Goal: Task Accomplishment & Management: Complete application form

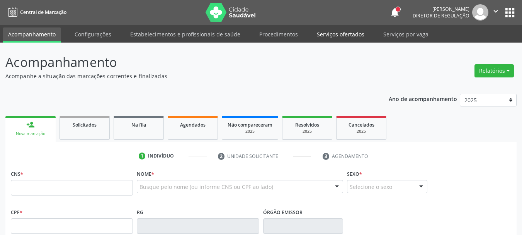
click at [352, 35] on link "Serviços ofertados" at bounding box center [340, 34] width 58 height 14
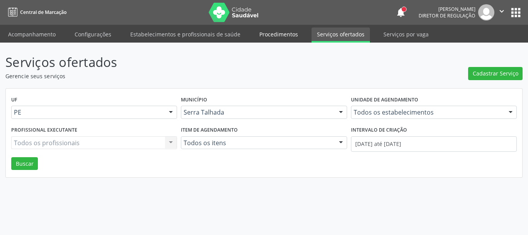
click at [277, 32] on link "Procedimentos" at bounding box center [278, 34] width 49 height 14
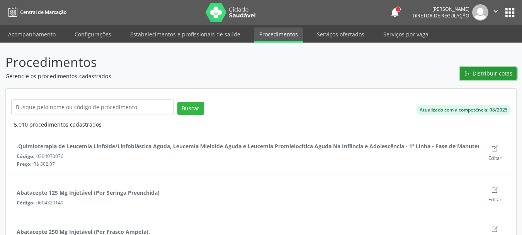
click at [485, 75] on span "Distribuir cotas" at bounding box center [493, 73] width 40 height 8
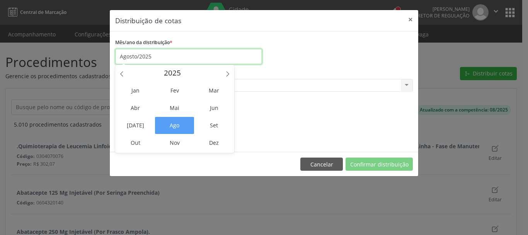
click at [141, 58] on input "Agosto/2025" at bounding box center [188, 56] width 147 height 15
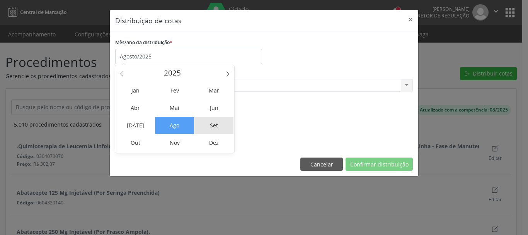
click at [212, 123] on span "Set" at bounding box center [213, 125] width 39 height 17
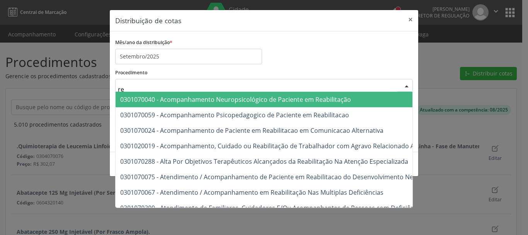
type input "r"
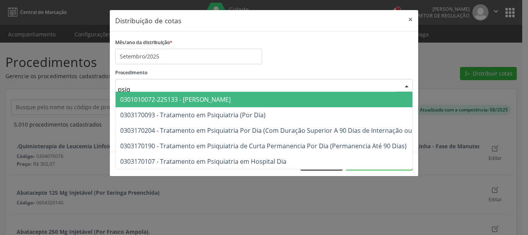
type input "psiqu"
click at [163, 103] on span "0301010072-225133 - [PERSON_NAME]" at bounding box center [175, 99] width 111 height 9
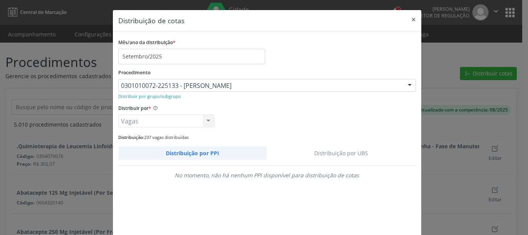
click at [347, 150] on link "Distribuição por UBS" at bounding box center [341, 153] width 149 height 14
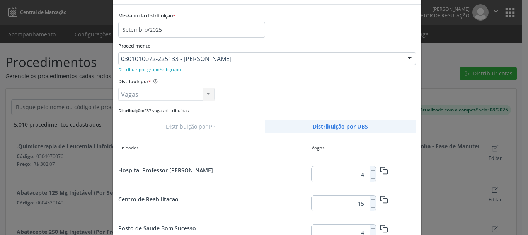
scroll to position [39, 0]
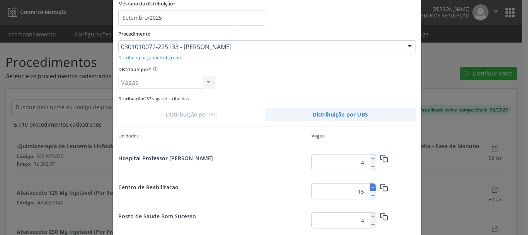
click at [370, 185] on icon at bounding box center [372, 187] width 5 height 5
type input "16"
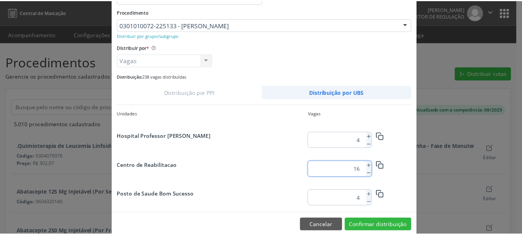
scroll to position [73, 0]
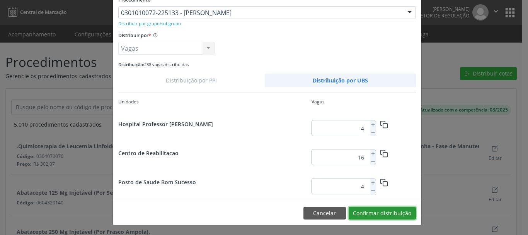
click at [402, 216] on button "Confirmar distribuição" at bounding box center [382, 212] width 67 height 13
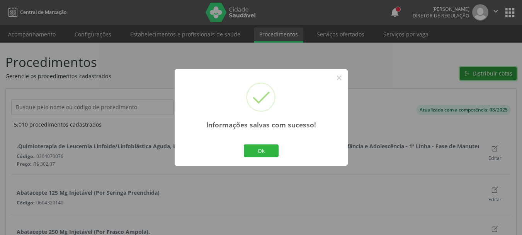
scroll to position [0, 0]
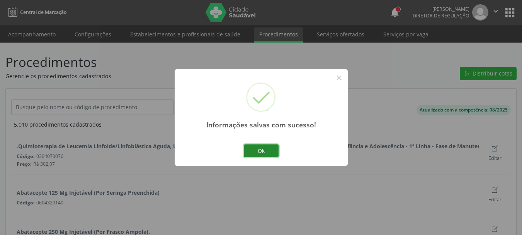
click at [257, 156] on button "Ok" at bounding box center [261, 150] width 35 height 13
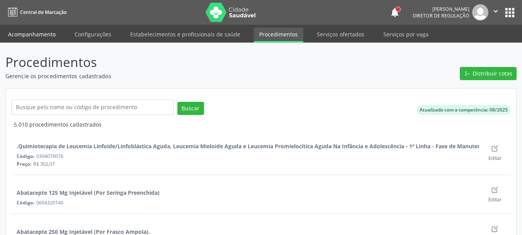
click at [20, 39] on link "Acompanhamento" at bounding box center [32, 34] width 58 height 14
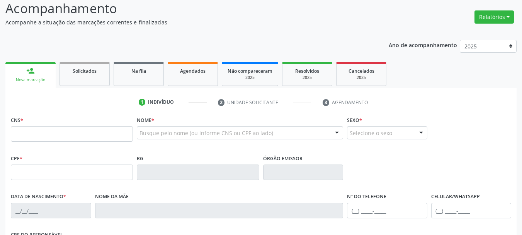
scroll to position [77, 0]
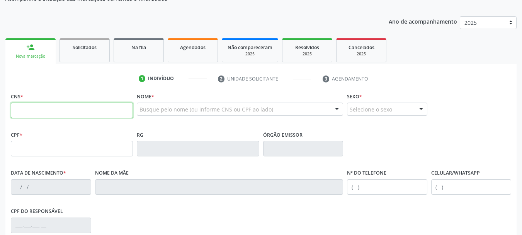
click at [43, 105] on input "text" at bounding box center [72, 109] width 122 height 15
type input "704 5083 0681 8914"
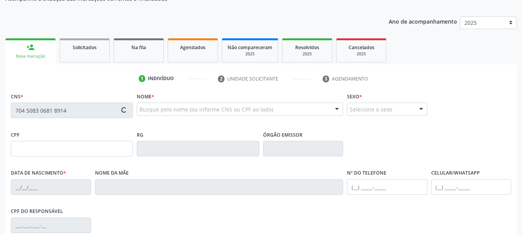
type input "27/05/1990"
type input "Ana Renata da Silva"
type input "(99) 99999-9999"
type input "970"
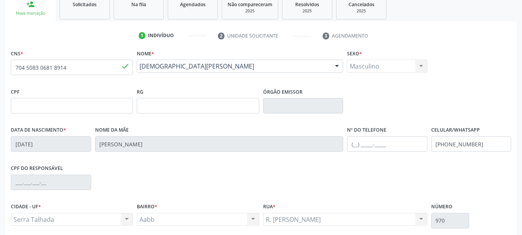
scroll to position [184, 0]
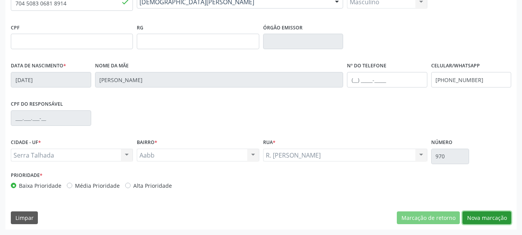
click at [472, 219] on button "Nova marcação" at bounding box center [487, 217] width 49 height 13
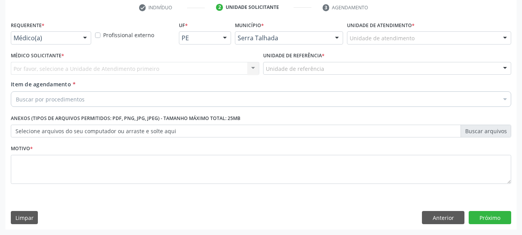
scroll to position [148, 0]
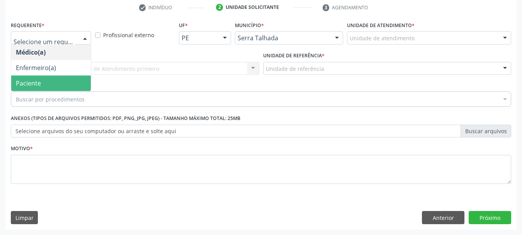
click at [33, 85] on span "Paciente" at bounding box center [28, 83] width 25 height 9
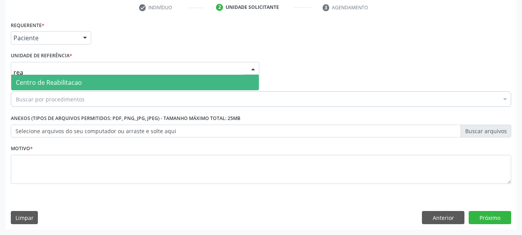
type input "reab"
click at [70, 77] on span "Centro de Reabilitacao" at bounding box center [135, 82] width 248 height 15
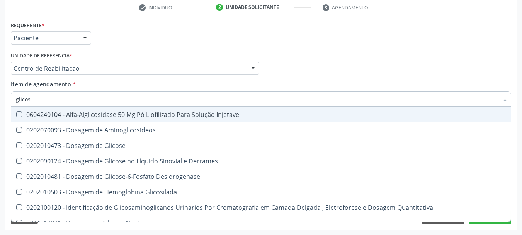
type input "glicose"
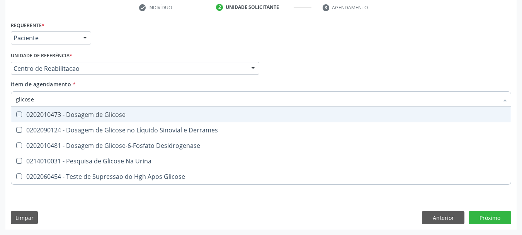
click at [60, 117] on div "0202010473 - Dosagem de Glicose" at bounding box center [261, 114] width 490 height 6
checkbox Glicose "true"
click at [54, 99] on input "glicose" at bounding box center [257, 98] width 483 height 15
type input "hem"
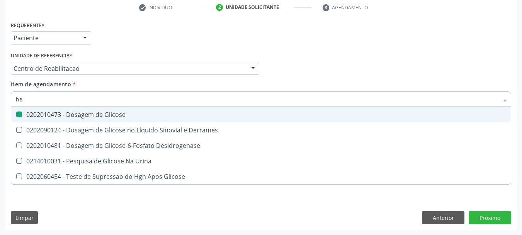
checkbox Glicose "false"
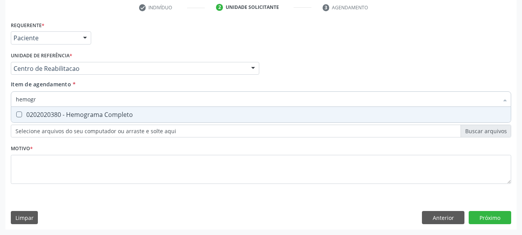
type input "hemogra"
click at [58, 113] on div "0202020380 - Hemograma Completo" at bounding box center [261, 114] width 490 height 6
checkbox Completo "true"
click at [54, 100] on input "hemogra" at bounding box center [257, 98] width 483 height 15
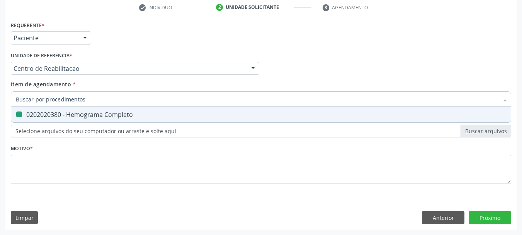
checkbox Completo "false"
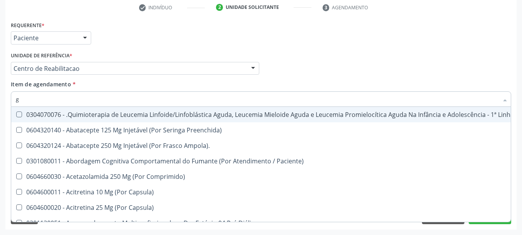
type input "gl"
checkbox Oftalmológica "true"
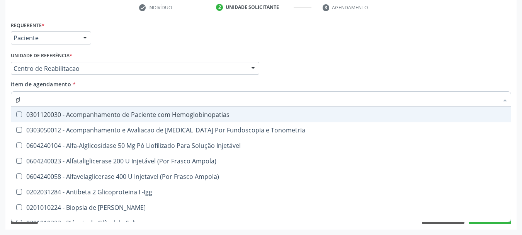
type input "gli"
checkbox \(Confirmatorio\) "true"
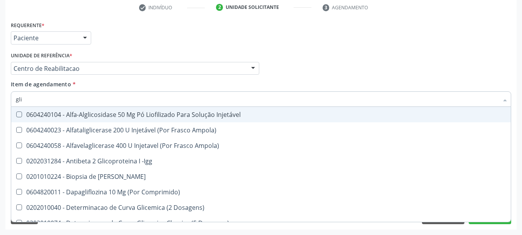
type input "glic"
checkbox Aminoglicosideos "true"
checkbox Glicose "false"
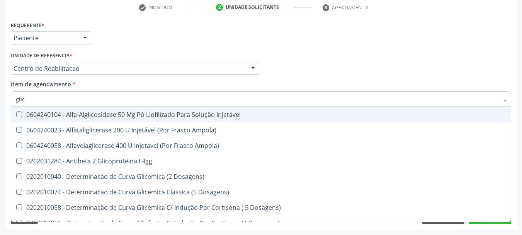
type input "glico"
checkbox Dosagens\) "true"
checkbox Glicose "false"
type input "glicos"
checkbox Ampola\) "true"
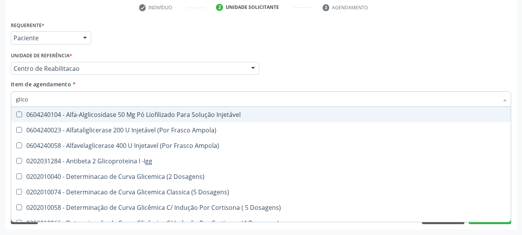
checkbox Dosagens\) "false"
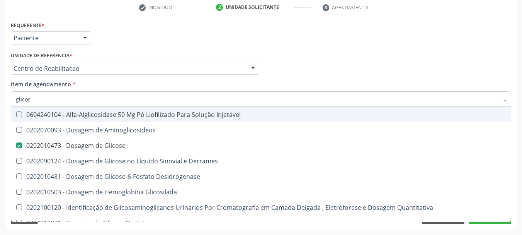
type input "glicosi"
checkbox Glicose "false"
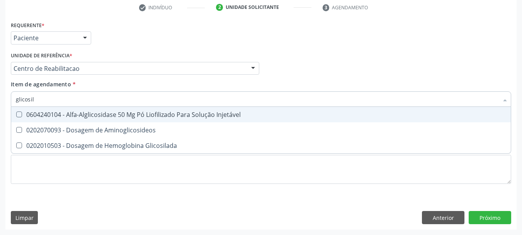
type input "glicosila"
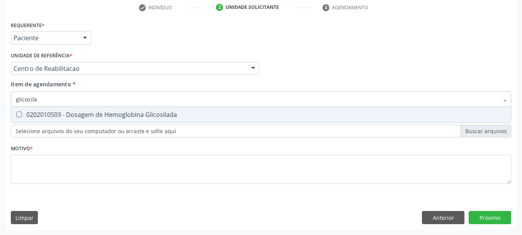
click at [52, 109] on span "0202010503 - Dosagem de Hemoglobina Glicosilada" at bounding box center [261, 114] width 500 height 15
checkbox Glicosilada "true"
click at [46, 93] on input "glicosila" at bounding box center [257, 98] width 483 height 15
checkbox Glicosilada "false"
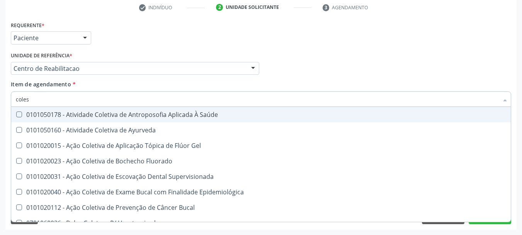
type input "colest"
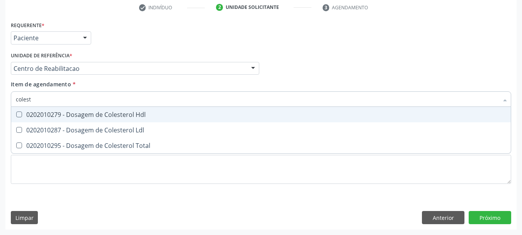
click at [56, 114] on div "0202010279 - Dosagem de Colesterol Hdl" at bounding box center [261, 114] width 490 height 6
checkbox Hdl "true"
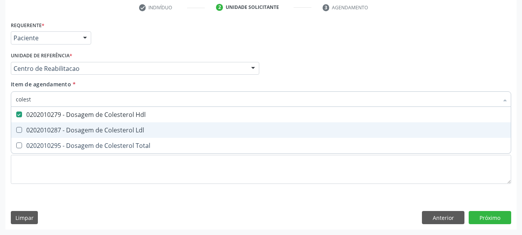
click at [49, 129] on div "0202010287 - Dosagem de Colesterol Ldl" at bounding box center [261, 130] width 490 height 6
checkbox Ldl "true"
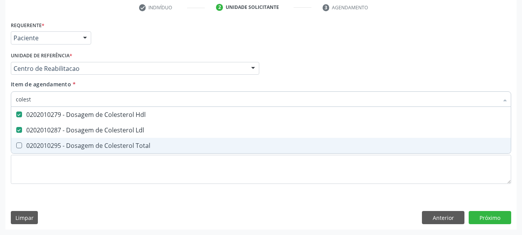
click at [49, 146] on div "0202010295 - Dosagem de Colesterol Total" at bounding box center [261, 145] width 490 height 6
checkbox Total "true"
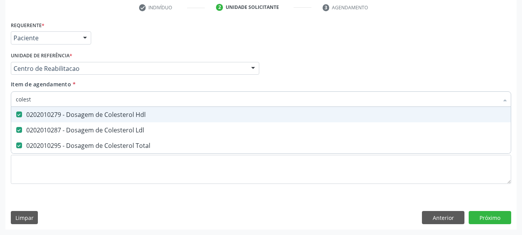
click at [48, 102] on input "colest" at bounding box center [257, 98] width 483 height 15
checkbox Hdl "false"
checkbox Ldl "false"
checkbox Total "false"
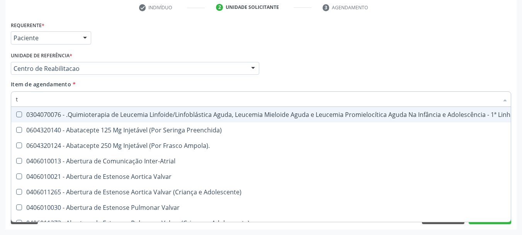
type input "t3"
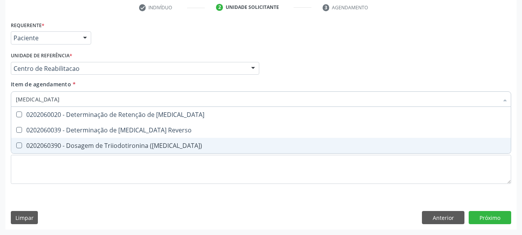
click at [48, 144] on div "0202060390 - Dosagem de Triiodotironina ([MEDICAL_DATA])" at bounding box center [261, 145] width 490 height 6
checkbox \(T3\) "true"
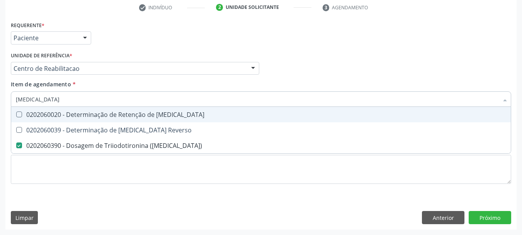
type input "t"
checkbox \(T3\) "false"
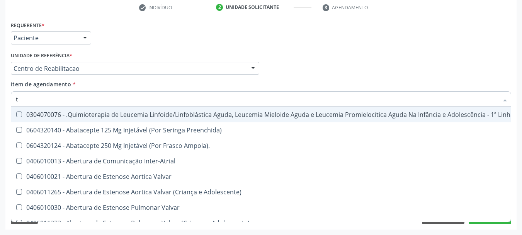
type input "t4"
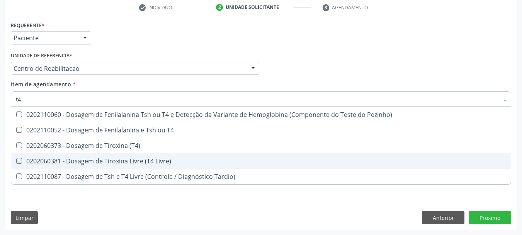
click at [66, 162] on div "0202060381 - Dosagem de Tiroxina Livre (T4 Livre)" at bounding box center [261, 161] width 490 height 6
checkbox Livre\) "true"
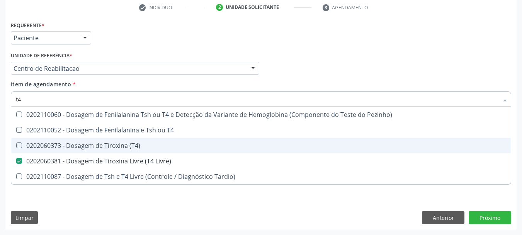
click at [60, 144] on div "0202060373 - Dosagem de Tiroxina (T4)" at bounding box center [261, 145] width 490 height 6
checkbox \(T4\) "true"
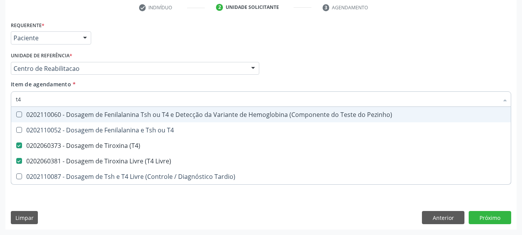
click at [40, 96] on input "t4" at bounding box center [257, 98] width 483 height 15
type input "t"
checkbox \(T4\) "false"
checkbox Livre\) "false"
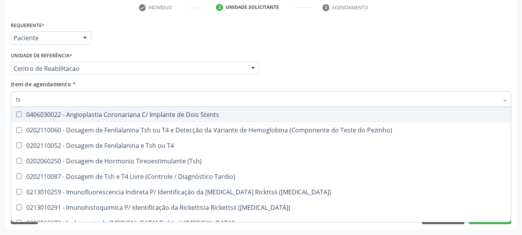
type input "tsh"
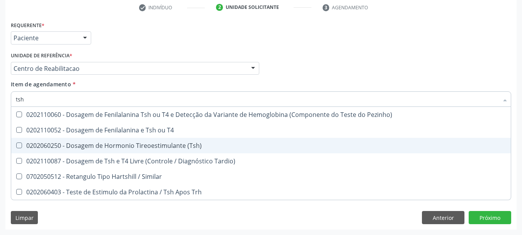
click at [87, 146] on div "0202060250 - Dosagem de Hormonio Tireoestimulante (Tsh)" at bounding box center [261, 145] width 490 height 6
checkbox \(Tsh\) "true"
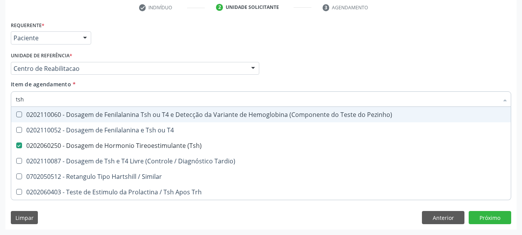
click at [53, 102] on input "tsh" at bounding box center [257, 98] width 483 height 15
type input "tra"
checkbox \(Tsh\) "false"
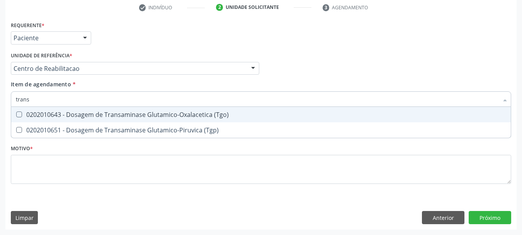
type input "transa"
click at [75, 115] on div "0202010643 - Dosagem de Transaminase Glutamico-Oxalacetica (Tgo)" at bounding box center [261, 114] width 490 height 6
checkbox \(Tgo\) "true"
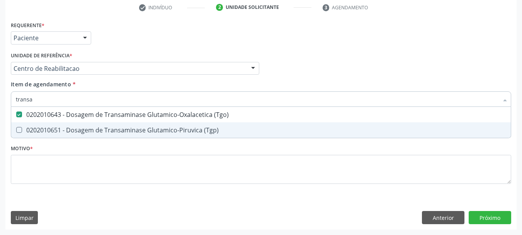
click at [75, 127] on div "0202010651 - Dosagem de Transaminase Glutamico-Piruvica (Tgp)" at bounding box center [261, 130] width 490 height 6
checkbox \(Tgp\) "true"
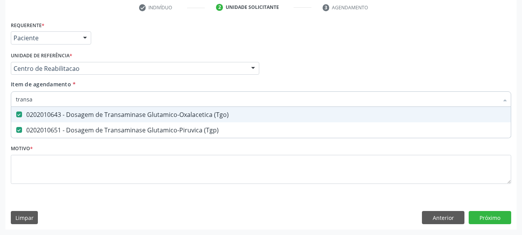
click at [53, 96] on input "transa" at bounding box center [257, 98] width 483 height 15
checkbox \(Tgo\) "false"
checkbox \(Tgp\) "false"
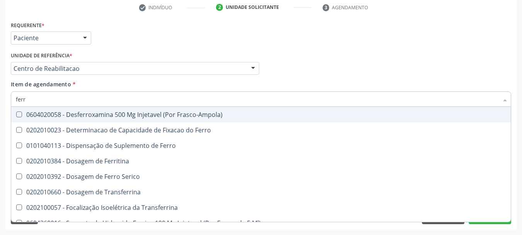
type input "ferro"
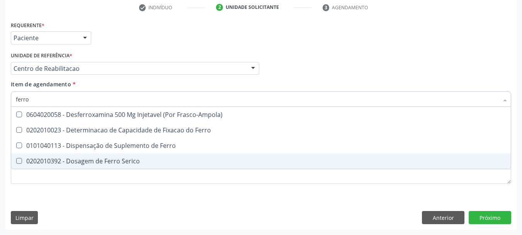
click at [70, 162] on div "0202010392 - Dosagem de Ferro Serico" at bounding box center [261, 161] width 490 height 6
checkbox Serico "true"
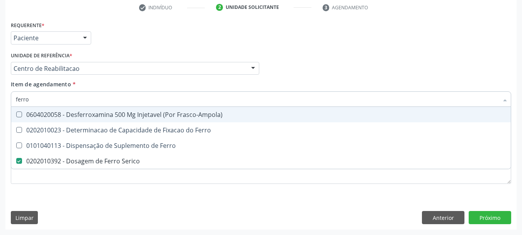
click at [38, 100] on input "ferro" at bounding box center [257, 98] width 483 height 15
type input "proteina c"
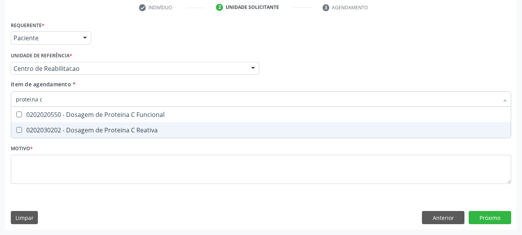
click at [45, 130] on div "0202030202 - Dosagem de Proteina C Reativa" at bounding box center [261, 130] width 490 height 6
checkbox Reativa "true"
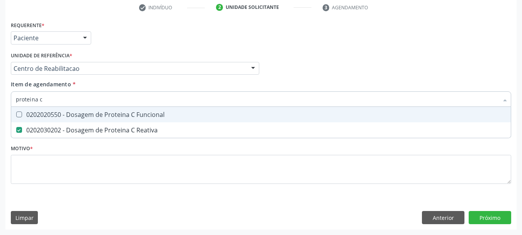
click at [173, 36] on div "Requerente * Paciente Médico(a) Enfermeiro(a) Paciente Nenhum resultado encontr…" at bounding box center [261, 34] width 504 height 30
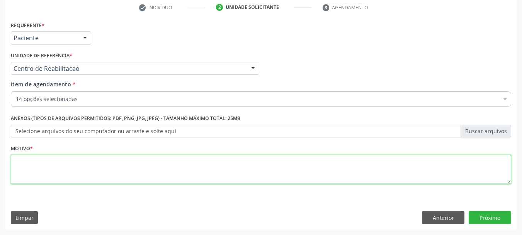
click at [71, 169] on textarea at bounding box center [261, 169] width 500 height 29
type textarea "sd"
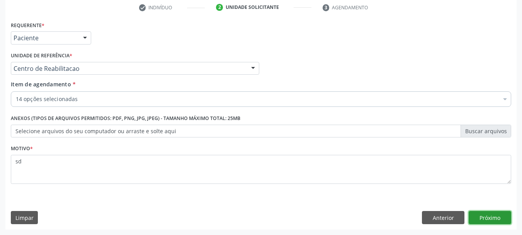
click at [477, 220] on button "Próximo" at bounding box center [490, 217] width 43 height 13
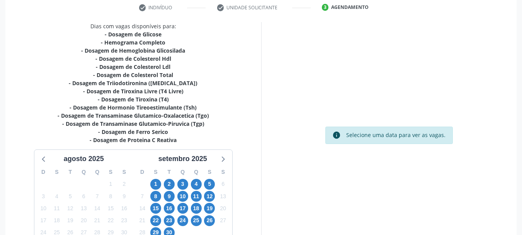
scroll to position [207, 0]
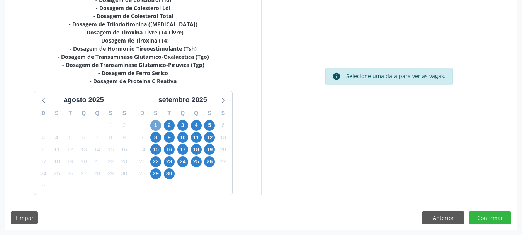
click at [160, 124] on span "1" at bounding box center [155, 125] width 11 height 11
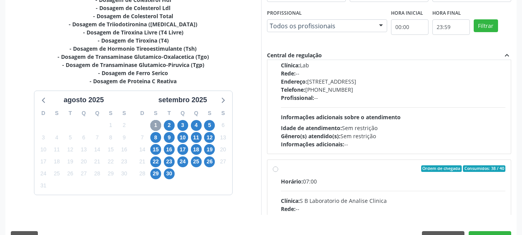
scroll to position [116, 0]
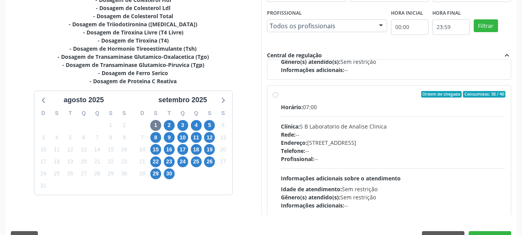
click at [391, 133] on div "Rede: --" at bounding box center [393, 134] width 225 height 8
click at [278, 98] on input "Ordem de chegada Consumidos: 38 / 40 Horário: 07:00 Clínica: S B Laboratorio de…" at bounding box center [275, 94] width 5 height 7
radio input "true"
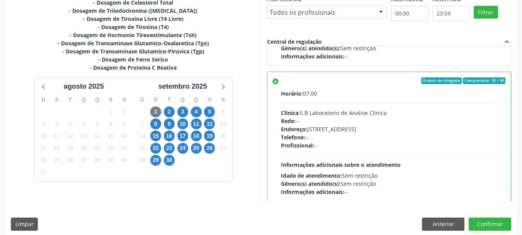
scroll to position [227, 0]
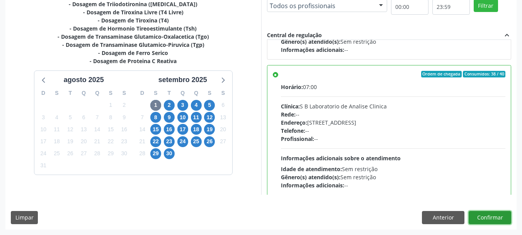
click at [507, 219] on button "Confirmar" at bounding box center [490, 217] width 43 height 13
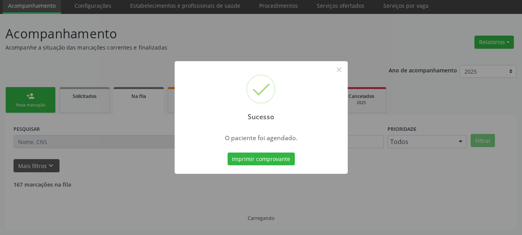
scroll to position [20, 0]
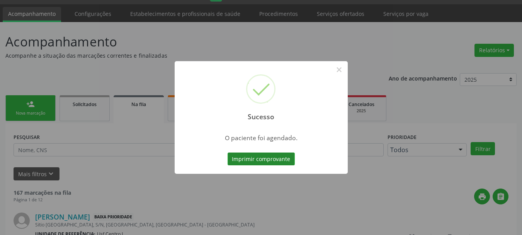
click at [280, 157] on button "Imprimir comprovante" at bounding box center [261, 158] width 67 height 13
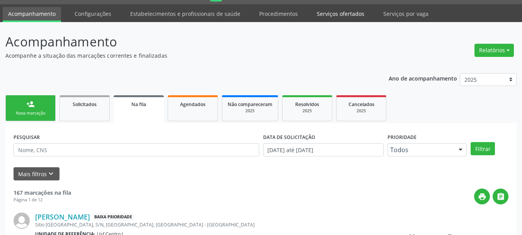
click at [344, 18] on link "Serviços ofertados" at bounding box center [340, 14] width 58 height 14
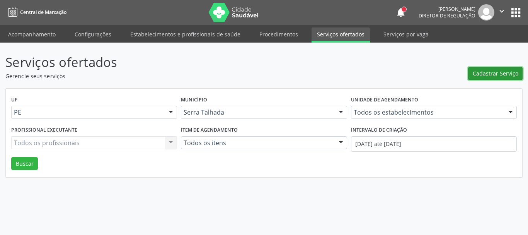
click at [478, 71] on span "Cadastrar Serviço" at bounding box center [496, 73] width 46 height 8
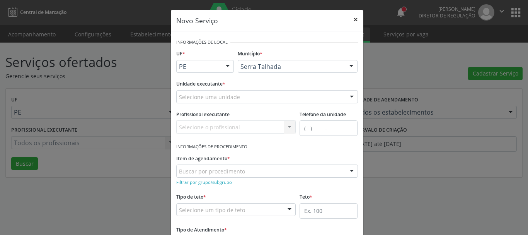
click at [349, 19] on button "×" at bounding box center [355, 19] width 15 height 19
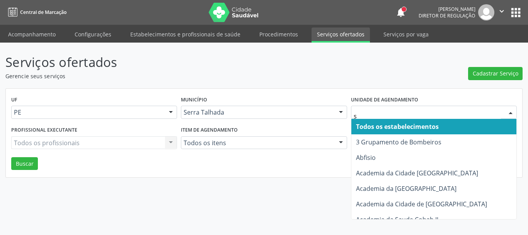
type input "s b"
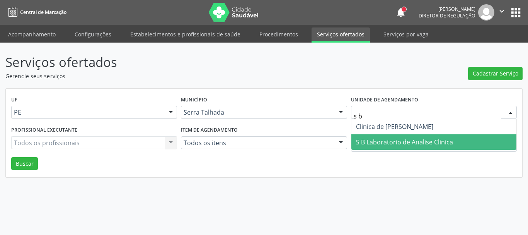
click at [401, 146] on span "S B Laboratorio de Analise Clinica" at bounding box center [404, 142] width 97 height 9
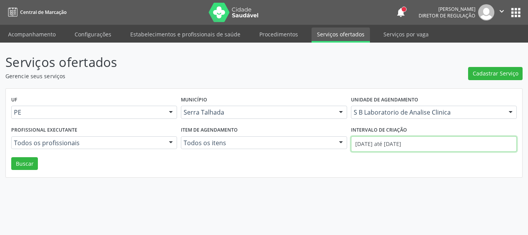
click at [381, 142] on input "01/08/2025 até 29/08/2025" at bounding box center [434, 143] width 166 height 15
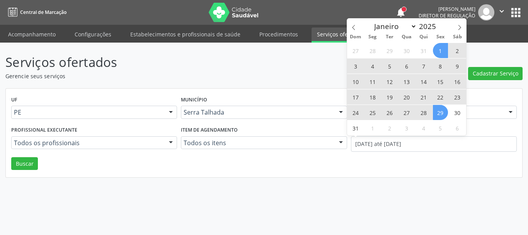
click at [252, 163] on div "UF PE PE Nenhum resultado encontrado para: " " Não há nenhuma opção para ser ex…" at bounding box center [264, 132] width 516 height 89
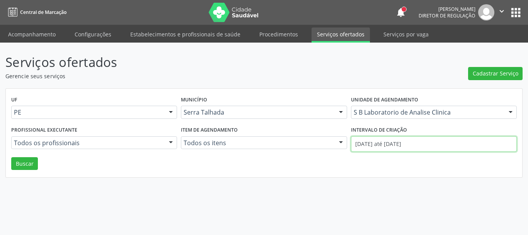
click at [388, 145] on input "01/08/2025 até 29/08/2025" at bounding box center [434, 143] width 166 height 15
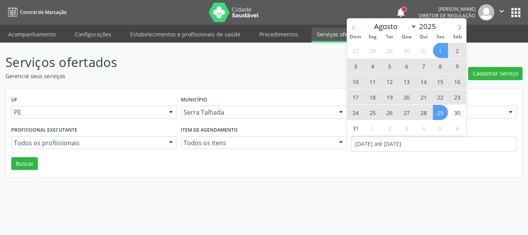
click at [353, 24] on span at bounding box center [353, 25] width 13 height 13
select select "6"
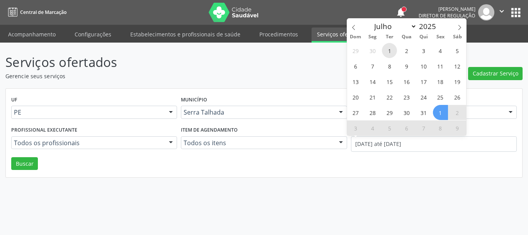
click at [388, 51] on span "1" at bounding box center [389, 50] width 15 height 15
type input "01/07/2025"
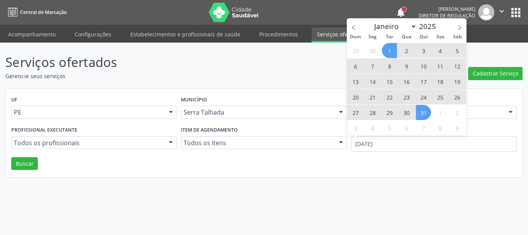
click at [423, 114] on span "31" at bounding box center [423, 112] width 15 height 15
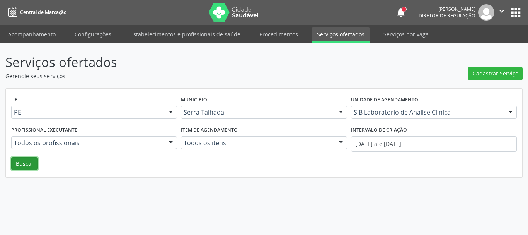
click at [22, 162] on button "Buscar" at bounding box center [24, 163] width 27 height 13
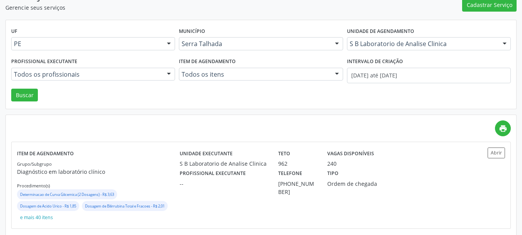
scroll to position [79, 0]
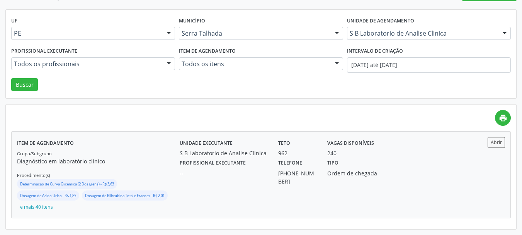
click at [261, 152] on div "S B Laboratorio de Analise Clinica" at bounding box center [224, 153] width 88 height 8
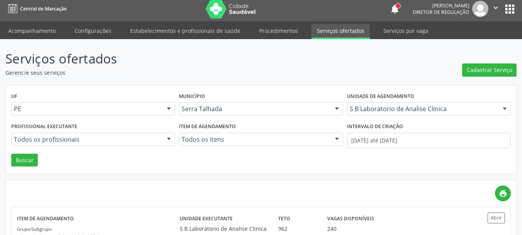
scroll to position [2, 0]
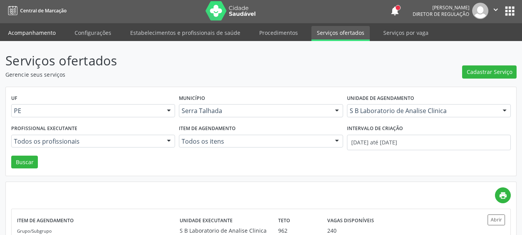
click at [45, 34] on link "Acompanhamento" at bounding box center [32, 33] width 58 height 14
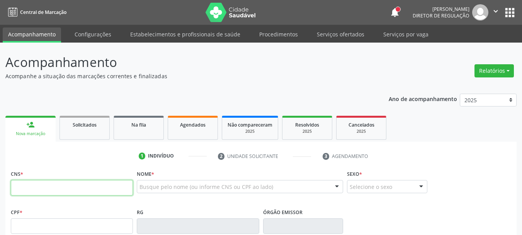
click at [44, 183] on input "text" at bounding box center [72, 187] width 122 height 15
type input "703 4052 2524 1714"
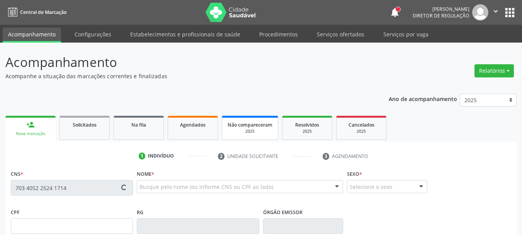
type input "117.481.064-57"
type input "31/01/1996"
type input "Lucia Gomes da Silva"
type input "(87) 99911-3460"
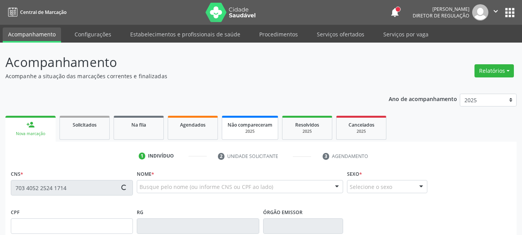
type input "350"
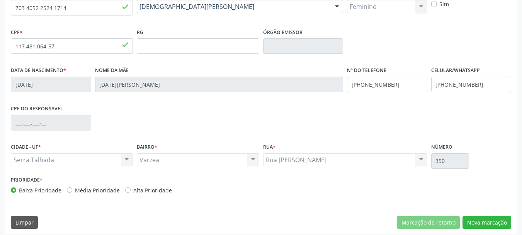
scroll to position [184, 0]
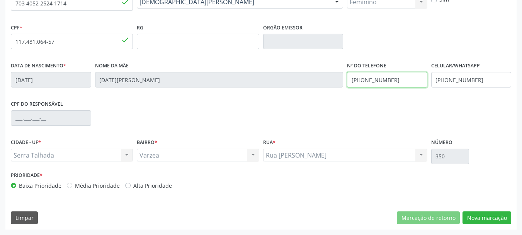
click at [413, 80] on input "(87) 99911-3460" at bounding box center [387, 79] width 80 height 15
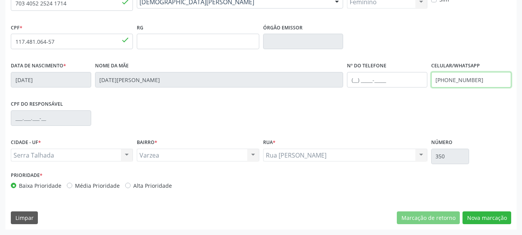
click at [460, 81] on input "(87) 99911-3460" at bounding box center [471, 79] width 80 height 15
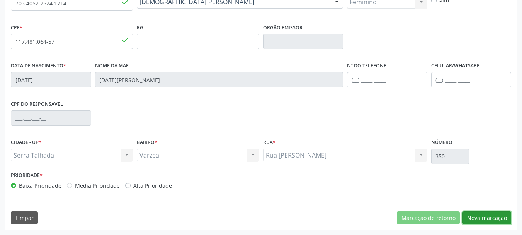
click at [496, 215] on button "Nova marcação" at bounding box center [487, 217] width 49 height 13
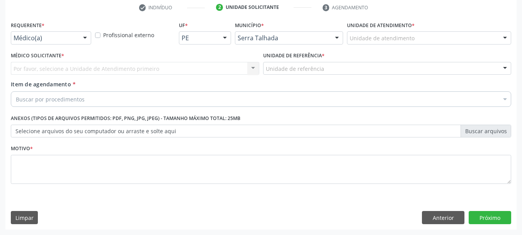
scroll to position [148, 0]
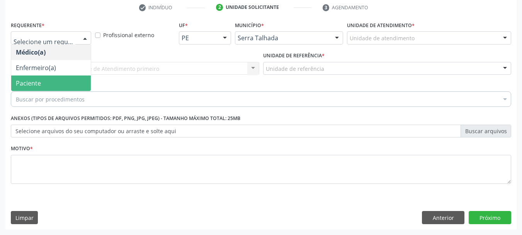
click at [54, 85] on span "Paciente" at bounding box center [51, 82] width 80 height 15
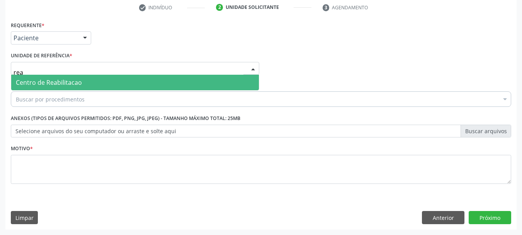
click at [52, 82] on span "Centro de Reabilitacao" at bounding box center [49, 82] width 66 height 9
type input "rea"
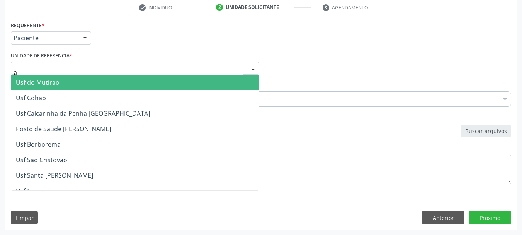
type input "aa"
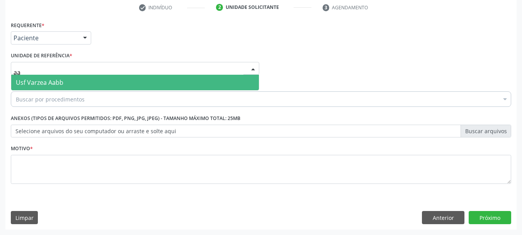
click at [51, 78] on span "Usf Varzea Aabb" at bounding box center [135, 82] width 248 height 15
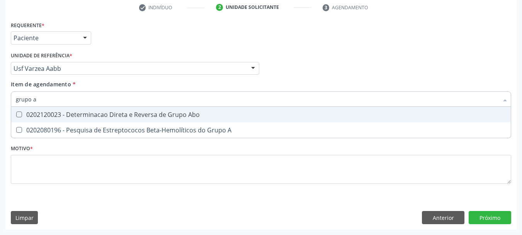
type input "grupo ab"
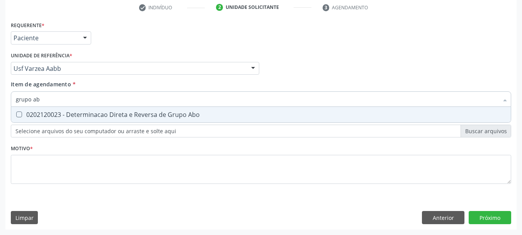
click at [67, 116] on div "0202120023 - Determinacao Direta e Reversa de Grupo Abo" at bounding box center [261, 114] width 490 height 6
checkbox Abo "true"
click at [47, 99] on input "grupo ab" at bounding box center [257, 98] width 483 height 15
click at [46, 99] on input "grupo ab" at bounding box center [257, 98] width 483 height 15
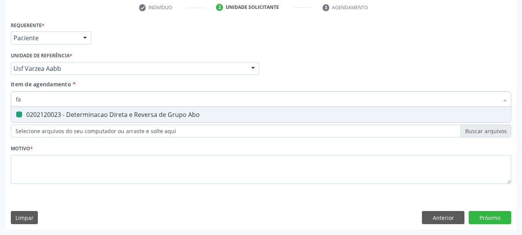
type input "fat"
checkbox Abo "false"
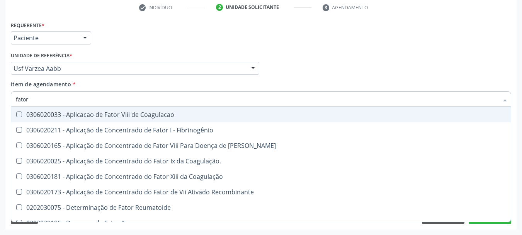
type input "fator r"
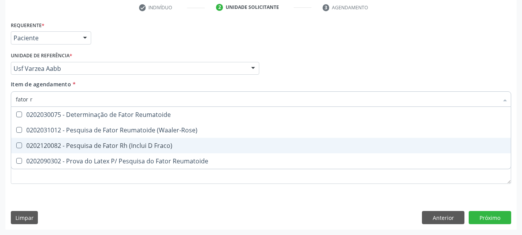
click at [152, 142] on div "0202120082 - Pesquisa de Fator Rh (Inclui D Fraco)" at bounding box center [261, 145] width 490 height 6
checkbox Fraco\) "true"
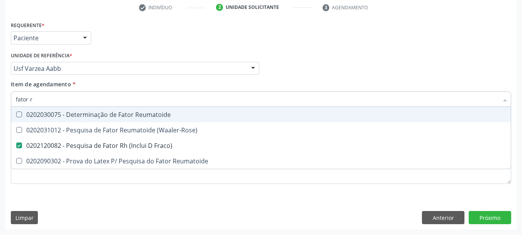
click at [68, 101] on input "fator r" at bounding box center [257, 98] width 483 height 15
checkbox Fraco\) "false"
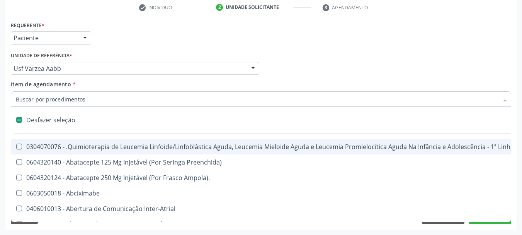
click at [100, 82] on div "Item de agendamento * Desfazer seleção 0304070076 - .Quimioterapia de Leucemia …" at bounding box center [261, 92] width 500 height 24
checkbox Preenchida\) "true"
checkbox Ampola\)\ "true"
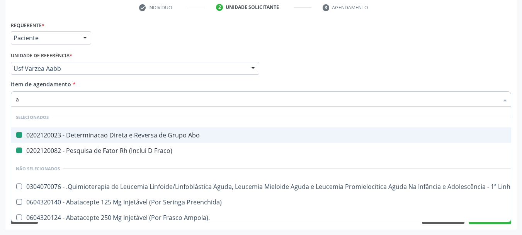
type input "an"
checkbox Abo "false"
checkbox Fraco\) "false"
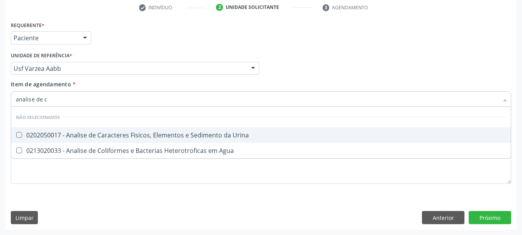
type input "analise de ca"
click at [70, 133] on div "0202050017 - Analise de Caracteres Fisicos, Elementos e Sedimento da Urina" at bounding box center [261, 135] width 490 height 6
checkbox Urina "true"
click at [60, 100] on input "analise de ca" at bounding box center [257, 98] width 483 height 15
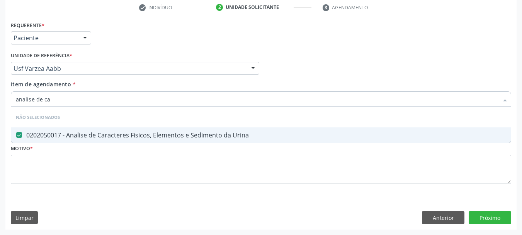
click at [60, 100] on input "analise de ca" at bounding box center [257, 98] width 483 height 15
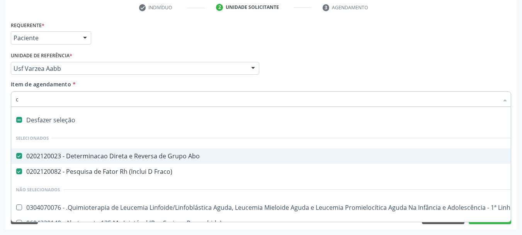
type input "co"
checkbox Pernoite "true"
checkbox Punho "false"
checkbox Urina "false"
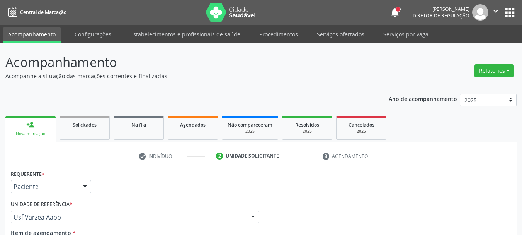
scroll to position [148, 0]
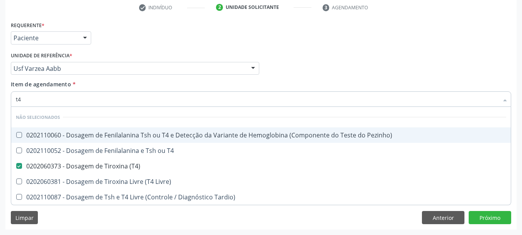
click at [171, 48] on div "Requerente * Paciente Médico(a) Enfermeiro(a) Paciente Nenhum resultado encontr…" at bounding box center [261, 34] width 504 height 30
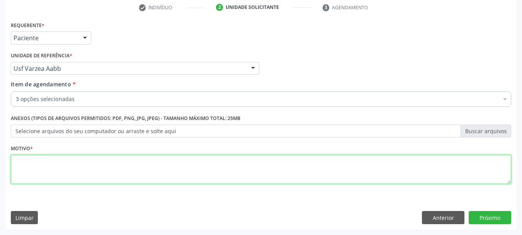
click at [44, 174] on textarea at bounding box center [261, 169] width 500 height 29
type textarea "sd"
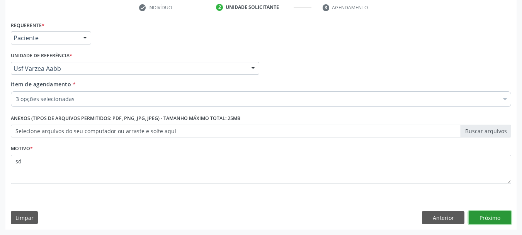
click at [500, 216] on button "Próximo" at bounding box center [490, 217] width 43 height 13
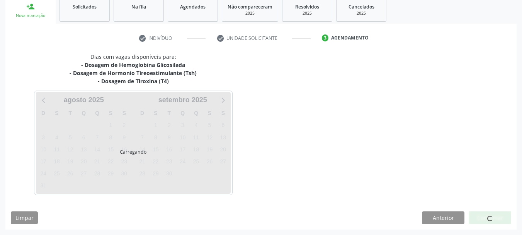
scroll to position [118, 0]
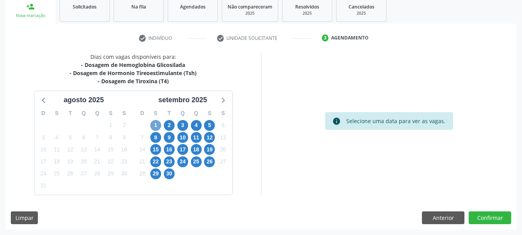
click at [158, 126] on span "1" at bounding box center [155, 125] width 11 height 11
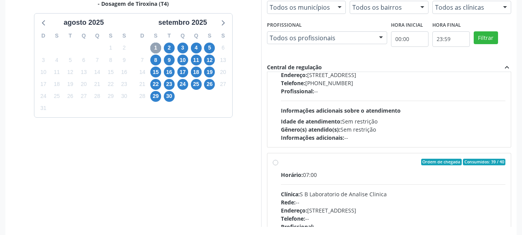
scroll to position [116, 0]
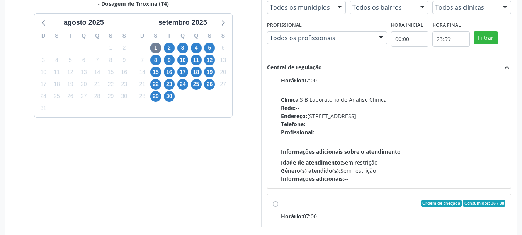
click at [305, 118] on span "Endereço:" at bounding box center [294, 115] width 26 height 7
click at [278, 71] on input "Ordem de chegada Consumidos: 39 / 40 Horário: 07:00 Clínica: S B Laboratorio de…" at bounding box center [275, 67] width 5 height 7
radio input "true"
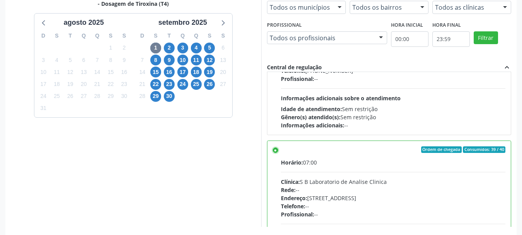
scroll to position [227, 0]
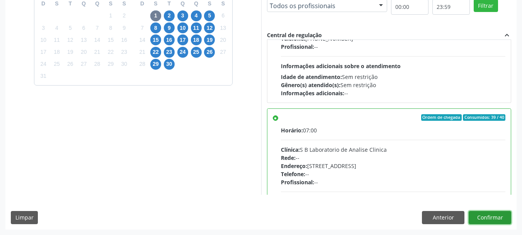
click at [501, 220] on button "Confirmar" at bounding box center [490, 217] width 43 height 13
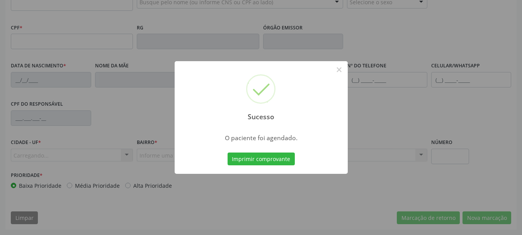
scroll to position [184, 0]
click at [339, 68] on button "×" at bounding box center [339, 69] width 13 height 13
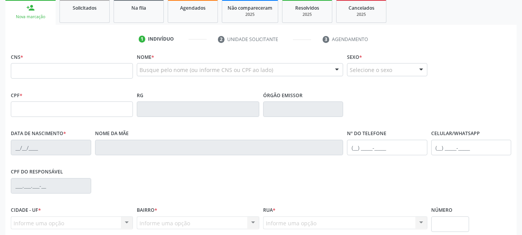
scroll to position [68, 0]
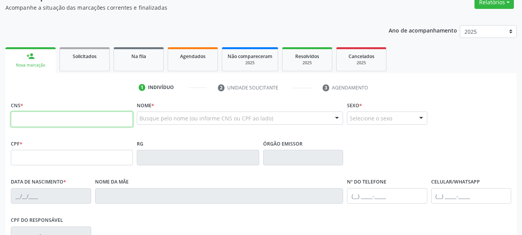
click at [43, 120] on input "text" at bounding box center [72, 118] width 122 height 15
type input "898 0027 9554 3089"
type input "366.085.758-07"
type input "31/10/1995"
type input "Josileide Pereira da Silva Souza"
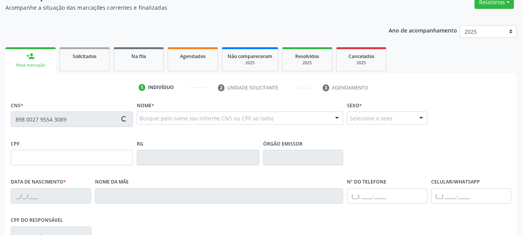
type input "(87) 99624-1704"
type input "845.485.504-10"
type input "115"
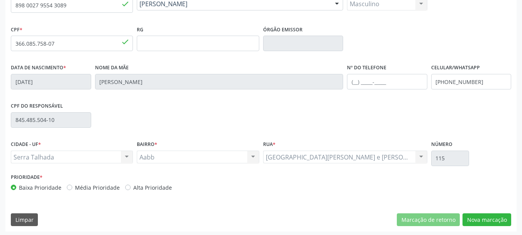
scroll to position [184, 0]
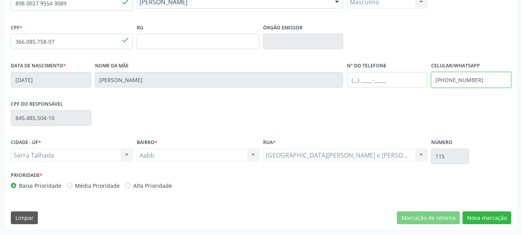
click at [475, 83] on input "(87) 99624-1704" at bounding box center [471, 79] width 80 height 15
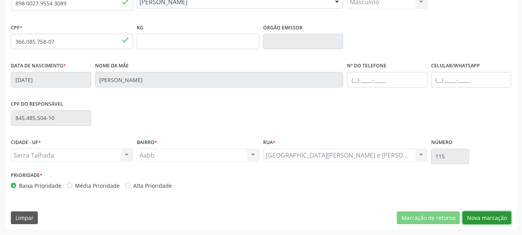
click at [482, 221] on button "Nova marcação" at bounding box center [487, 217] width 49 height 13
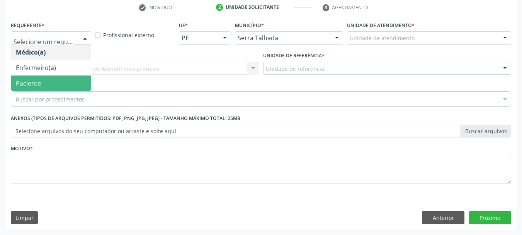
click at [36, 86] on span "Paciente" at bounding box center [28, 83] width 25 height 9
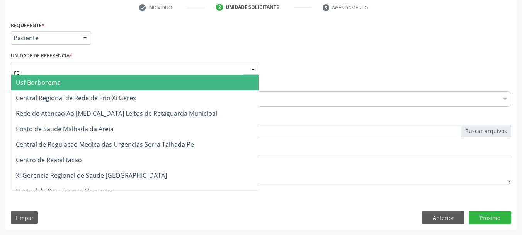
type input "r"
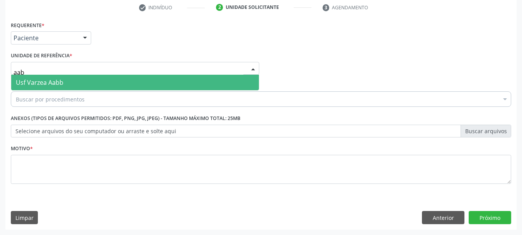
type input "aabb"
click at [47, 79] on span "Usf Varzea Aabb" at bounding box center [40, 82] width 48 height 9
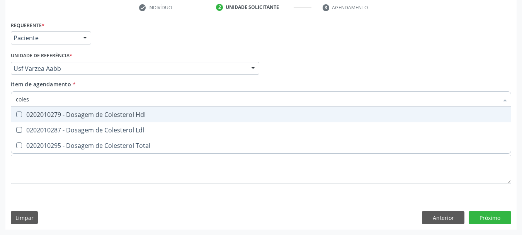
type input "colest"
click at [46, 109] on span "0202010279 - Dosagem de Colesterol Hdl" at bounding box center [261, 114] width 500 height 15
checkbox Hdl "true"
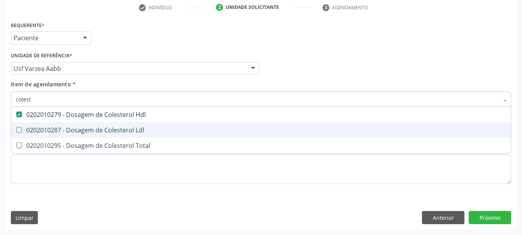
click at [45, 129] on div "0202010287 - Dosagem de Colesterol Ldl" at bounding box center [261, 130] width 490 height 6
checkbox Ldl "true"
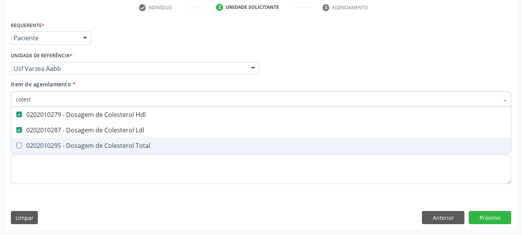
click at [44, 145] on div "0202010295 - Dosagem de Colesterol Total" at bounding box center [261, 145] width 490 height 6
checkbox Total "true"
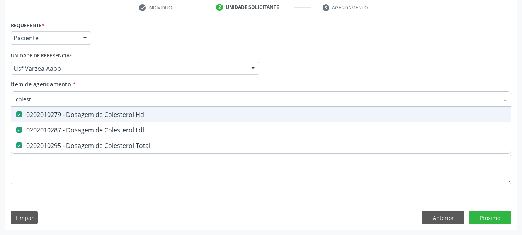
click at [46, 94] on input "colest" at bounding box center [257, 98] width 483 height 15
checkbox Hdl "false"
checkbox Ldl "false"
checkbox Total "false"
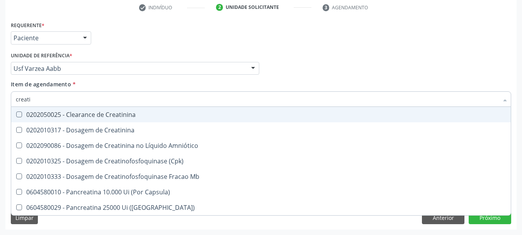
type input "creatin"
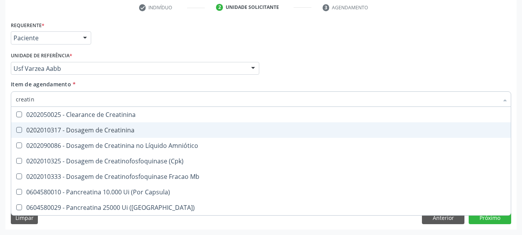
click at [73, 127] on div "0202010317 - Dosagem de Creatinina" at bounding box center [261, 130] width 490 height 6
checkbox Creatinina "true"
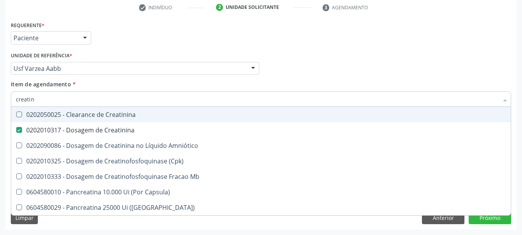
click at [67, 103] on input "creatin" at bounding box center [257, 98] width 483 height 15
checkbox Creatinina "false"
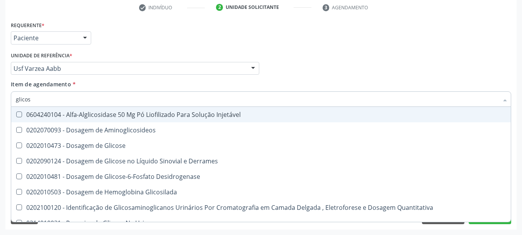
type input "glicose"
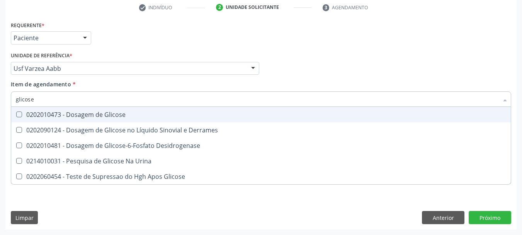
click at [39, 116] on div "0202010473 - Dosagem de Glicose" at bounding box center [261, 114] width 490 height 6
checkbox Glicose "true"
click at [42, 98] on input "glicose" at bounding box center [257, 98] width 483 height 15
checkbox Glicose "false"
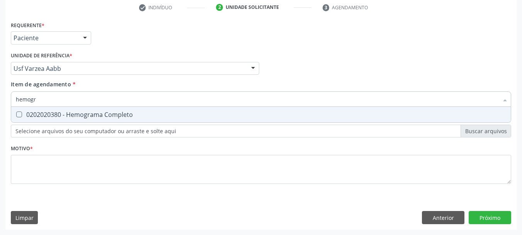
type input "hemogra"
click at [51, 115] on div "0202020380 - Hemograma Completo" at bounding box center [261, 114] width 490 height 6
checkbox Completo "true"
click at [54, 142] on div "Requerente * Paciente Médico(a) Enfermeiro(a) Paciente Nenhum resultado encontr…" at bounding box center [261, 106] width 500 height 175
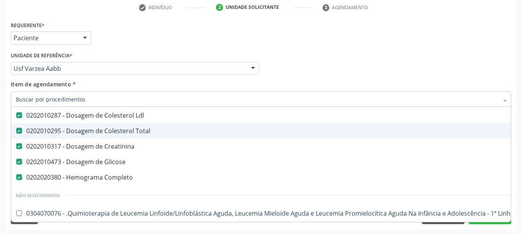
scroll to position [39, 0]
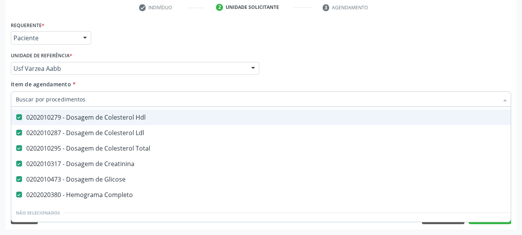
click at [88, 98] on input "Item de agendamento *" at bounding box center [257, 98] width 483 height 15
click at [113, 48] on div "Requerente * Paciente Médico(a) Enfermeiro(a) Paciente Nenhum resultado encontr…" at bounding box center [261, 34] width 504 height 30
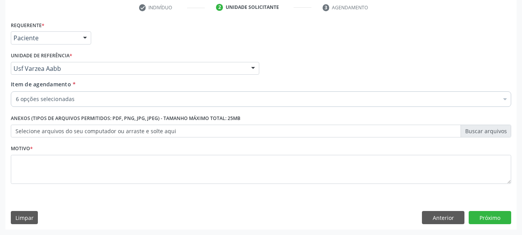
scroll to position [0, 0]
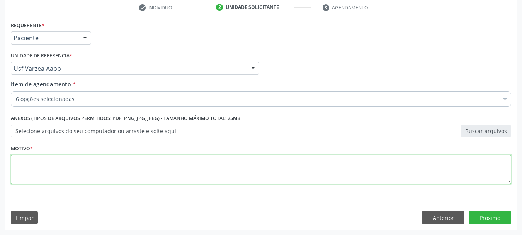
click at [71, 172] on textarea at bounding box center [261, 169] width 500 height 29
type textarea "w"
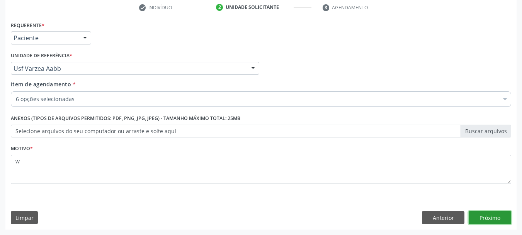
click at [497, 223] on button "Próximo" at bounding box center [490, 217] width 43 height 13
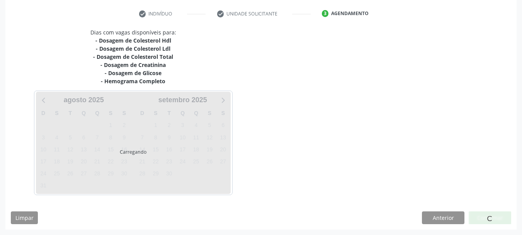
scroll to position [142, 0]
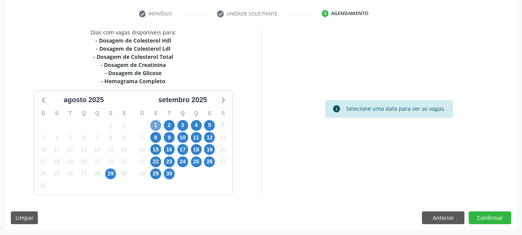
click at [158, 123] on span "1" at bounding box center [155, 125] width 11 height 11
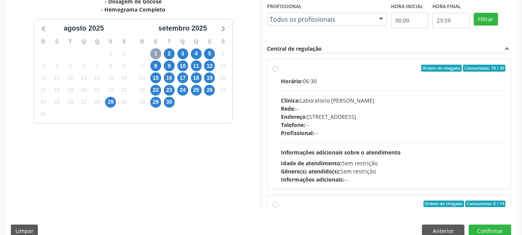
scroll to position [220, 0]
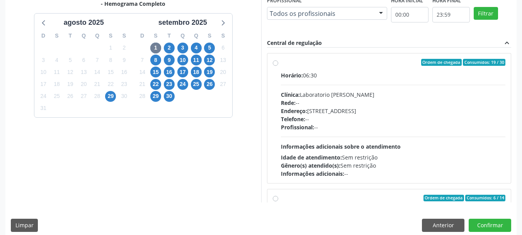
click at [310, 88] on div "Horário: 06:30 Clínica: Laboratorio Jose Paulo Terto Rede: -- Endereço: Casa, n…" at bounding box center [393, 124] width 225 height 106
click at [278, 66] on input "Ordem de chegada Consumidos: 19 / 30 Horário: 06:30 Clínica: Laboratorio Jose P…" at bounding box center [275, 62] width 5 height 7
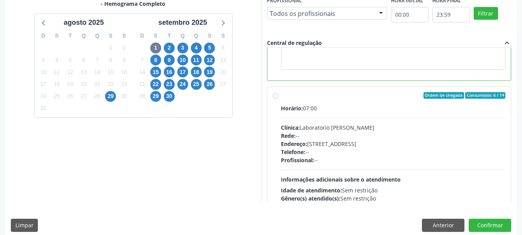
click at [385, 124] on div "Clínica: Laboratorio Jose Paulo Terto" at bounding box center [393, 127] width 225 height 8
click at [278, 99] on input "Ordem de chegada Consumidos: 6 / 14 Horário: 07:00 Clínica: Laboratorio Jose Pa…" at bounding box center [275, 95] width 5 height 7
radio input "false"
radio input "true"
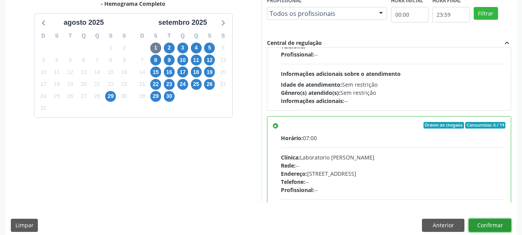
click at [486, 226] on button "Confirmar" at bounding box center [490, 224] width 43 height 13
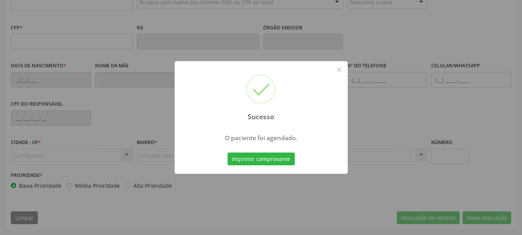
scroll to position [184, 0]
click at [264, 160] on button "Imprimir comprovante" at bounding box center [261, 158] width 67 height 13
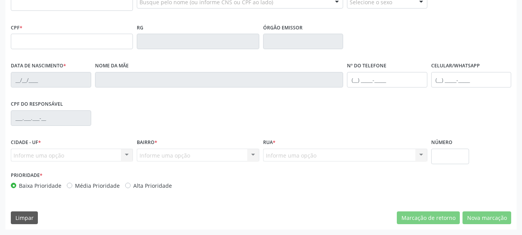
scroll to position [146, 0]
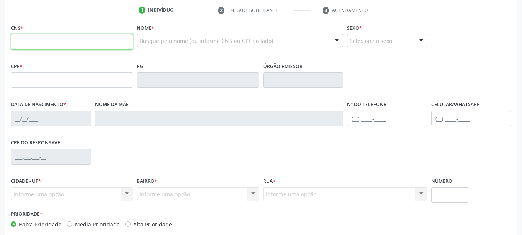
click at [85, 40] on input "text" at bounding box center [72, 41] width 122 height 15
paste input "898 0027 9554 3089"
type input "898 0027 9554 3089"
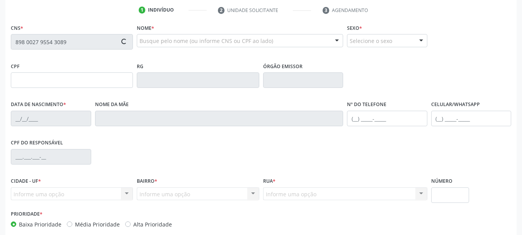
type input "366.085.758-07"
type input "31/10/1995"
type input "Josileide Pereira da Silva Souza"
type input "(87) 99624-1704"
type input "845.485.504-10"
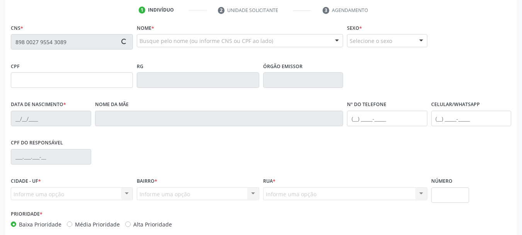
type input "115"
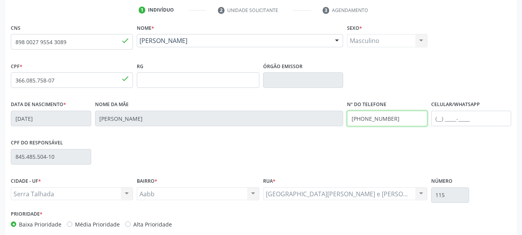
click at [365, 118] on input "(87) 99624-1704" at bounding box center [387, 118] width 80 height 15
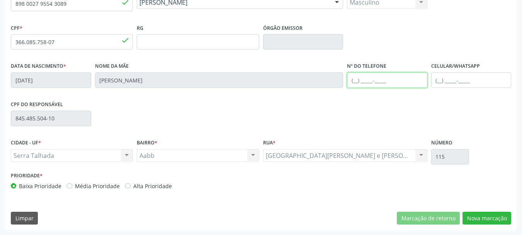
scroll to position [184, 0]
click at [487, 210] on div "CNS 898 0027 9554 3089 done Nome * Erick Eduardo Pereira Souza Erick Eduardo Pe…" at bounding box center [260, 106] width 511 height 246
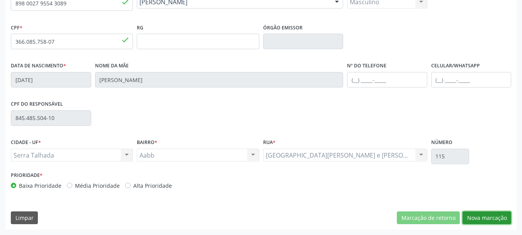
click at [474, 211] on button "Nova marcação" at bounding box center [487, 217] width 49 height 13
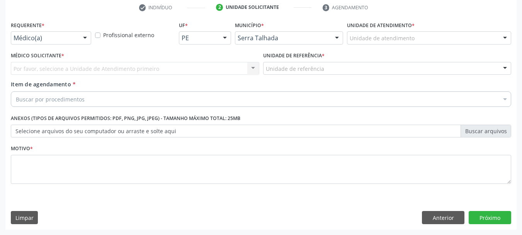
click at [65, 43] on div "Médico(a)" at bounding box center [51, 37] width 80 height 13
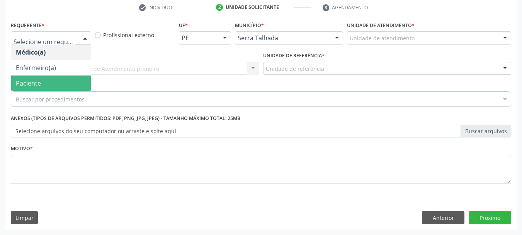
click at [52, 78] on span "Paciente" at bounding box center [51, 82] width 80 height 15
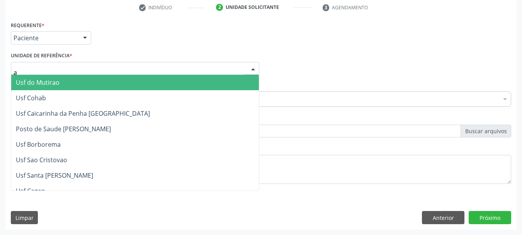
type input "aa"
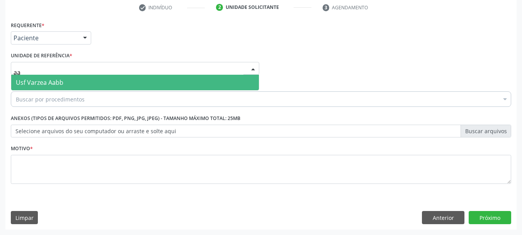
click at [36, 87] on span "Usf Varzea Aabb" at bounding box center [135, 82] width 248 height 15
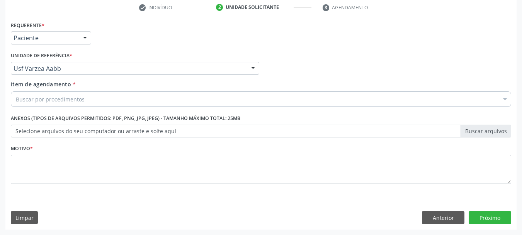
click at [30, 78] on div "Unidade de referência * Usf Varzea Aabb Usf do Mutirao Usf Cohab Usf Caicarinha…" at bounding box center [135, 65] width 252 height 30
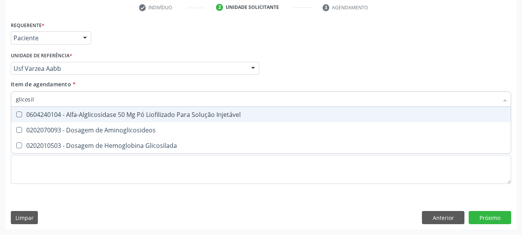
type input "glicosila"
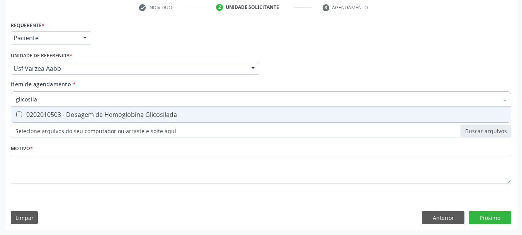
click at [26, 109] on span "0202010503 - Dosagem de Hemoglobina Glicosilada" at bounding box center [261, 114] width 500 height 15
checkbox Glicosilada "true"
click at [34, 104] on input "glicosila" at bounding box center [257, 98] width 483 height 15
checkbox Glicosilada "false"
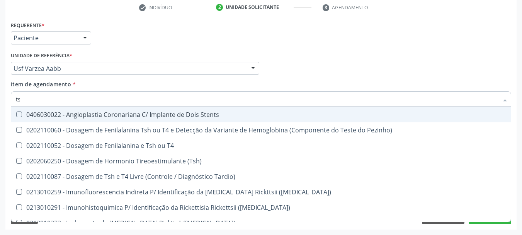
type input "tsh"
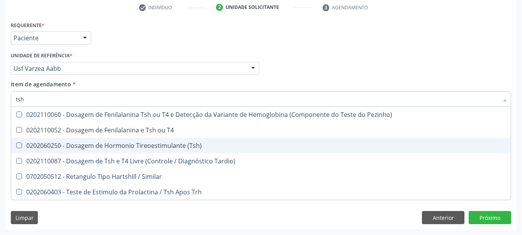
click at [117, 143] on div "0202060250 - Dosagem de Hormonio Tireoestimulante (Tsh)" at bounding box center [261, 145] width 490 height 6
checkbox \(Tsh\) "true"
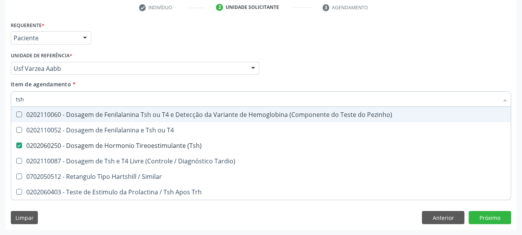
click at [69, 100] on input "tsh" at bounding box center [257, 98] width 483 height 15
checkbox \(Tsh\) "false"
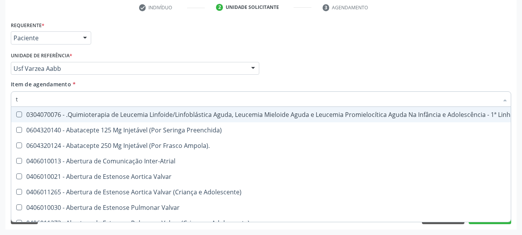
type input "t4"
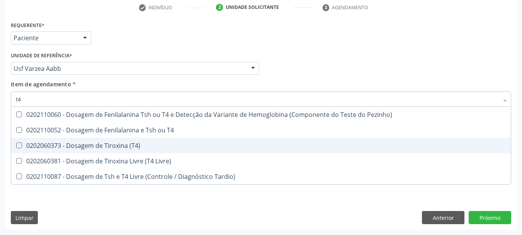
click at [94, 142] on div "0202060373 - Dosagem de Tiroxina (T4)" at bounding box center [261, 145] width 490 height 6
checkbox \(T4\) "true"
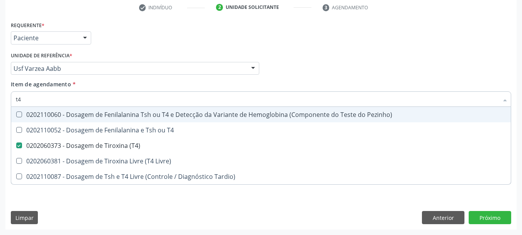
click at [48, 95] on input "t4" at bounding box center [257, 98] width 483 height 15
checkbox \(T4\) "false"
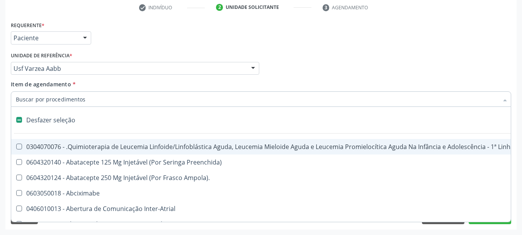
click at [81, 83] on div "Item de agendamento * Desfazer seleção 0304070076 - .Quimioterapia de Leucemia …" at bounding box center [261, 92] width 500 height 24
checkbox Preenchida\) "true"
checkbox Ampola\)\ "true"
checkbox Abciximabe "true"
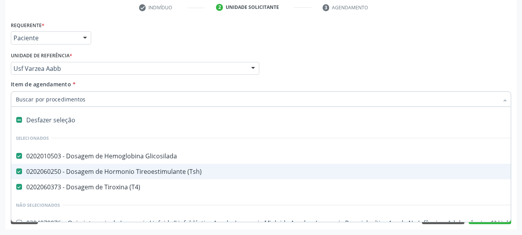
click at [117, 87] on div "Item de agendamento * Desfazer seleção Selecionados 0202010503 - Dosagem de Hem…" at bounding box center [261, 92] width 500 height 24
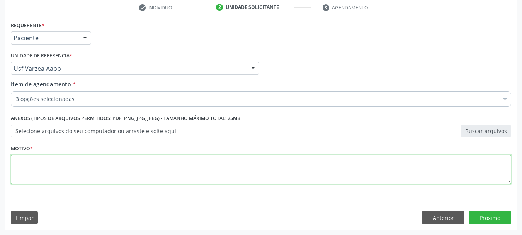
click at [53, 164] on textarea at bounding box center [261, 169] width 500 height 29
type textarea "a"
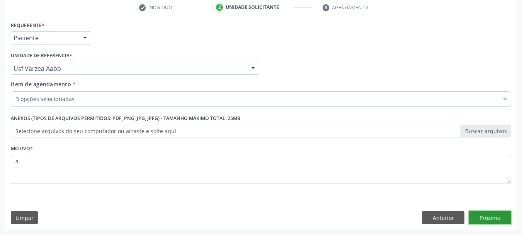
click at [500, 220] on button "Próximo" at bounding box center [490, 217] width 43 height 13
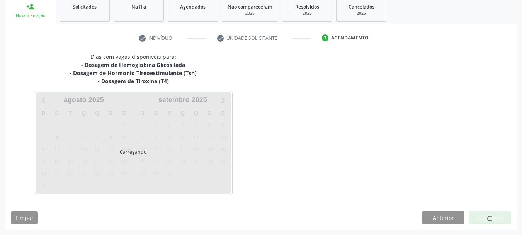
scroll to position [118, 0]
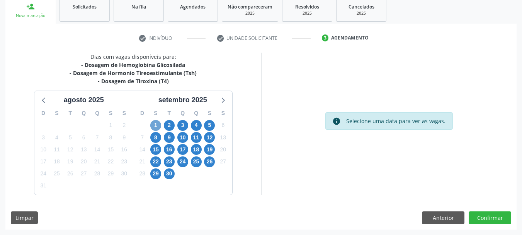
click at [157, 127] on span "1" at bounding box center [155, 125] width 11 height 11
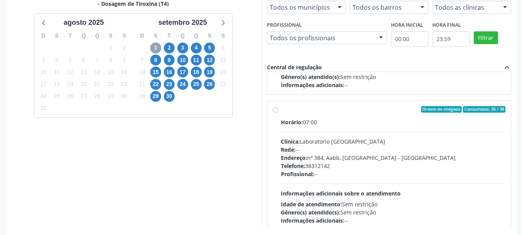
scroll to position [116, 0]
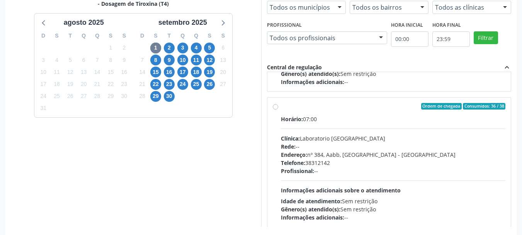
click at [323, 151] on div "Endereço: nº 384, Aabb, Serra Talhada - PE" at bounding box center [393, 154] width 225 height 8
click at [278, 110] on input "Ordem de chegada Consumidos: 36 / 38 Horário: 07:00 Clínica: Laboratorio [GEOGR…" at bounding box center [275, 106] width 5 height 7
radio input "true"
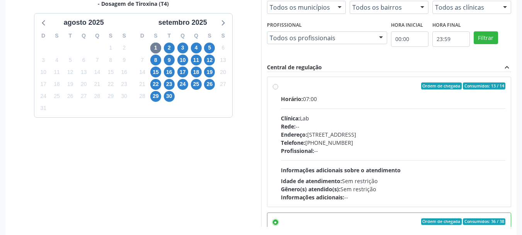
scroll to position [0, 0]
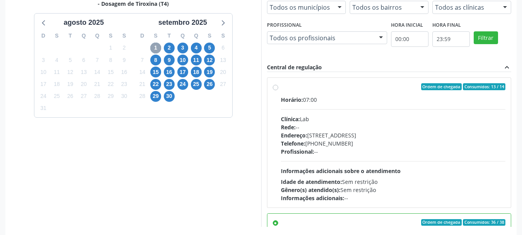
click at [160, 46] on span "1" at bounding box center [155, 48] width 11 height 11
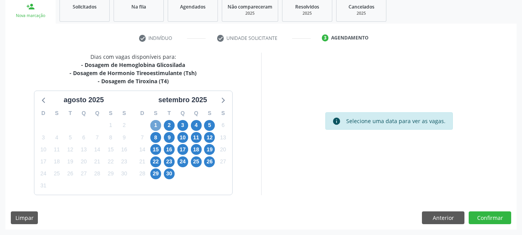
scroll to position [118, 0]
click at [154, 123] on span "1" at bounding box center [155, 125] width 11 height 11
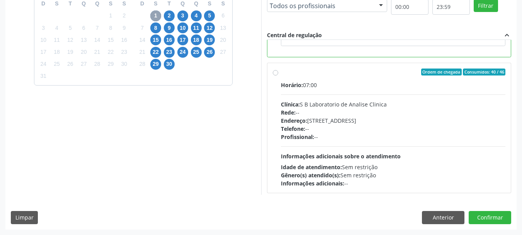
scroll to position [309, 0]
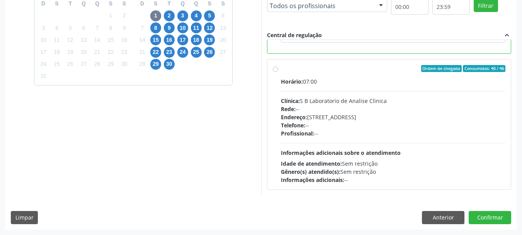
click at [403, 133] on div "Profissional: --" at bounding box center [393, 133] width 225 height 8
click at [278, 72] on input "Ordem de chegada Consumidos: 40 / 46 Horário: 07:00 Clínica: S B Laboratorio de…" at bounding box center [275, 68] width 5 height 7
radio input "false"
radio input "true"
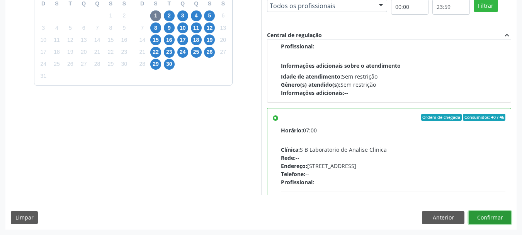
click at [502, 221] on button "Confirmar" at bounding box center [490, 217] width 43 height 13
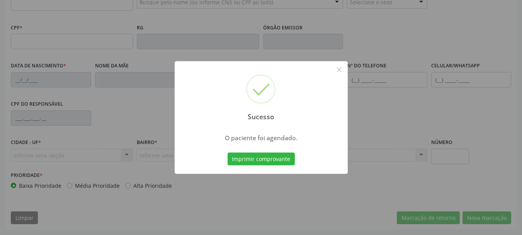
click at [269, 155] on button "Imprimir comprovante" at bounding box center [261, 158] width 67 height 13
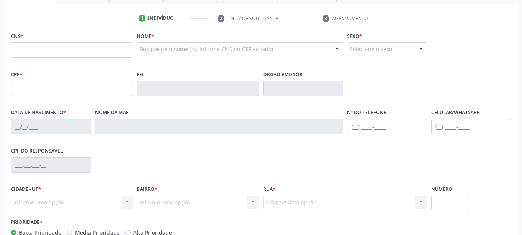
scroll to position [107, 0]
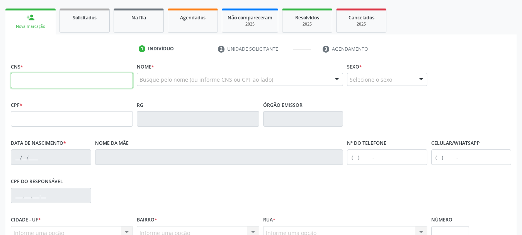
click at [51, 78] on input "text" at bounding box center [72, 80] width 122 height 15
type input "706 3007 5196 7670"
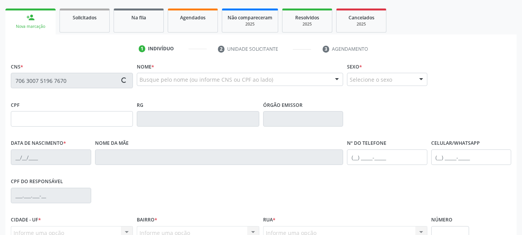
type input "906.493.894-68"
type input "23/06/1973"
type input "Maria Luiza do Nascimento"
type input "(87) 99946-2981"
type input "1489"
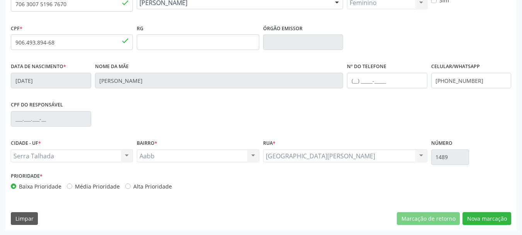
scroll to position [184, 0]
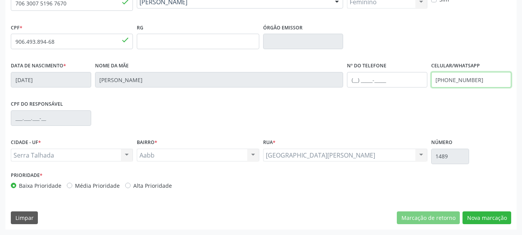
click at [460, 82] on input "(87) 99946-2981" at bounding box center [471, 79] width 80 height 15
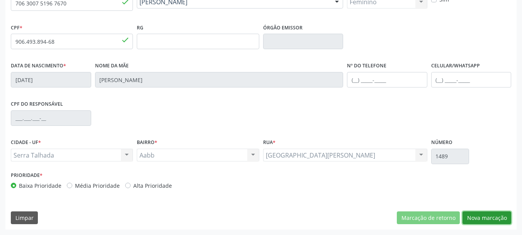
click at [506, 219] on button "Nova marcação" at bounding box center [487, 217] width 49 height 13
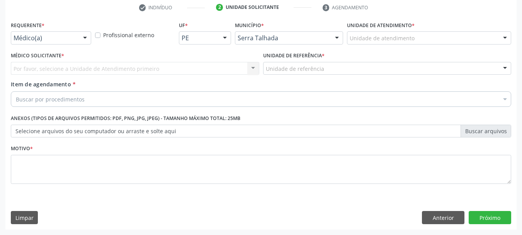
scroll to position [148, 0]
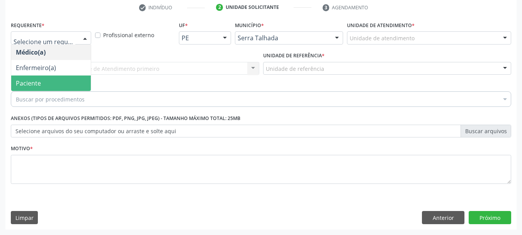
click at [32, 78] on span "Paciente" at bounding box center [51, 82] width 80 height 15
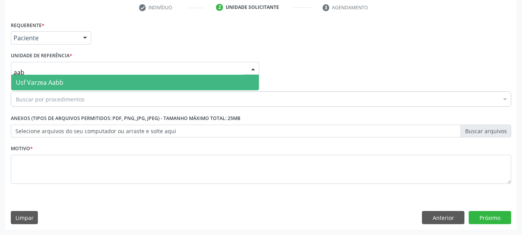
type input "aabb"
click at [59, 86] on span "Usf Varzea Aabb" at bounding box center [40, 82] width 48 height 9
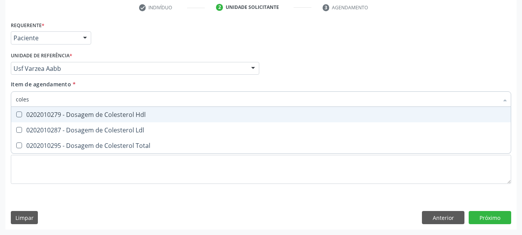
type input "colest"
click at [76, 115] on div "0202010279 - Dosagem de Colesterol Hdl" at bounding box center [261, 114] width 490 height 6
checkbox Hdl "true"
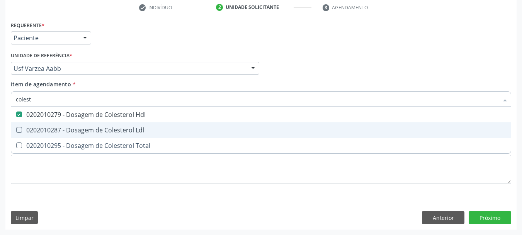
click at [73, 127] on div "0202010287 - Dosagem de Colesterol Ldl" at bounding box center [261, 130] width 490 height 6
checkbox Ldl "true"
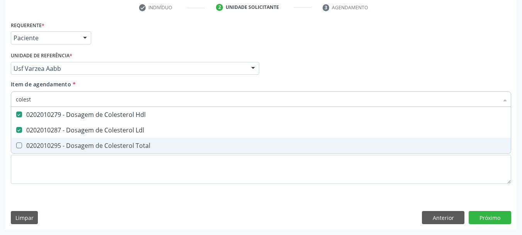
click at [65, 142] on div "0202010295 - Dosagem de Colesterol Total" at bounding box center [261, 145] width 490 height 6
checkbox Total "true"
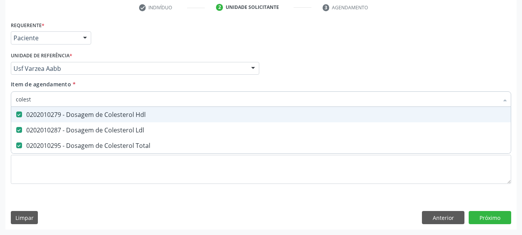
click at [40, 103] on input "colest" at bounding box center [257, 98] width 483 height 15
checkbox Hdl "false"
checkbox Ldl "false"
checkbox Total "false"
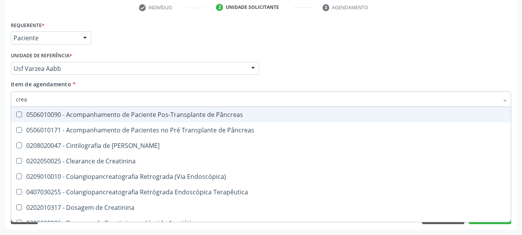
type input "creat"
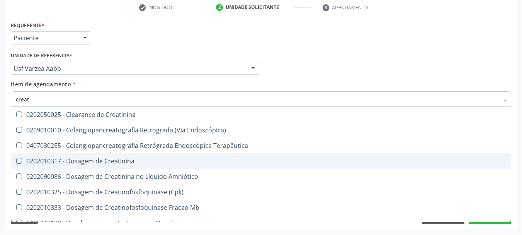
click at [63, 159] on div "0202010317 - Dosagem de Creatinina" at bounding box center [261, 161] width 490 height 6
checkbox Creatinina "true"
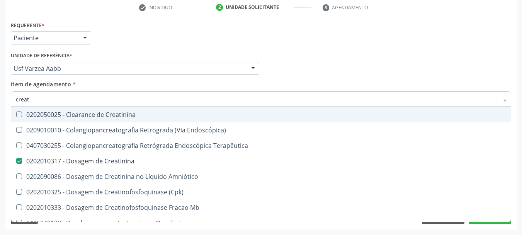
click at [34, 101] on input "creat" at bounding box center [257, 98] width 483 height 15
checkbox Creatinina "false"
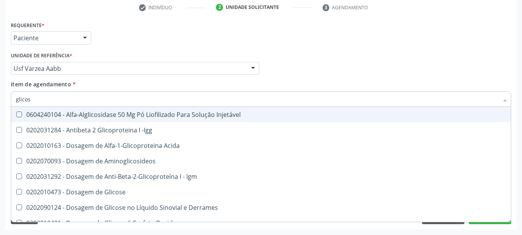
type input "glicose"
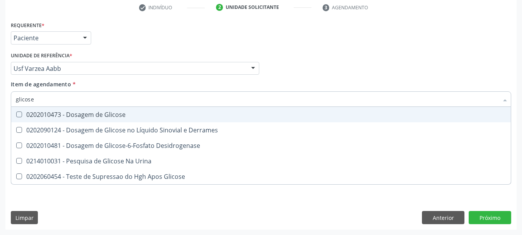
click at [45, 111] on div "0202010473 - Dosagem de Glicose" at bounding box center [261, 114] width 490 height 6
checkbox Glicose "true"
click at [36, 99] on input "glicose" at bounding box center [257, 98] width 483 height 15
checkbox Glicose "false"
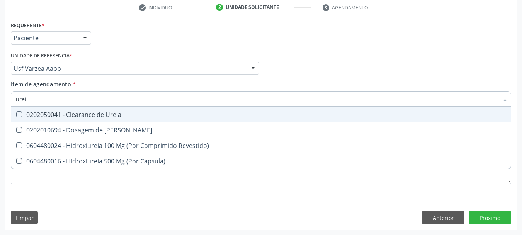
type input "ureia"
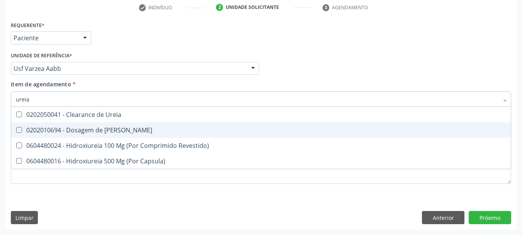
click at [36, 132] on div "0202010694 - Dosagem de [PERSON_NAME]" at bounding box center [261, 130] width 490 height 6
checkbox Ureia "true"
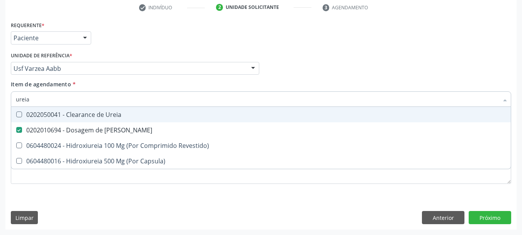
click at [35, 101] on input "ureia" at bounding box center [257, 98] width 483 height 15
type input "u"
checkbox Ureia "false"
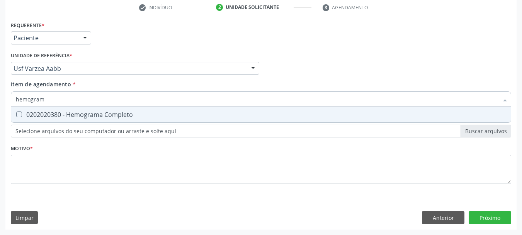
type input "hemograma"
click at [33, 113] on div "0202020380 - Hemograma Completo" at bounding box center [261, 114] width 490 height 6
checkbox Completo "true"
click at [42, 94] on input "hemograma" at bounding box center [257, 98] width 483 height 15
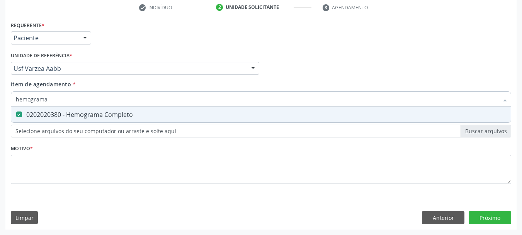
click at [176, 34] on div "Requerente * Paciente Médico(a) Enfermeiro(a) Paciente Nenhum resultado encontr…" at bounding box center [261, 34] width 504 height 30
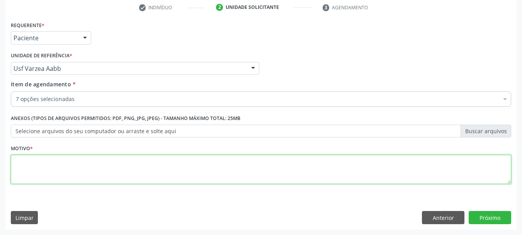
click at [24, 176] on textarea at bounding box center [261, 169] width 500 height 29
type textarea "a"
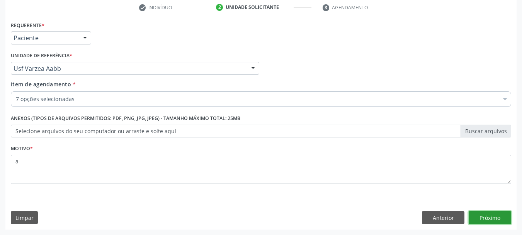
click at [477, 216] on button "Próximo" at bounding box center [490, 217] width 43 height 13
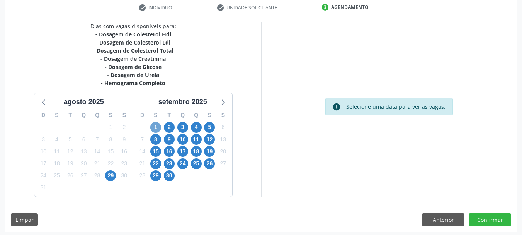
click at [158, 126] on span "1" at bounding box center [155, 127] width 11 height 11
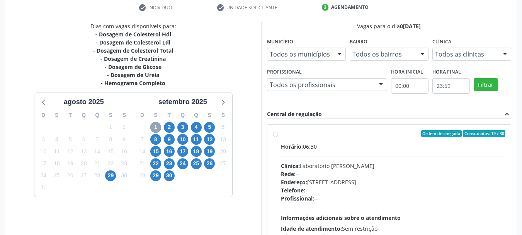
scroll to position [226, 0]
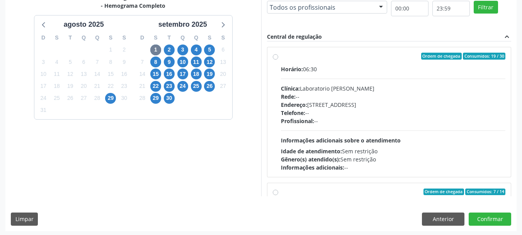
click at [289, 82] on div "Horário: 06:30 Clínica: Laboratorio Jose Paulo Terto Rede: -- Endereço: Casa, n…" at bounding box center [393, 118] width 225 height 106
click at [278, 60] on input "Ordem de chegada Consumidos: 19 / 30 Horário: 06:30 Clínica: Laboratorio Jose P…" at bounding box center [275, 56] width 5 height 7
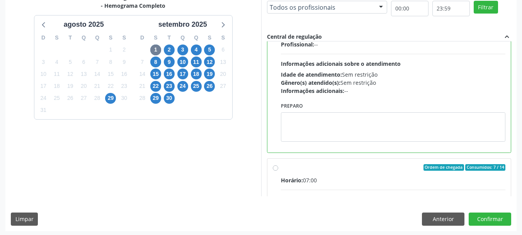
scroll to position [116, 0]
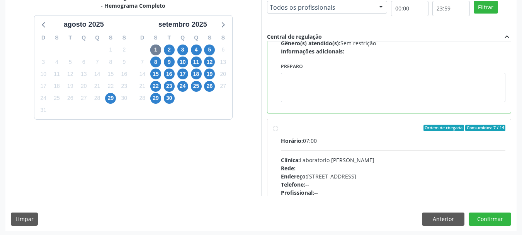
click at [386, 163] on div "Clínica: Laboratorio Jose Paulo Terto" at bounding box center [393, 160] width 225 height 8
click at [278, 131] on input "Ordem de chegada Consumidos: 7 / 14 Horário: 07:00 Clínica: Laboratorio Jose Pa…" at bounding box center [275, 127] width 5 height 7
radio input "false"
radio input "true"
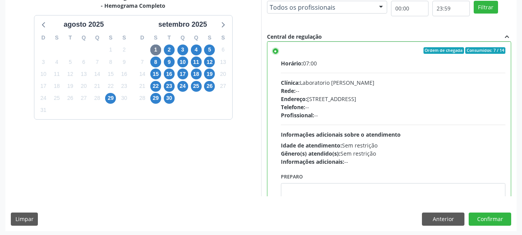
scroll to position [155, 0]
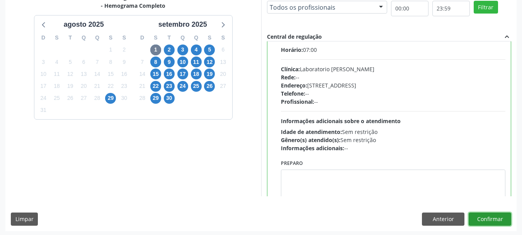
click at [483, 215] on button "Confirmar" at bounding box center [490, 218] width 43 height 13
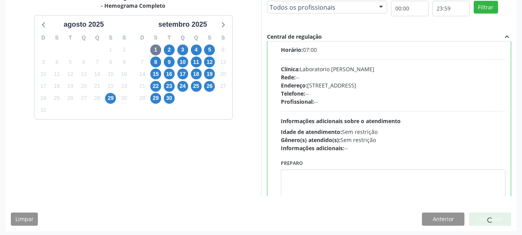
scroll to position [184, 0]
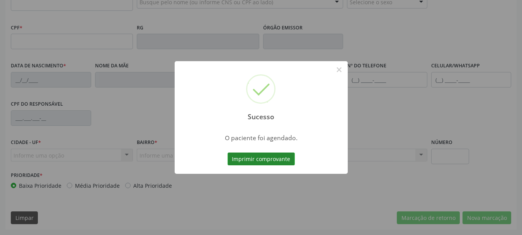
click at [278, 158] on button "Imprimir comprovante" at bounding box center [261, 158] width 67 height 13
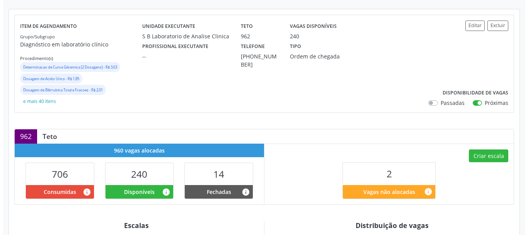
scroll to position [116, 0]
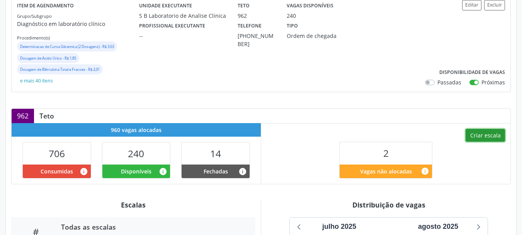
click at [481, 136] on button "Criar escala" at bounding box center [485, 135] width 39 height 13
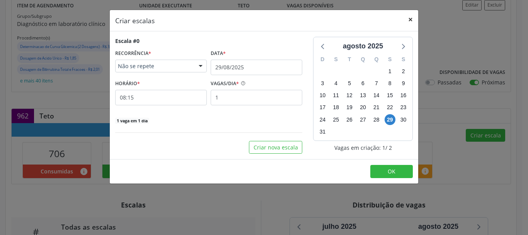
click at [412, 16] on button "×" at bounding box center [410, 19] width 15 height 19
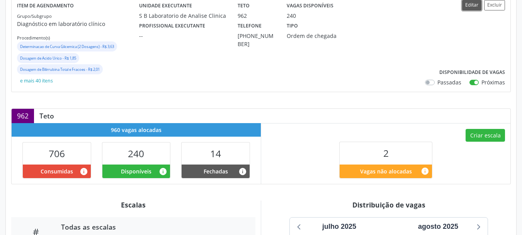
click at [471, 3] on button "Editar" at bounding box center [471, 5] width 19 height 10
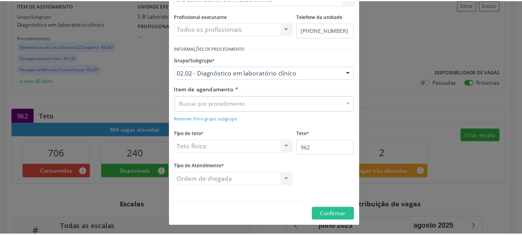
scroll to position [99, 0]
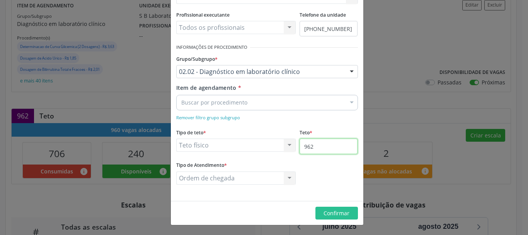
click at [306, 141] on input "962" at bounding box center [329, 145] width 58 height 15
type input "1000"
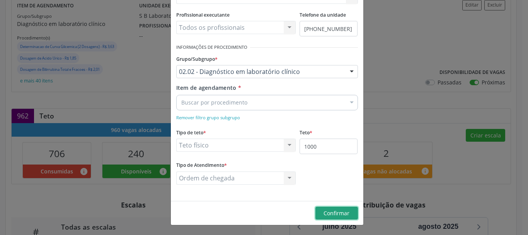
click at [327, 209] on span "Confirmar" at bounding box center [336, 212] width 26 height 7
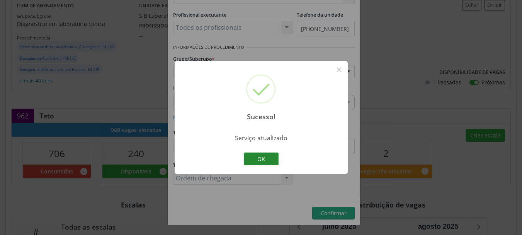
click at [266, 162] on button "OK" at bounding box center [261, 158] width 35 height 13
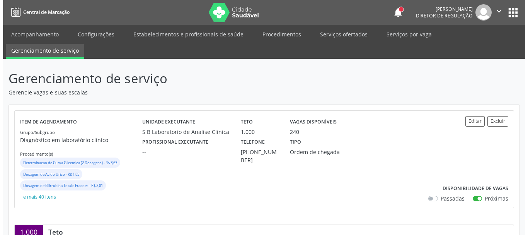
scroll to position [116, 0]
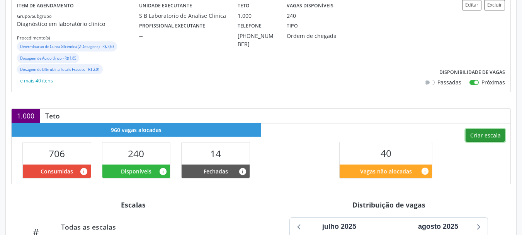
click at [472, 135] on button "Criar escala" at bounding box center [485, 135] width 39 height 13
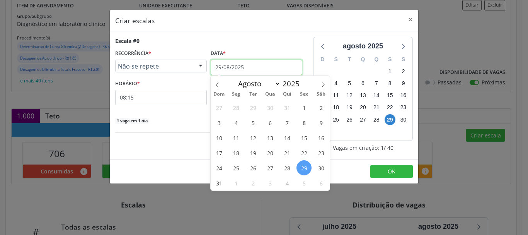
click at [229, 71] on input "29/08/2025" at bounding box center [257, 67] width 92 height 15
click at [324, 84] on icon at bounding box center [323, 84] width 3 height 5
select select "8"
click at [236, 109] on span "1" at bounding box center [235, 107] width 15 height 15
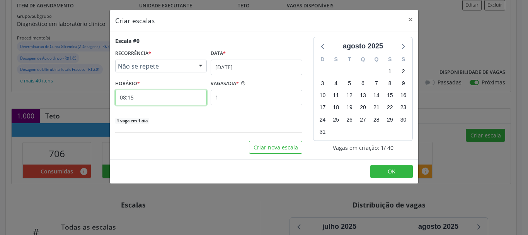
click at [158, 96] on input "08:15" at bounding box center [161, 97] width 92 height 15
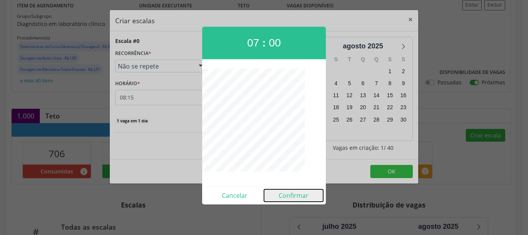
click at [297, 191] on button "Confirmar" at bounding box center [293, 195] width 59 height 12
type input "07:00"
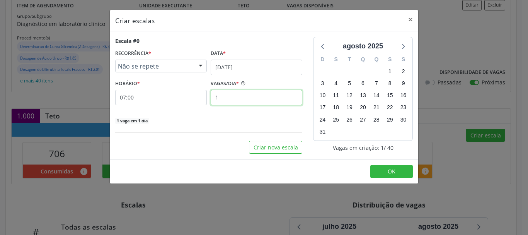
click at [232, 99] on input "1" at bounding box center [257, 97] width 92 height 15
type input "6"
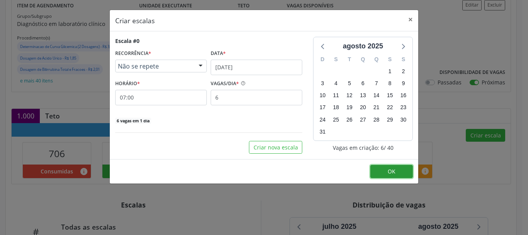
click at [398, 176] on button "OK" at bounding box center [391, 171] width 43 height 13
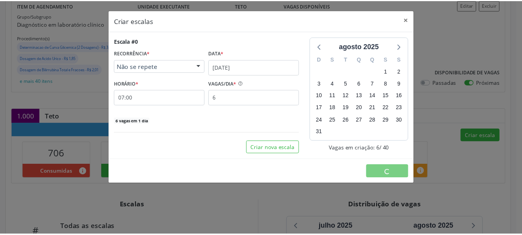
scroll to position [0, 0]
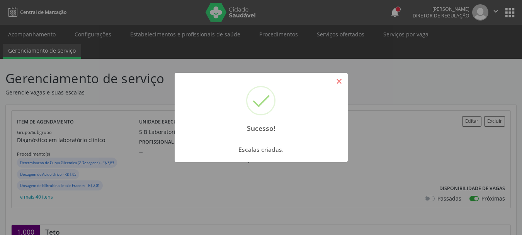
click at [343, 82] on button "×" at bounding box center [339, 81] width 13 height 13
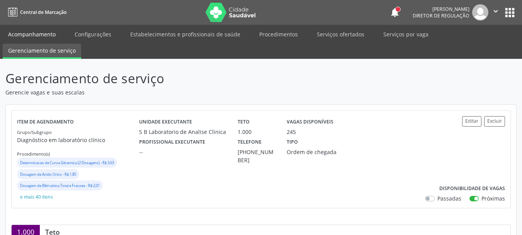
click at [27, 32] on link "Acompanhamento" at bounding box center [32, 34] width 58 height 14
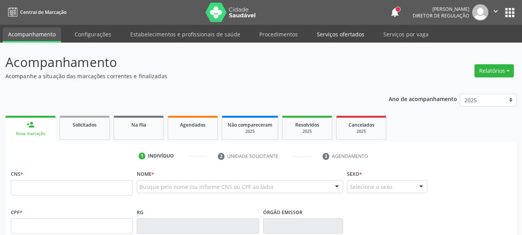
click at [342, 34] on link "Serviços ofertados" at bounding box center [340, 34] width 58 height 14
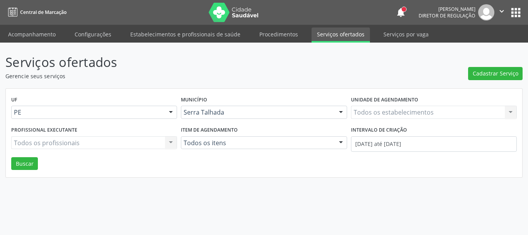
click at [342, 34] on link "Serviços ofertados" at bounding box center [340, 34] width 58 height 15
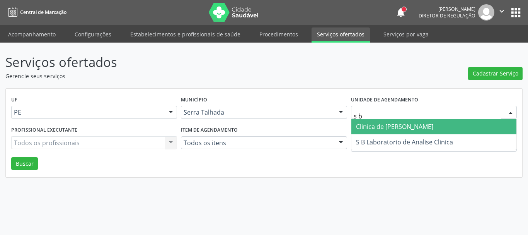
type input "s b"
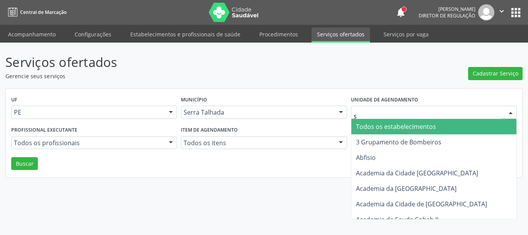
type input "s b"
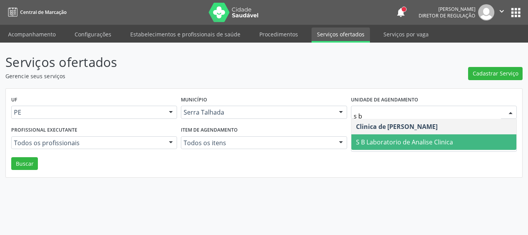
click at [387, 141] on span "S B Laboratorio de Analise Clinica" at bounding box center [404, 142] width 97 height 9
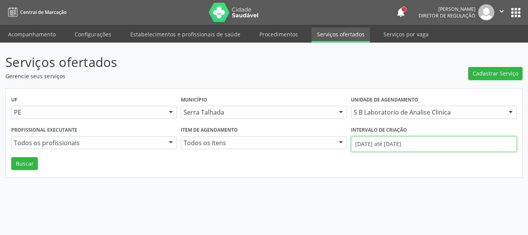
click at [386, 140] on input "01/08/2025 até 29/08/2025" at bounding box center [434, 143] width 166 height 15
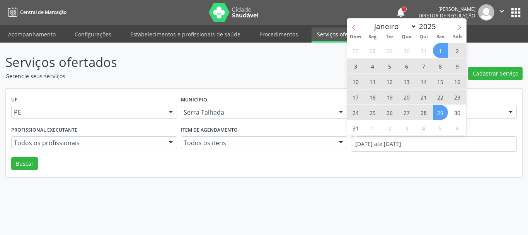
click at [353, 25] on icon at bounding box center [353, 27] width 5 height 5
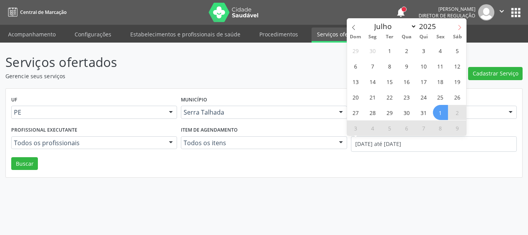
click at [456, 26] on span at bounding box center [459, 25] width 13 height 13
select select "8"
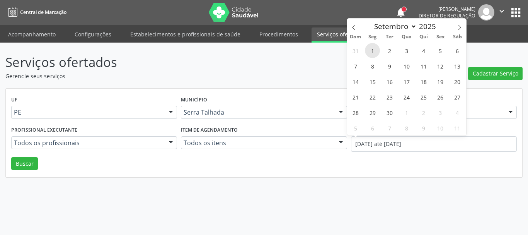
click at [379, 50] on span "1" at bounding box center [372, 50] width 15 height 15
type input "0[DATE]"
click at [354, 27] on icon at bounding box center [353, 27] width 5 height 5
select select "7"
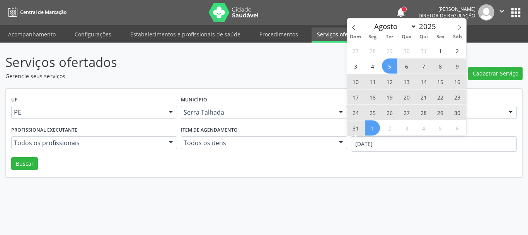
click at [383, 60] on div "27 28 29 30 31 1 2 3 4 5 6 7 8 9 10 11 12 13 14 15 16 17 18 19 20 21 22 23 24 2…" at bounding box center [406, 89] width 119 height 93
click at [388, 69] on span "5" at bounding box center [389, 65] width 15 height 15
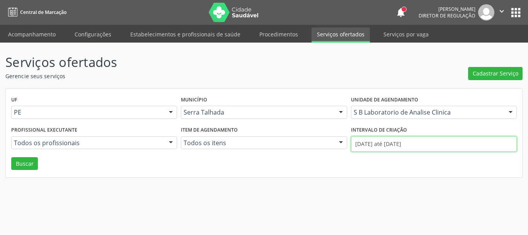
click at [404, 143] on input "05/08/2025 até 01/09/2025" at bounding box center [434, 143] width 166 height 15
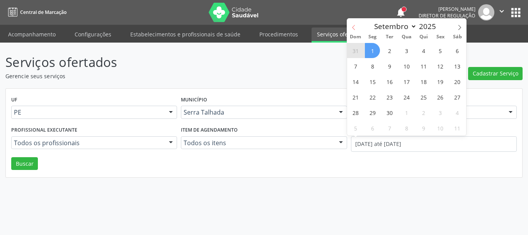
click at [356, 27] on icon at bounding box center [353, 27] width 5 height 5
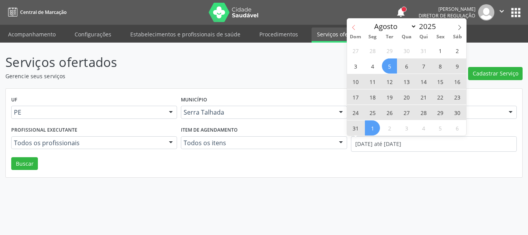
click at [349, 24] on span at bounding box center [353, 25] width 13 height 13
select select "6"
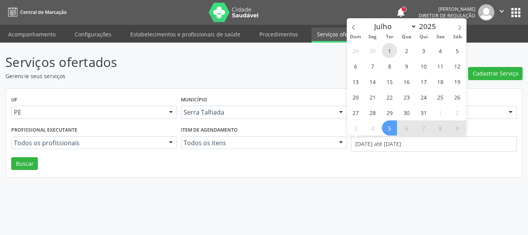
click at [385, 51] on span "1" at bounding box center [389, 50] width 15 height 15
type input "01/07/2025"
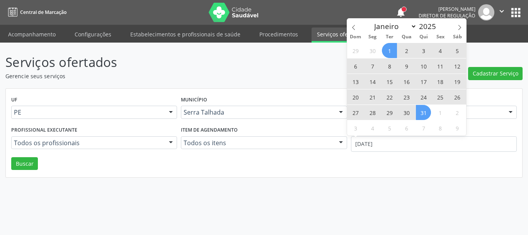
click at [421, 113] on span "31" at bounding box center [423, 112] width 15 height 15
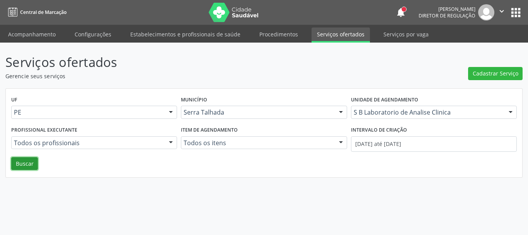
click at [22, 163] on button "Buscar" at bounding box center [24, 163] width 27 height 13
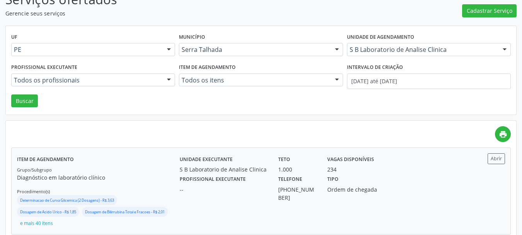
scroll to position [79, 0]
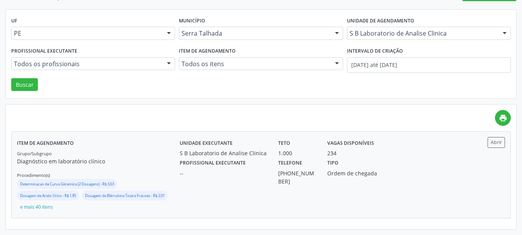
click at [369, 162] on div "Tipo Ordem de chegada" at bounding box center [359, 171] width 74 height 28
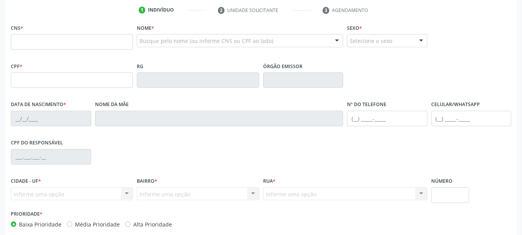
scroll to position [107, 0]
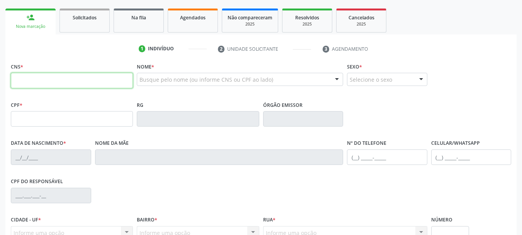
click at [49, 78] on input "text" at bounding box center [72, 80] width 122 height 15
paste input "706 3007 5196 7670"
type input "706 3007 5196 7670"
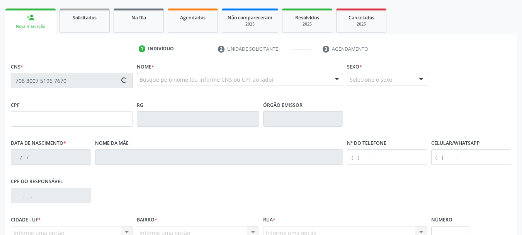
type input "906.493.894-68"
type input "23/[DATE]"
type input "[PERSON_NAME]"
type input "[PHONE_NUMBER]"
type input "1489"
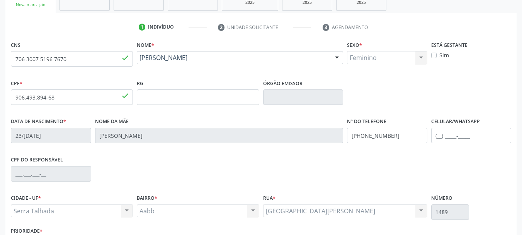
scroll to position [146, 0]
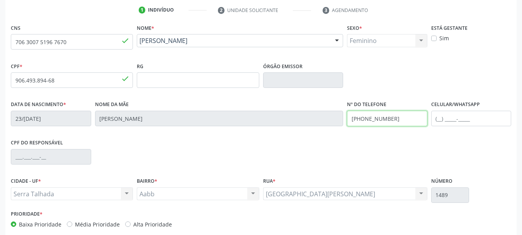
click at [369, 121] on input "[PHONE_NUMBER]" at bounding box center [387, 118] width 80 height 15
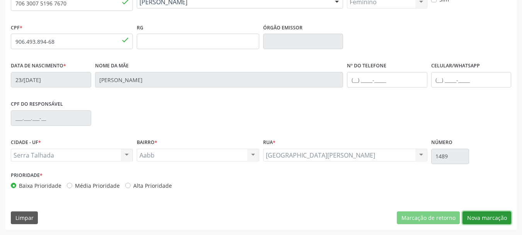
click at [478, 212] on button "Nova marcação" at bounding box center [487, 217] width 49 height 13
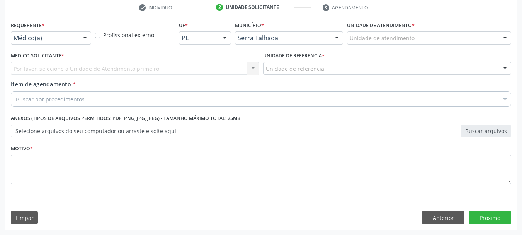
click at [29, 32] on div "Médico(a)" at bounding box center [51, 37] width 80 height 13
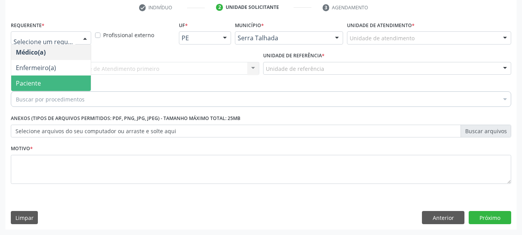
click at [40, 78] on span "Paciente" at bounding box center [51, 82] width 80 height 15
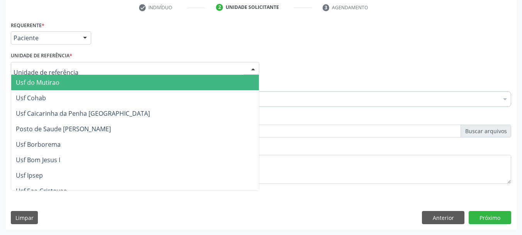
type input "r"
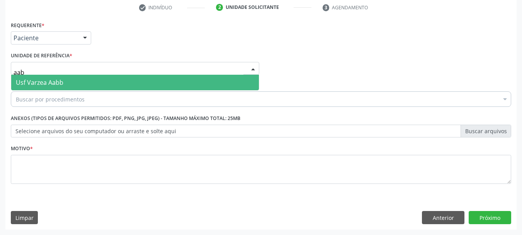
type input "aabb"
click at [44, 83] on span "Usf Varzea Aabb" at bounding box center [40, 82] width 48 height 9
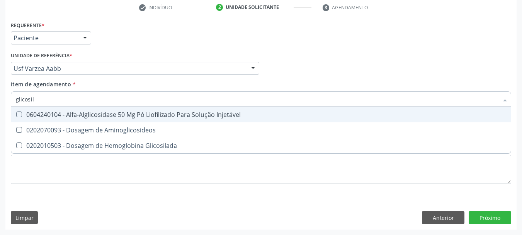
type input "glicosila"
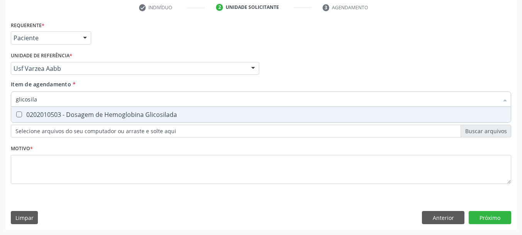
click at [37, 114] on div "0202010503 - Dosagem de Hemoglobina Glicosilada" at bounding box center [261, 114] width 490 height 6
checkbox Glicosilada "true"
click at [40, 102] on input "glicosila" at bounding box center [257, 98] width 483 height 15
checkbox Glicosilada "false"
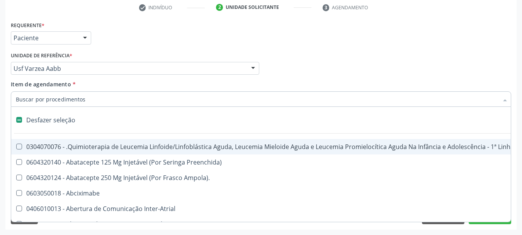
click at [131, 80] on div "Item de agendamento * Desfazer seleção 0304070076 - .Quimioterapia de Leucemia …" at bounding box center [261, 92] width 500 height 24
checkbox Preenchida\) "true"
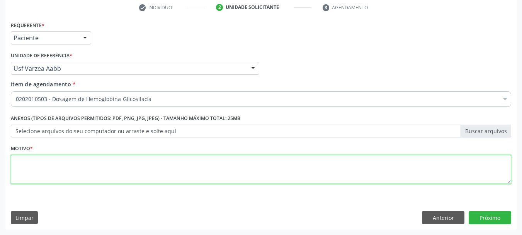
click at [83, 160] on textarea at bounding box center [261, 169] width 500 height 29
type textarea "a"
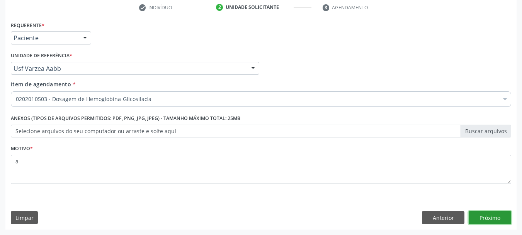
click at [473, 212] on button "Próximo" at bounding box center [490, 217] width 43 height 13
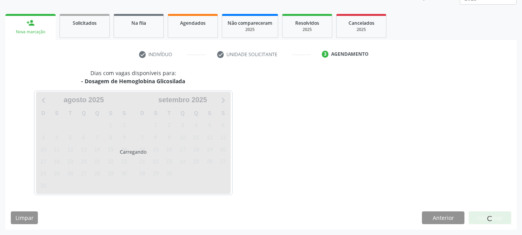
scroll to position [102, 0]
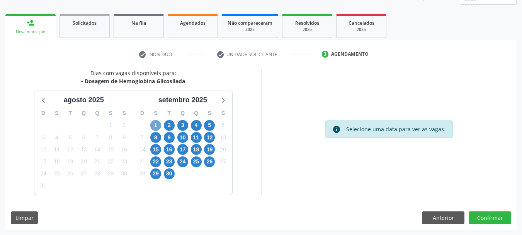
click at [155, 125] on span "1" at bounding box center [155, 125] width 11 height 11
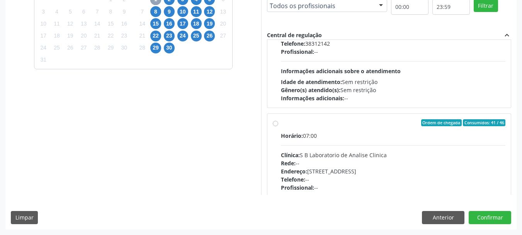
scroll to position [257, 0]
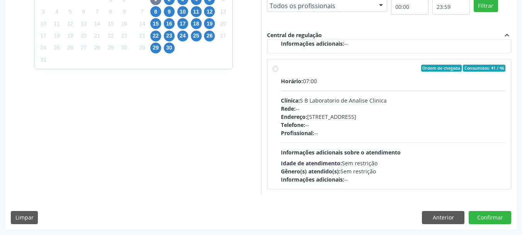
click at [390, 140] on div "Horário: 07:00 Clínica: S B Laboratorio de Analise Clinica Rede: -- Endereço: […" at bounding box center [393, 130] width 225 height 106
click at [278, 71] on input "Ordem de chegada Consumidos: 41 / 46 Horário: 07:00 Clínica: S B Laboratorio de…" at bounding box center [275, 68] width 5 height 7
radio input "true"
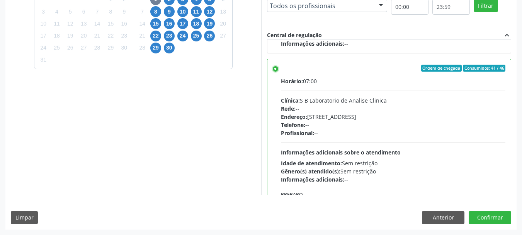
scroll to position [309, 0]
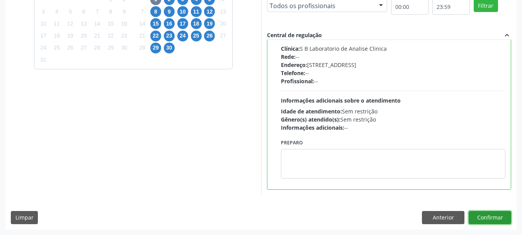
click at [510, 214] on button "Confirmar" at bounding box center [490, 217] width 43 height 13
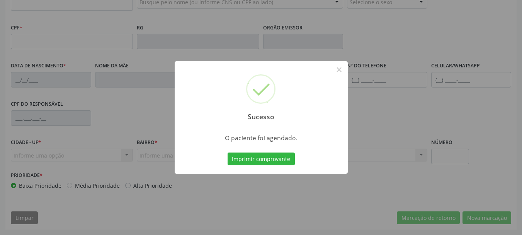
scroll to position [184, 0]
click at [339, 70] on button "×" at bounding box center [339, 69] width 13 height 13
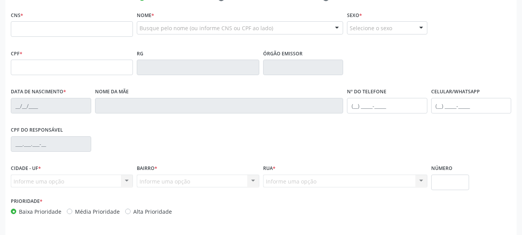
scroll to position [107, 0]
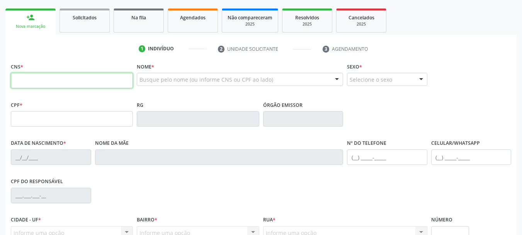
click at [64, 78] on input "text" at bounding box center [72, 80] width 122 height 15
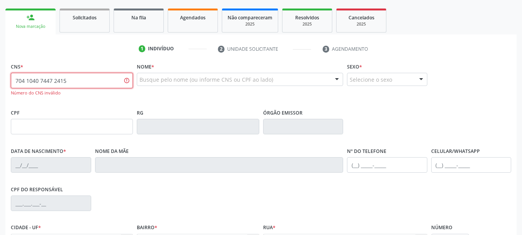
click at [86, 82] on input "704 1040 7447 2415" at bounding box center [72, 80] width 122 height 15
type input "704 1040 7472 4150"
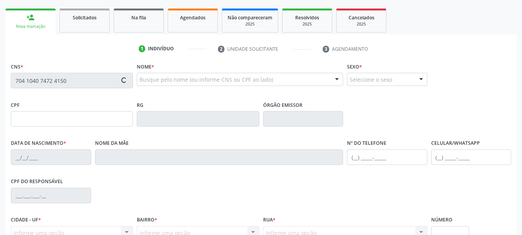
type input "901.589.704-20"
type input "[DATE]"
type input "[PERSON_NAME]"
type input "[PHONE_NUMBER]"
type input "008.940.337-19"
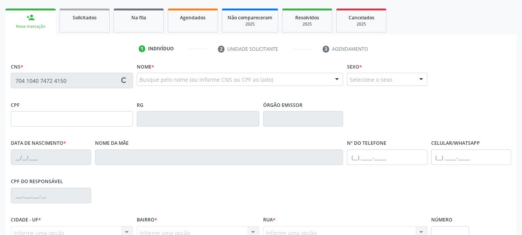
type input "993"
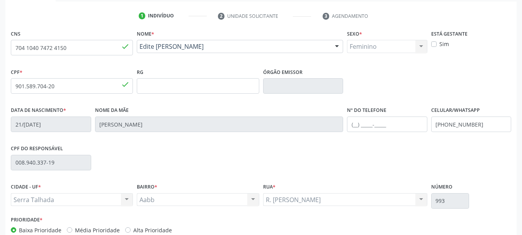
scroll to position [184, 0]
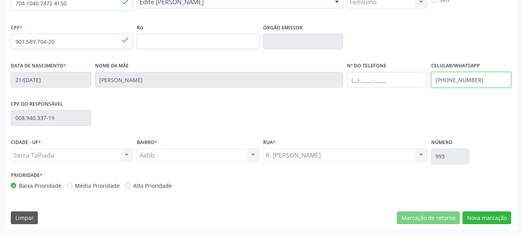
click at [455, 83] on input "[PHONE_NUMBER]" at bounding box center [471, 79] width 80 height 15
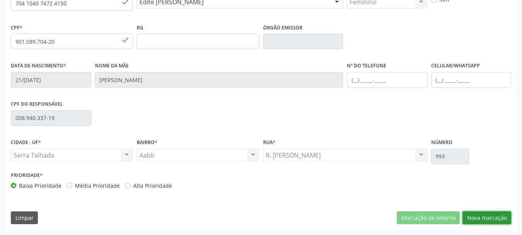
click at [494, 218] on button "Nova marcação" at bounding box center [487, 217] width 49 height 13
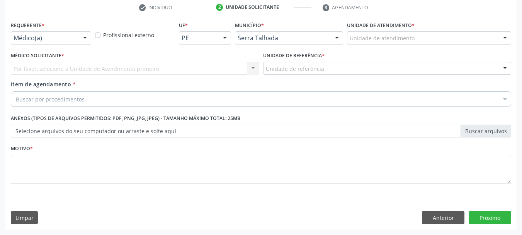
scroll to position [148, 0]
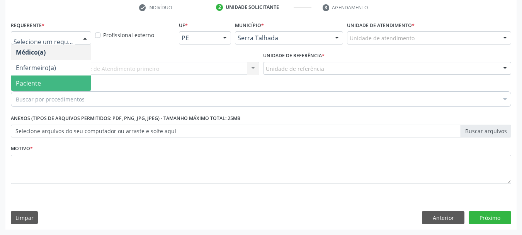
click at [43, 85] on span "Paciente" at bounding box center [51, 82] width 80 height 15
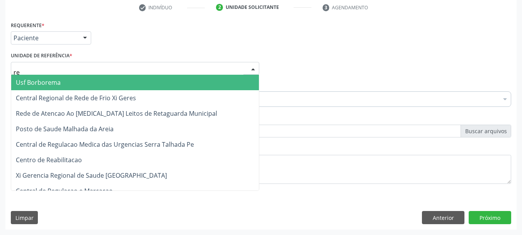
type input "rea"
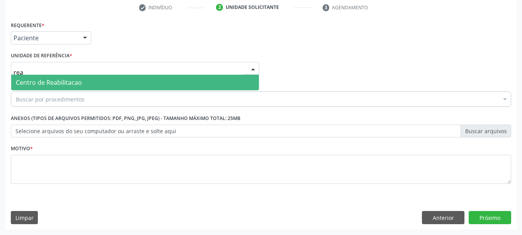
click at [58, 80] on span "Centro de Reabilitacao" at bounding box center [49, 82] width 66 height 9
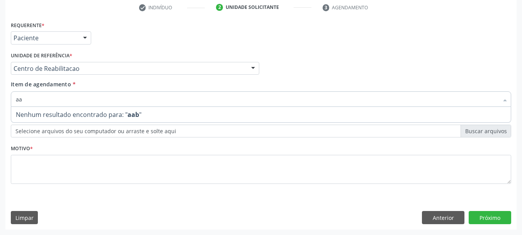
type input "a"
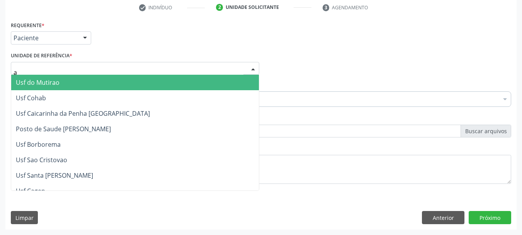
type input "aa"
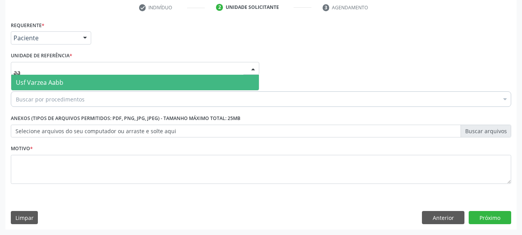
click at [69, 83] on span "Usf Varzea Aabb" at bounding box center [135, 82] width 248 height 15
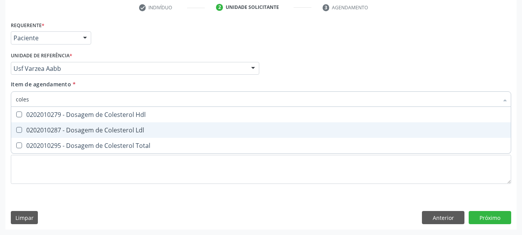
type input "colest"
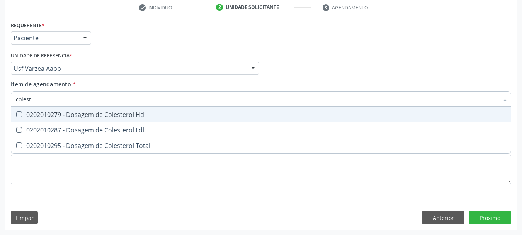
click at [17, 112] on Hdl at bounding box center [19, 114] width 6 height 6
click at [16, 112] on Hdl "checkbox" at bounding box center [13, 114] width 5 height 5
checkbox Hdl "true"
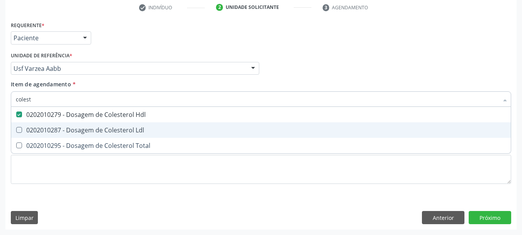
click at [26, 126] on span "0202010287 - Dosagem de Colesterol Ldl" at bounding box center [261, 129] width 500 height 15
checkbox Ldl "true"
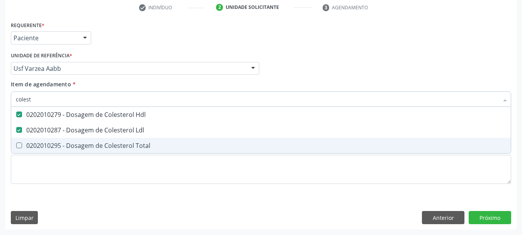
click at [25, 140] on span "0202010295 - Dosagem de Colesterol Total" at bounding box center [261, 145] width 500 height 15
checkbox Total "true"
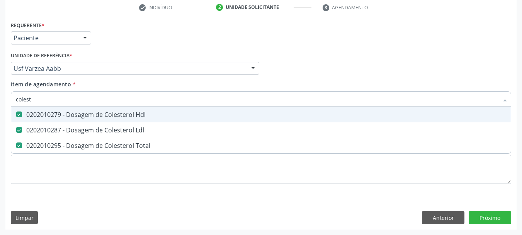
click at [26, 99] on input "colest" at bounding box center [257, 98] width 483 height 15
checkbox Hdl "false"
checkbox Ldl "false"
checkbox Total "false"
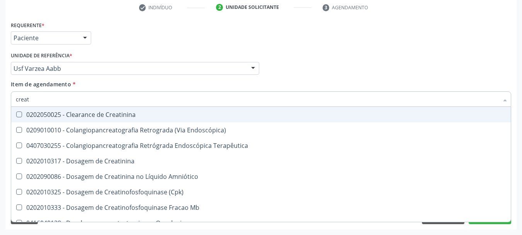
type input "creati"
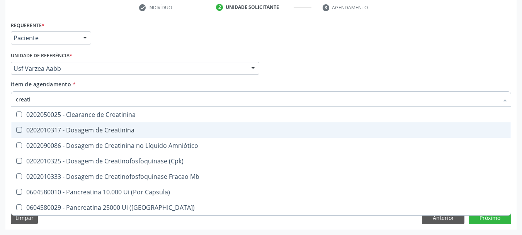
click at [54, 130] on div "0202010317 - Dosagem de Creatinina" at bounding box center [261, 130] width 490 height 6
checkbox Creatinina "true"
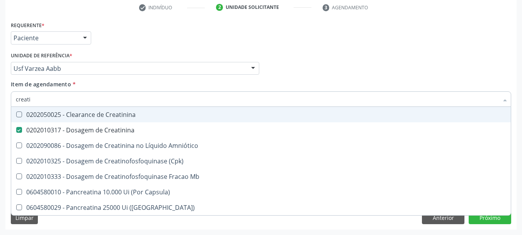
click at [48, 103] on input "creati" at bounding box center [257, 98] width 483 height 15
checkbox Creatinina "false"
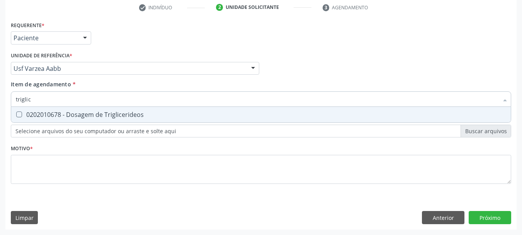
type input "triglice"
click at [35, 114] on div "0202010678 - Dosagem de Triglicerideos" at bounding box center [261, 114] width 490 height 6
checkbox Triglicerideos "true"
click at [34, 97] on input "triglice" at bounding box center [257, 98] width 483 height 15
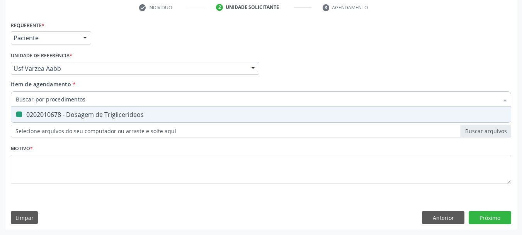
checkbox Triglicerideos "false"
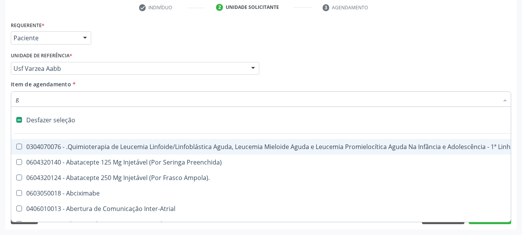
type input "gl"
checkbox Bloco "true"
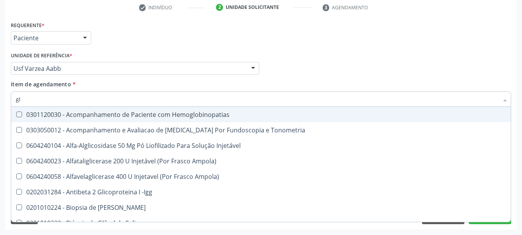
type input "gli"
checkbox Glomerular "true"
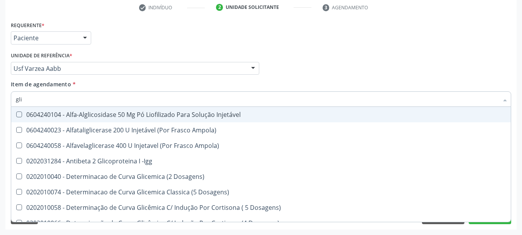
type input "glic"
checkbox Triglicerideos "true"
checkbox Delgada\) "false"
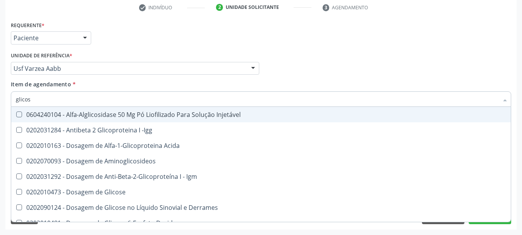
type input "glicose"
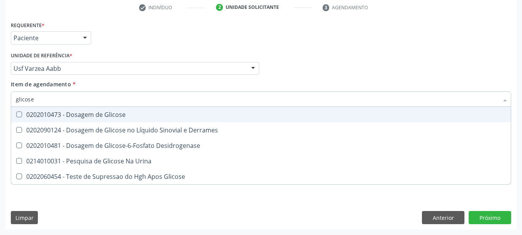
click at [57, 117] on div "0202010473 - Dosagem de Glicose" at bounding box center [261, 114] width 490 height 6
checkbox Glicose "true"
click at [47, 103] on input "glicose" at bounding box center [257, 98] width 483 height 15
checkbox Glicose "false"
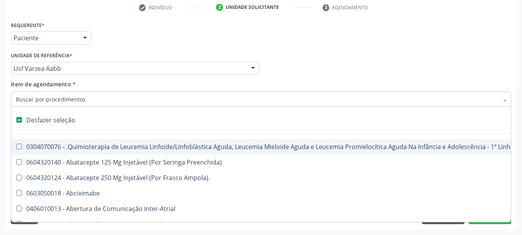
type input "h"
checkbox B "true"
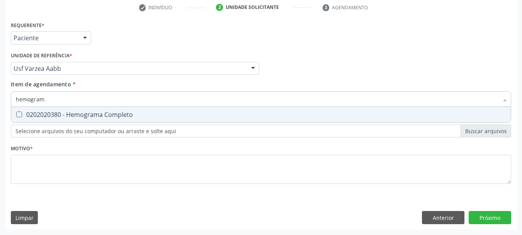
type input "hemograma"
click at [66, 113] on div "0202020380 - Hemograma Completo" at bounding box center [261, 114] width 490 height 6
checkbox Completo "true"
click at [50, 97] on input "hemograma" at bounding box center [257, 98] width 483 height 15
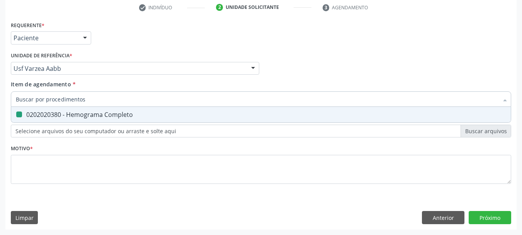
checkbox Completo "false"
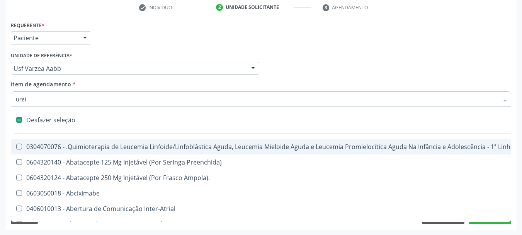
type input "ureia"
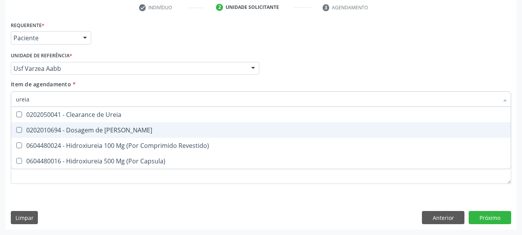
click at [102, 133] on div "0202010694 - Dosagem de [PERSON_NAME]" at bounding box center [261, 130] width 490 height 6
checkbox Ureia "true"
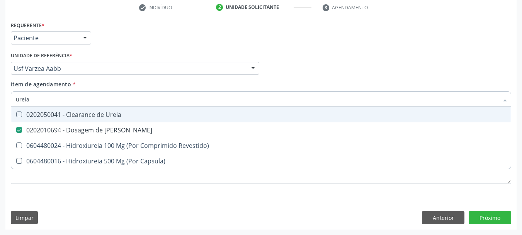
click at [54, 100] on input "ureia" at bounding box center [257, 98] width 483 height 15
checkbox Ureia "false"
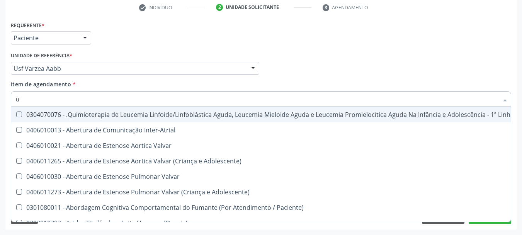
type input "ur"
checkbox Coagulação\ "true"
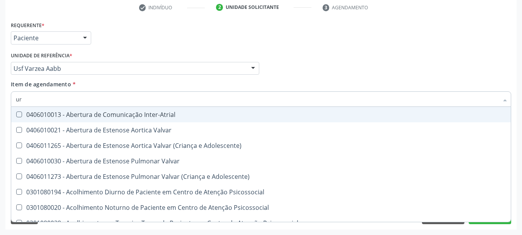
type input "ure"
checkbox Miotendinoso "true"
type input "urei"
checkbox Valvar "true"
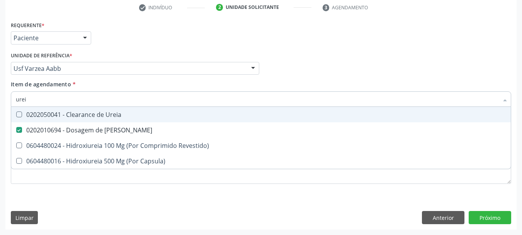
type input "ureia"
click at [145, 31] on div "Requerente * Paciente Médico(a) Enfermeiro(a) Paciente Nenhum resultado encontr…" at bounding box center [261, 34] width 504 height 30
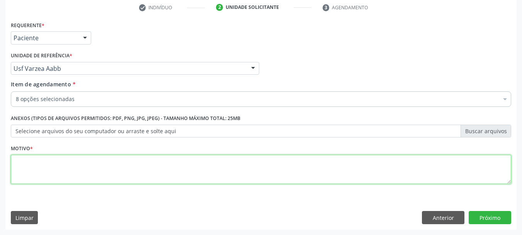
click at [65, 163] on textarea at bounding box center [261, 169] width 500 height 29
type textarea "a"
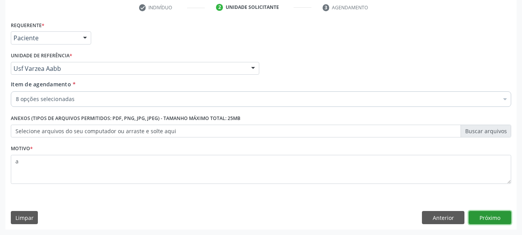
click at [497, 221] on button "Próximo" at bounding box center [490, 217] width 43 height 13
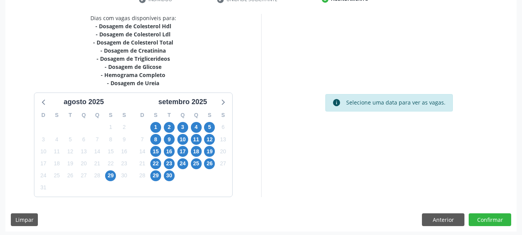
scroll to position [158, 0]
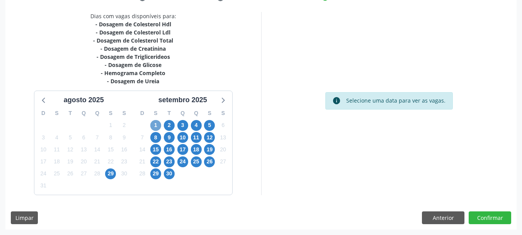
click at [156, 125] on span "1" at bounding box center [155, 125] width 11 height 11
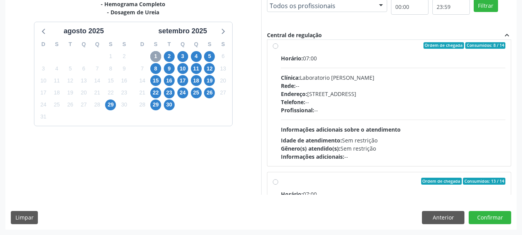
scroll to position [116, 0]
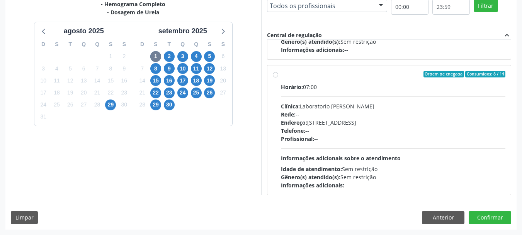
click at [366, 107] on div "Clínica: Laboratorio Jose Paulo Terto" at bounding box center [393, 106] width 225 height 8
click at [278, 78] on input "Ordem de chegada Consumidos: 8 / 14 Horário: 07:00 Clínica: Laboratorio Jose Pa…" at bounding box center [275, 74] width 5 height 7
radio input "true"
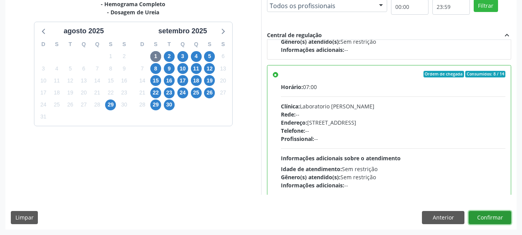
click at [474, 218] on button "Confirmar" at bounding box center [490, 217] width 43 height 13
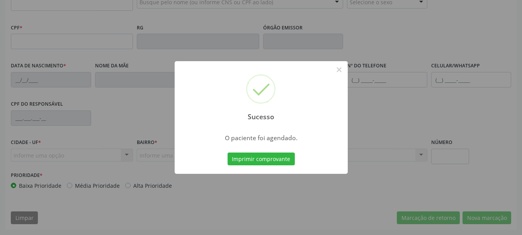
scroll to position [184, 0]
click at [340, 71] on button "×" at bounding box center [339, 69] width 13 height 13
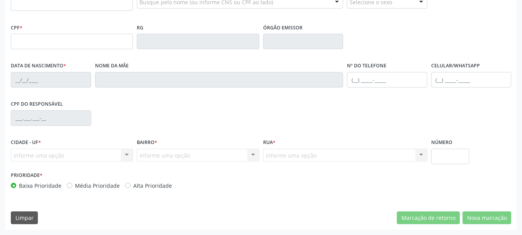
scroll to position [146, 0]
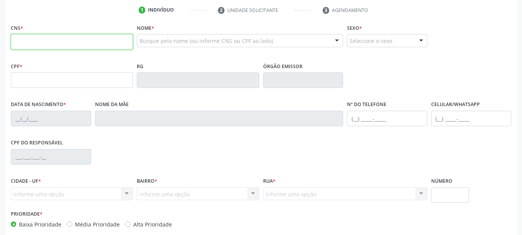
click at [89, 43] on input "text" at bounding box center [72, 41] width 122 height 15
type input "704 1040 7472 4150"
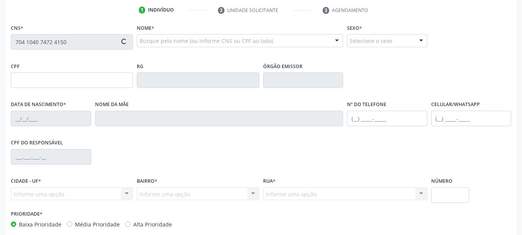
type input "901.589.704-20"
type input "21/08/1965"
type input "Maria do Socorro Ferreira Leite"
type input "(87) 99806-7495"
type input "008.940.337-19"
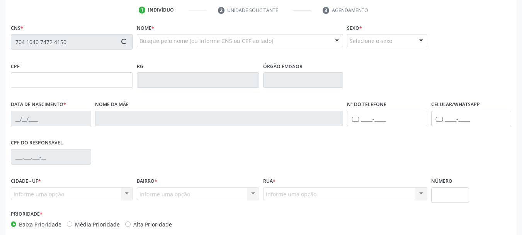
type input "993"
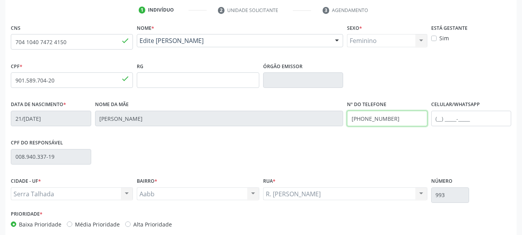
click at [410, 123] on input "(87) 99806-7495" at bounding box center [387, 118] width 80 height 15
click at [403, 118] on input "(87) 99806-7495" at bounding box center [387, 118] width 80 height 15
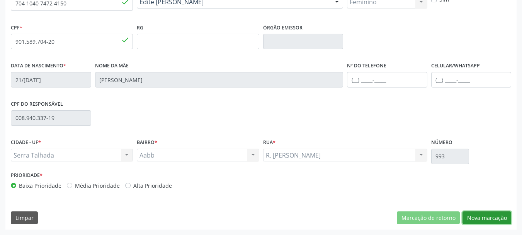
click at [486, 217] on button "Nova marcação" at bounding box center [487, 217] width 49 height 13
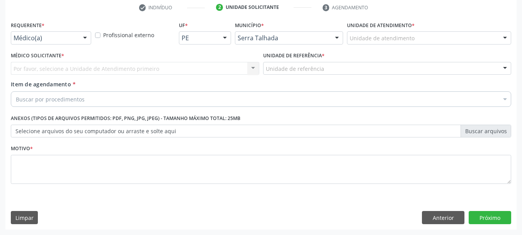
click at [62, 44] on div "Médico(a) Médico(a) Enfermeiro(a) Paciente Nenhum resultado encontrado para: " …" at bounding box center [51, 37] width 80 height 13
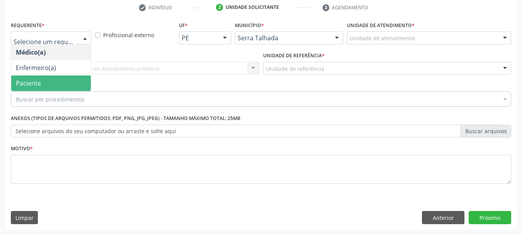
click at [46, 81] on span "Paciente" at bounding box center [51, 82] width 80 height 15
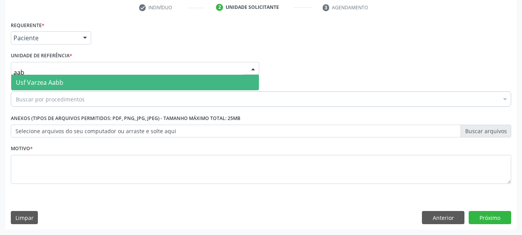
type input "aabb"
click at [45, 75] on span "Usf Varzea Aabb" at bounding box center [135, 82] width 248 height 15
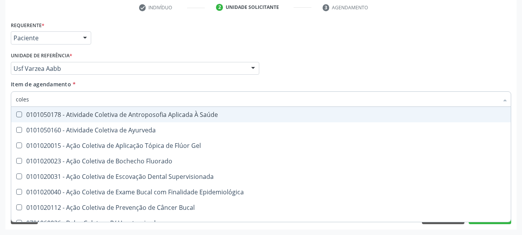
type input "colest"
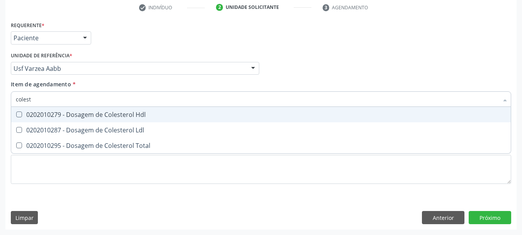
click at [40, 115] on div "0202010279 - Dosagem de Colesterol Hdl" at bounding box center [261, 114] width 490 height 6
checkbox Hdl "true"
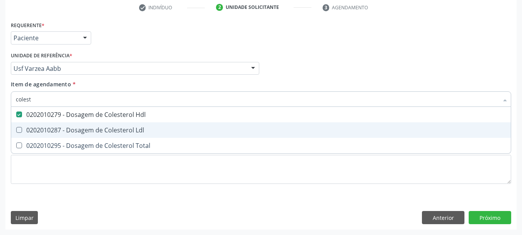
click at [43, 127] on div "0202010287 - Dosagem de Colesterol Ldl" at bounding box center [261, 130] width 490 height 6
checkbox Ldl "true"
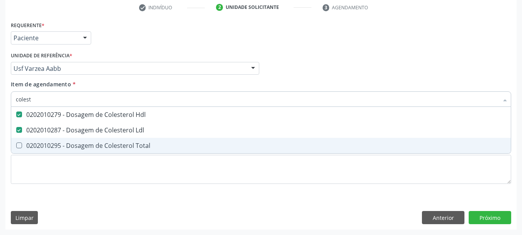
click at [43, 143] on div "0202010295 - Dosagem de Colesterol Total" at bounding box center [261, 145] width 490 height 6
checkbox Total "true"
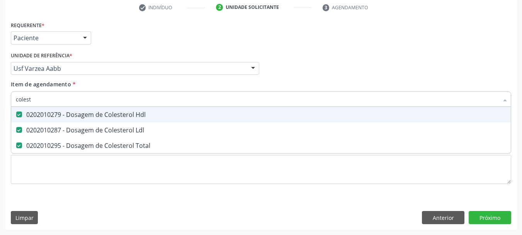
click at [39, 98] on input "colest" at bounding box center [257, 98] width 483 height 15
checkbox Hdl "false"
checkbox Ldl "false"
checkbox Total "false"
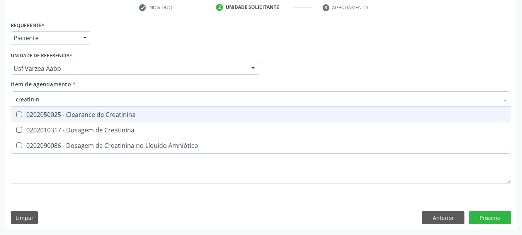
type input "creatinina"
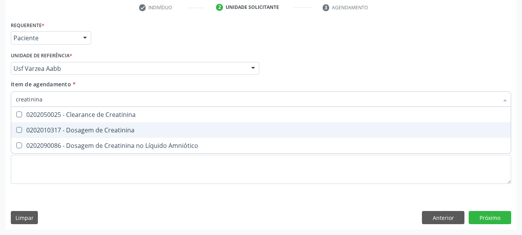
click at [76, 133] on div "0202010317 - Dosagem de Creatinina" at bounding box center [261, 130] width 490 height 6
checkbox Creatinina "true"
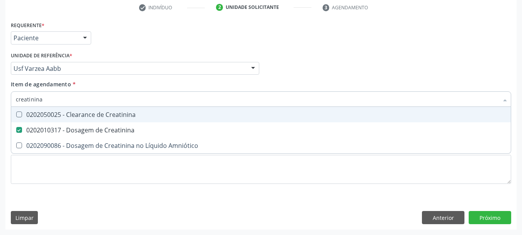
click at [70, 95] on input "creatinina" at bounding box center [257, 98] width 483 height 15
checkbox Creatinina "false"
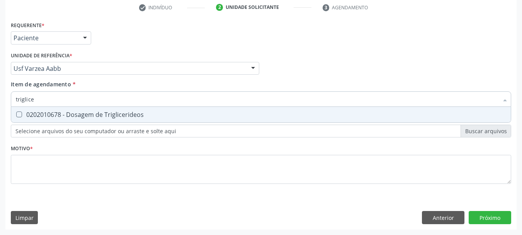
type input "triglicer"
click at [36, 119] on span "0202010678 - Dosagem de Triglicerideos" at bounding box center [261, 114] width 500 height 15
checkbox Triglicerideos "true"
click at [39, 99] on input "triglicer" at bounding box center [257, 98] width 483 height 15
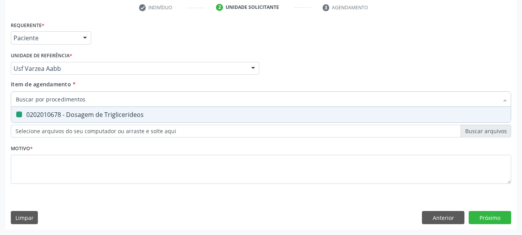
checkbox Triglicerideos "false"
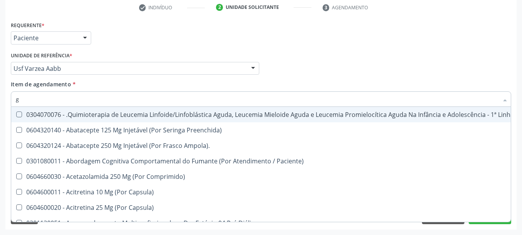
type input "gl"
checkbox Pé "true"
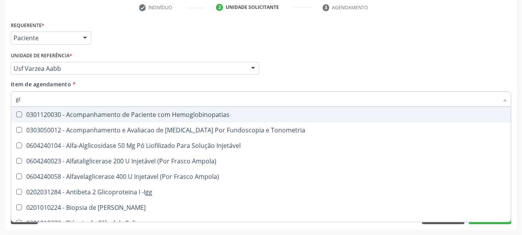
type input "gli"
checkbox Glomerular "true"
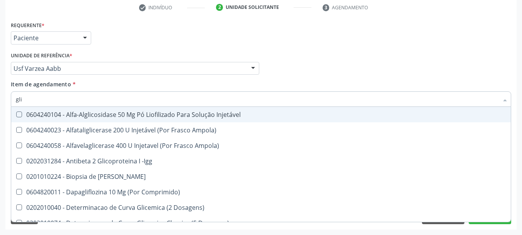
type input "glic"
checkbox Derrames "true"
checkbox Triglicerideos "false"
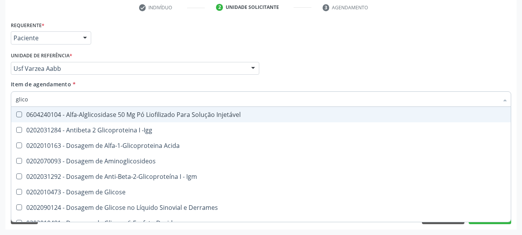
type input "glicos"
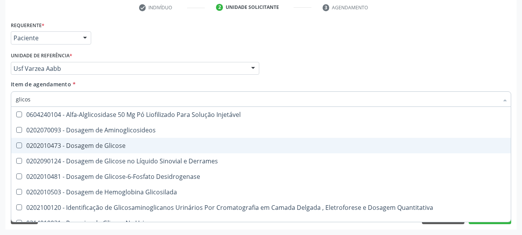
click at [58, 141] on span "0202010473 - Dosagem de Glicose" at bounding box center [261, 145] width 500 height 15
checkbox Glicose "true"
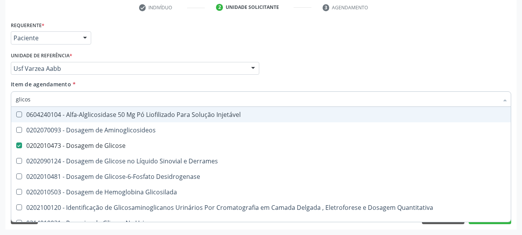
click at [37, 100] on input "glicos" at bounding box center [257, 98] width 483 height 15
checkbox Glicose "false"
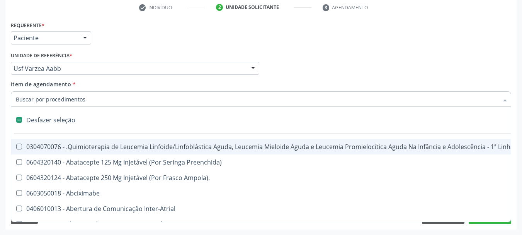
type input "h"
checkbox B "true"
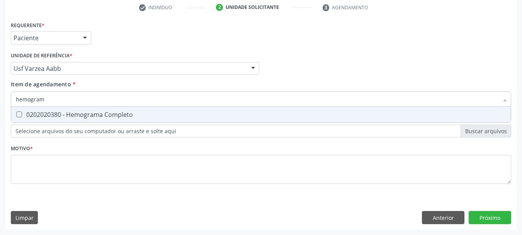
type input "hemograma"
click at [43, 115] on div "0202020380 - Hemograma Completo" at bounding box center [261, 114] width 490 height 6
checkbox Completo "true"
click at [50, 99] on input "hemograma" at bounding box center [257, 98] width 483 height 15
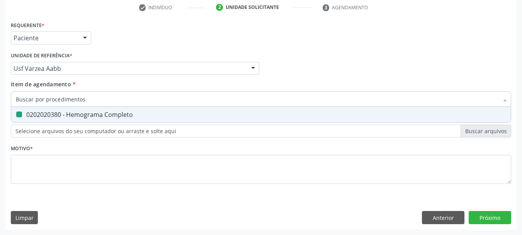
checkbox Completo "false"
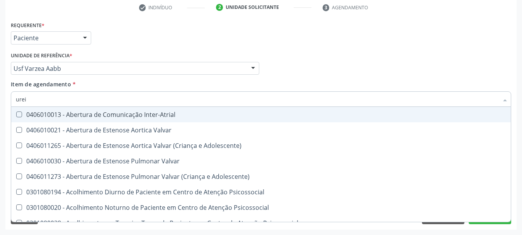
type input "ureia"
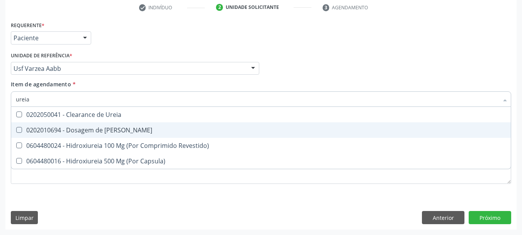
click at [100, 131] on div "0202010694 - Dosagem de [PERSON_NAME]" at bounding box center [261, 130] width 490 height 6
checkbox Ureia "true"
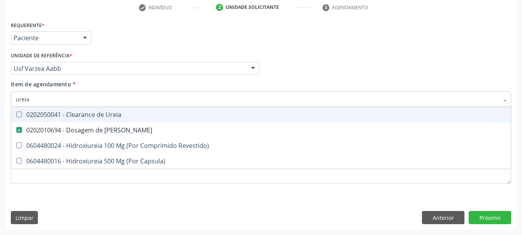
click at [57, 96] on input "ureia" at bounding box center [257, 98] width 483 height 15
checkbox Ureia "false"
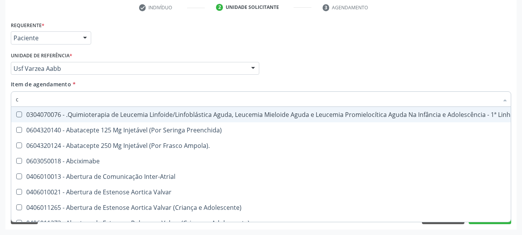
type input "cr"
checkbox Ml\) "true"
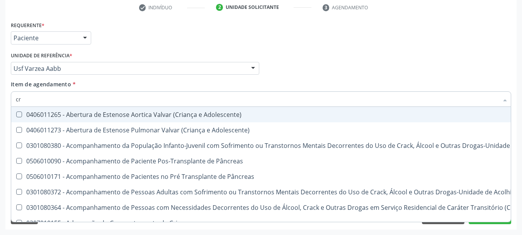
type input "cre"
checkbox Crâniofacial "true"
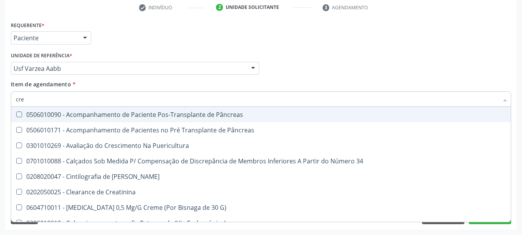
type input "crea"
checkbox G\) "true"
checkbox Creatinina "false"
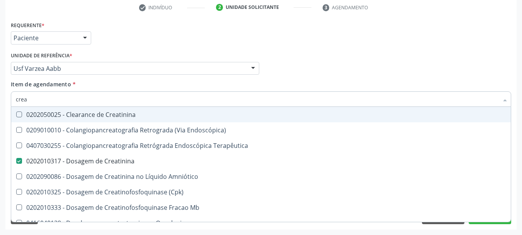
type input "creat"
checkbox Creatinina "true"
checkbox Mb "false"
click at [162, 54] on div "Unidade de referência * Usf Varzea Aabb Usf do Mutirao Usf Cohab Usf Caicarinha…" at bounding box center [135, 62] width 248 height 25
checkbox Endoscópica\) "true"
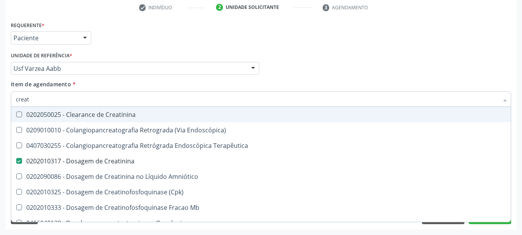
checkbox Terapêutica "true"
checkbox Amniótico "true"
checkbox \(Cpk\) "true"
checkbox Mb "true"
checkbox Oncologia "true"
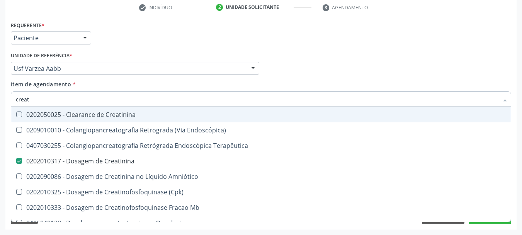
checkbox Parcial "true"
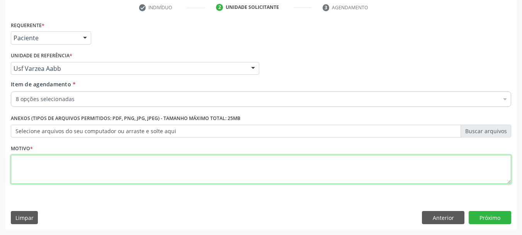
click at [38, 168] on textarea at bounding box center [261, 169] width 500 height 29
type textarea "a"
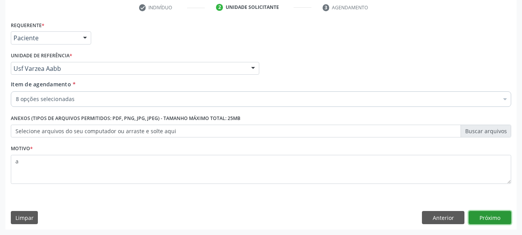
click at [487, 220] on button "Próximo" at bounding box center [490, 217] width 43 height 13
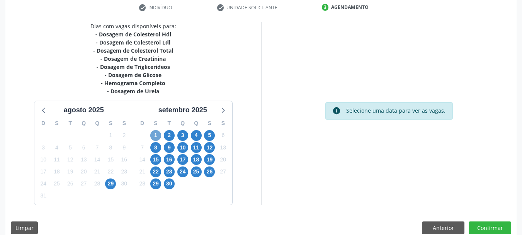
click at [155, 140] on span "1" at bounding box center [155, 135] width 11 height 11
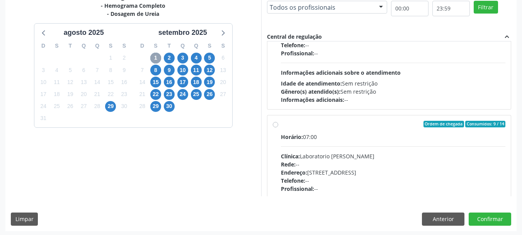
scroll to position [77, 0]
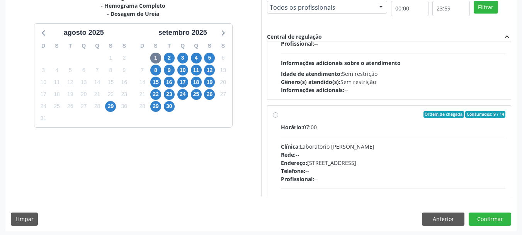
click at [339, 155] on div "Rede: --" at bounding box center [393, 154] width 225 height 8
click at [278, 118] on input "Ordem de chegada Consumidos: 9 / 14 Horário: 07:00 Clínica: Laboratorio Jose Pa…" at bounding box center [275, 114] width 5 height 7
radio input "true"
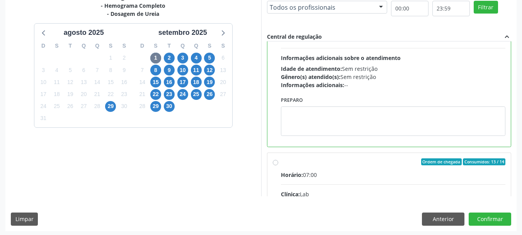
scroll to position [232, 0]
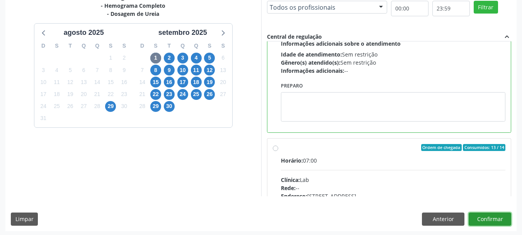
click at [496, 222] on button "Confirmar" at bounding box center [490, 218] width 43 height 13
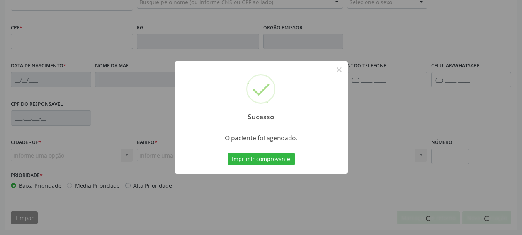
scroll to position [184, 0]
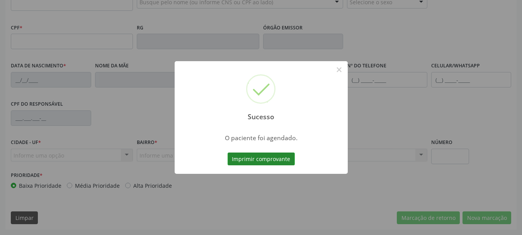
click at [276, 158] on button "Imprimir comprovante" at bounding box center [261, 158] width 67 height 13
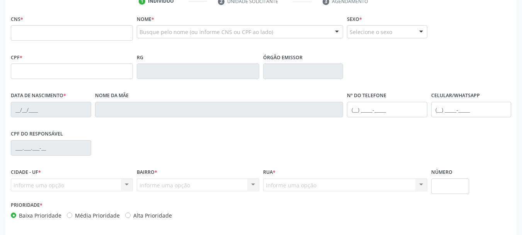
scroll to position [146, 0]
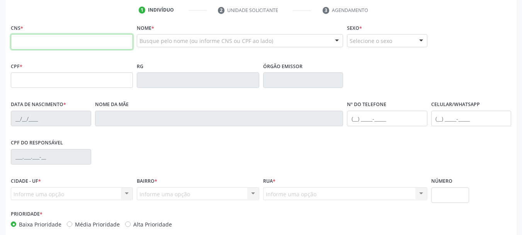
click at [61, 44] on input "text" at bounding box center [72, 41] width 122 height 15
paste input "704 1040 7472 4150"
type input "704 1040 7472 4150"
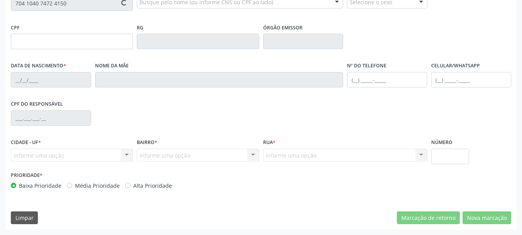
type input "901.589.704-20"
type input "[DATE]"
type input "[PERSON_NAME]"
type input "[PHONE_NUMBER]"
type input "008.940.337-19"
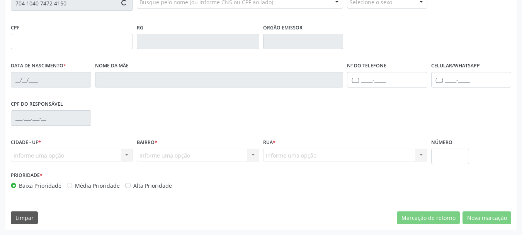
type input "993"
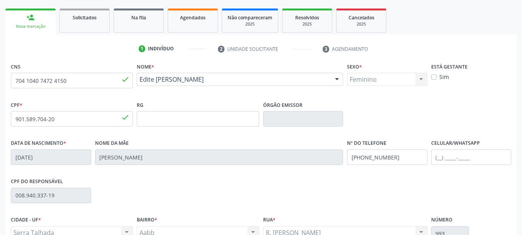
scroll to position [184, 0]
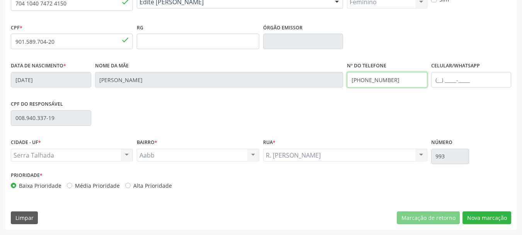
click at [398, 78] on input "[PHONE_NUMBER]" at bounding box center [387, 79] width 80 height 15
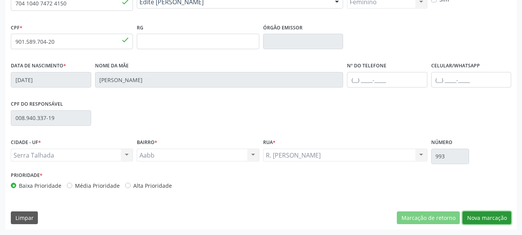
click at [478, 223] on button "Nova marcação" at bounding box center [487, 217] width 49 height 13
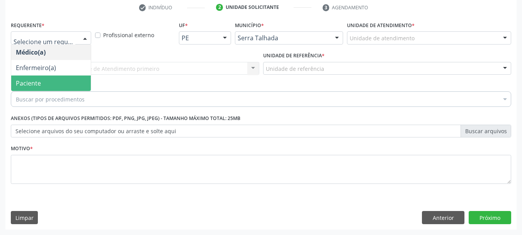
click at [46, 82] on span "Paciente" at bounding box center [51, 82] width 80 height 15
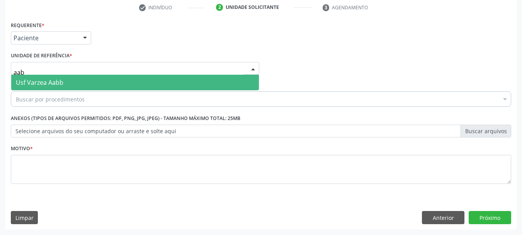
type input "aabb"
click at [51, 80] on span "Usf Varzea Aabb" at bounding box center [40, 82] width 48 height 9
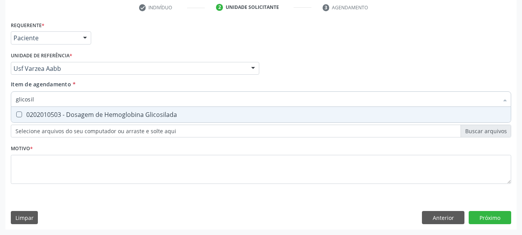
type input "glicosila"
click at [128, 111] on div "0202010503 - Dosagem de Hemoglobina Glicosilada" at bounding box center [261, 114] width 490 height 6
checkbox Glicosilada "true"
click at [87, 103] on input "glicosila" at bounding box center [257, 98] width 483 height 15
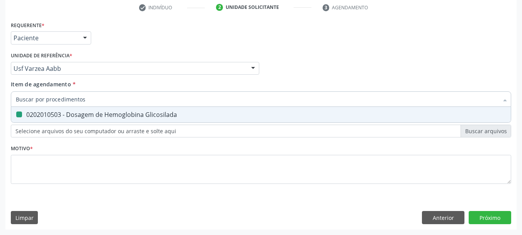
checkbox Glicosilada "false"
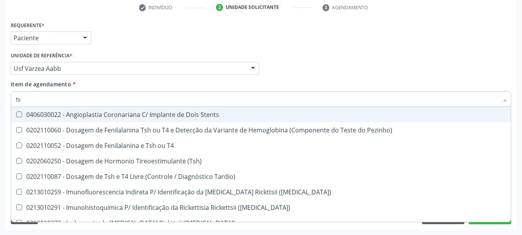
type input "tsh"
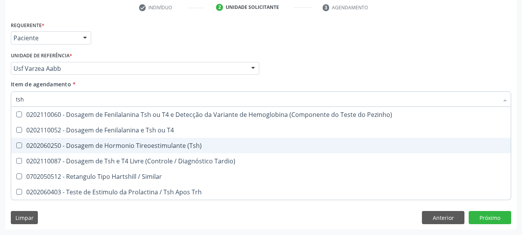
click at [60, 143] on div "0202060250 - Dosagem de Hormonio Tireoestimulante (Tsh)" at bounding box center [261, 145] width 490 height 6
checkbox \(Tsh\) "true"
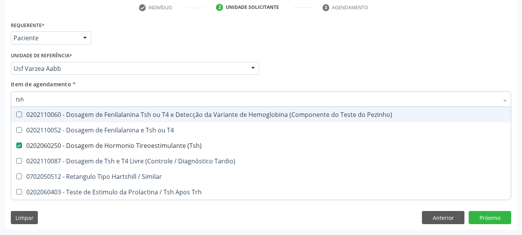
click at [42, 97] on input "tsh" at bounding box center [257, 98] width 483 height 15
type input "t"
checkbox \(Tsh\) "false"
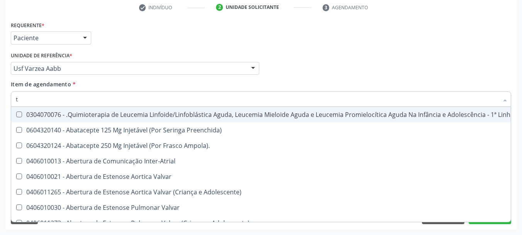
type input "t4"
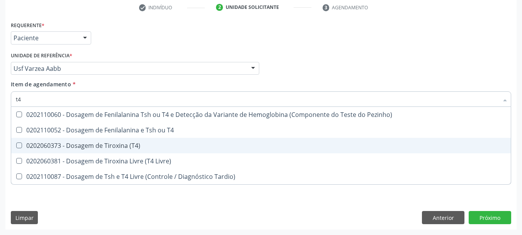
click at [135, 146] on div "0202060373 - Dosagem de Tiroxina (T4)" at bounding box center [261, 145] width 490 height 6
checkbox \(T4\) "true"
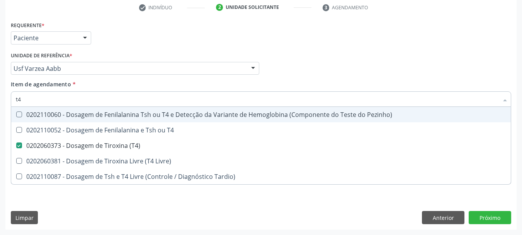
click at [43, 97] on input "t4" at bounding box center [257, 98] width 483 height 15
checkbox \(T4\) "false"
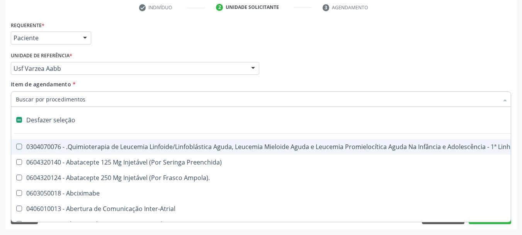
click at [149, 37] on div "Requerente * Paciente Médico(a) Enfermeiro(a) Paciente Nenhum resultado encontr…" at bounding box center [261, 34] width 504 height 30
checkbox Preenchida\) "true"
checkbox Ampola\)\ "true"
checkbox Abciximabe "true"
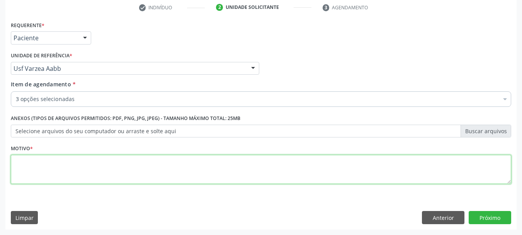
click at [124, 170] on textarea at bounding box center [261, 169] width 500 height 29
type textarea "a"
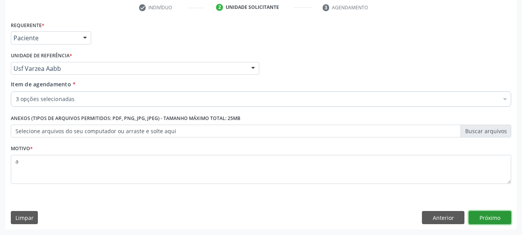
click at [495, 221] on button "Próximo" at bounding box center [490, 217] width 43 height 13
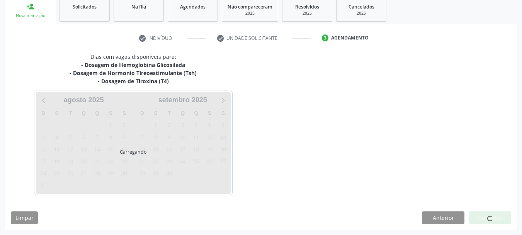
scroll to position [118, 0]
click at [489, 217] on span at bounding box center [490, 218] width 7 height 7
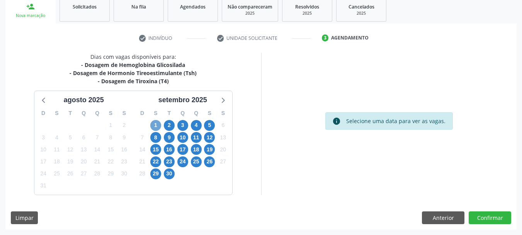
click at [153, 124] on span "1" at bounding box center [155, 125] width 11 height 11
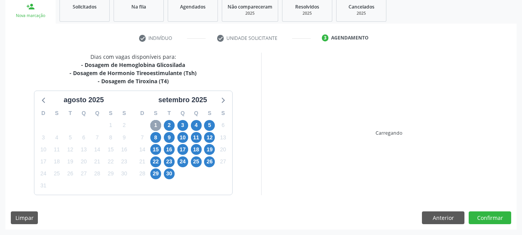
click at [153, 124] on span "1" at bounding box center [155, 125] width 11 height 11
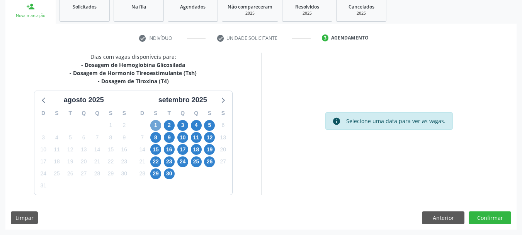
click at [155, 123] on span "1" at bounding box center [155, 125] width 11 height 11
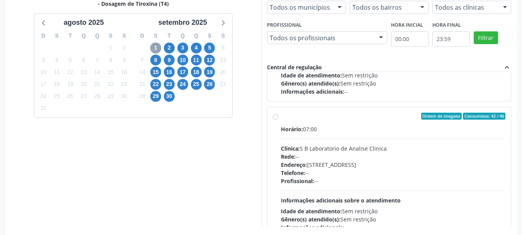
scroll to position [257, 0]
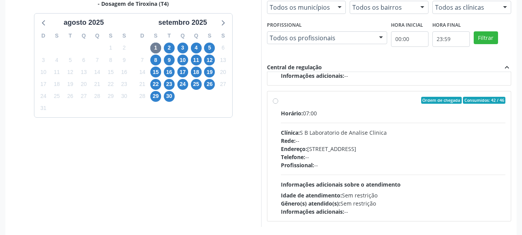
click at [325, 124] on div "Horário: 07:00 Clínica: S B Laboratorio de Analise Clinica Rede: -- Endereço: […" at bounding box center [393, 162] width 225 height 106
click at [278, 104] on input "Ordem de chegada Consumidos: 42 / 46 Horário: 07:00 Clínica: S B Laboratorio de…" at bounding box center [275, 100] width 5 height 7
radio input "true"
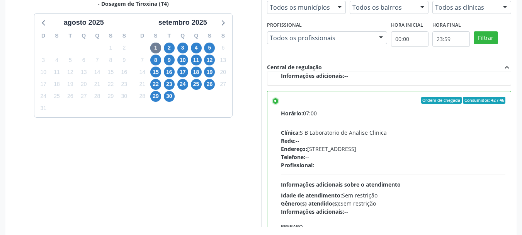
scroll to position [227, 0]
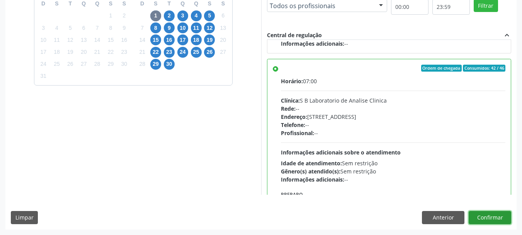
click at [496, 214] on button "Confirmar" at bounding box center [490, 217] width 43 height 13
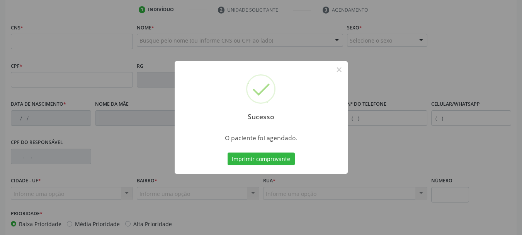
scroll to position [146, 0]
click at [274, 160] on button "Imprimir comprovante" at bounding box center [261, 158] width 67 height 13
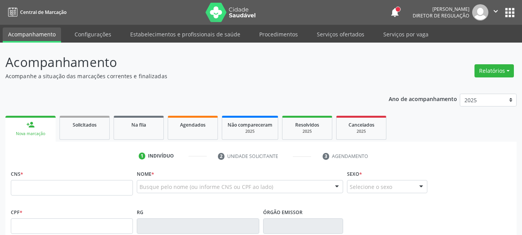
scroll to position [146, 0]
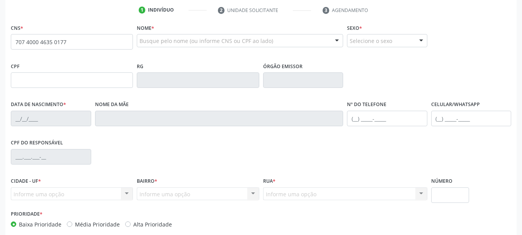
type input "707 4000 4635 0177"
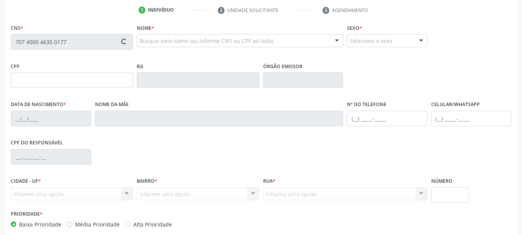
type input "381.158.588-62"
type input "21[DATE]"
type input "[PERSON_NAME]"
type input "[PHONE_NUMBER]"
type input "1620"
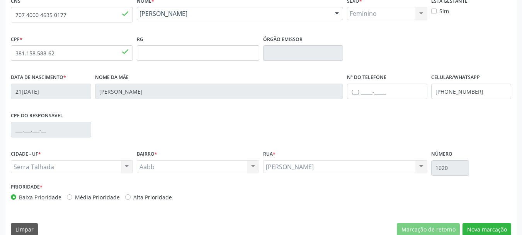
scroll to position [184, 0]
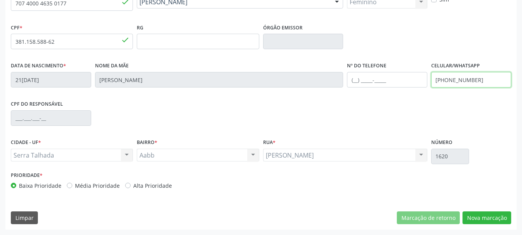
click at [460, 77] on input "[PHONE_NUMBER]" at bounding box center [471, 79] width 80 height 15
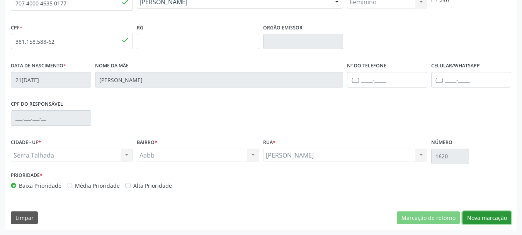
click at [477, 216] on button "Nova marcação" at bounding box center [487, 217] width 49 height 13
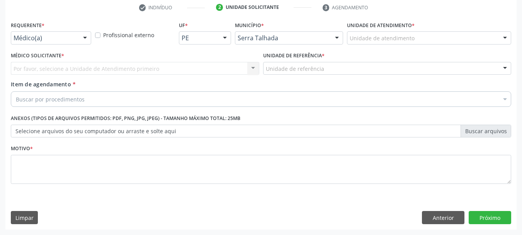
scroll to position [148, 0]
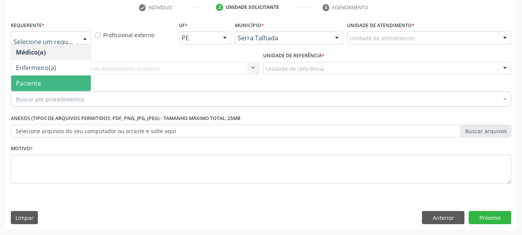
click at [44, 80] on span "Paciente" at bounding box center [51, 82] width 80 height 15
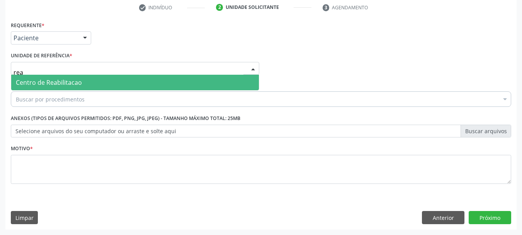
click at [55, 83] on span "Centro de Reabilitacao" at bounding box center [49, 82] width 66 height 9
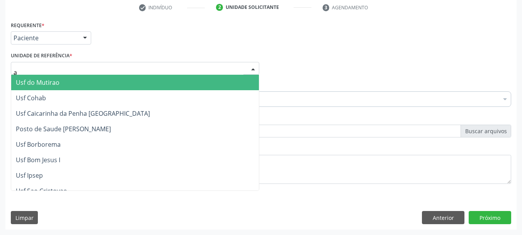
type input "aa"
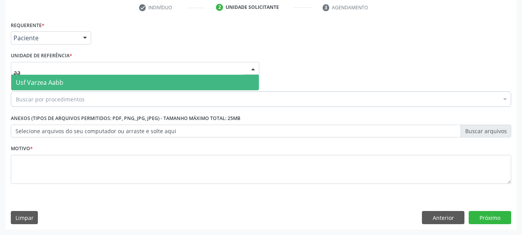
click at [53, 77] on span "Usf Varzea Aabb" at bounding box center [135, 82] width 248 height 15
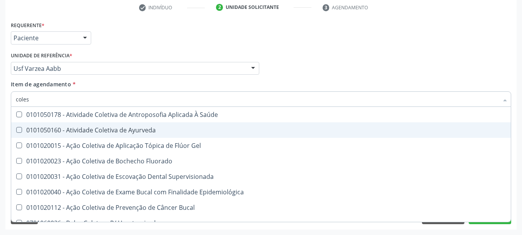
type input "colest"
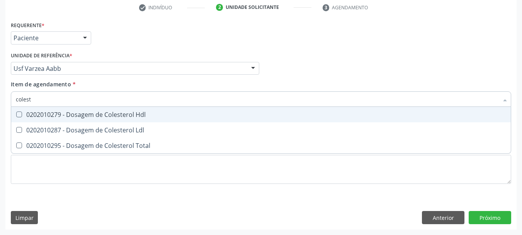
click at [47, 117] on div "0202010279 - Dosagem de Colesterol Hdl" at bounding box center [261, 114] width 490 height 6
checkbox Hdl "true"
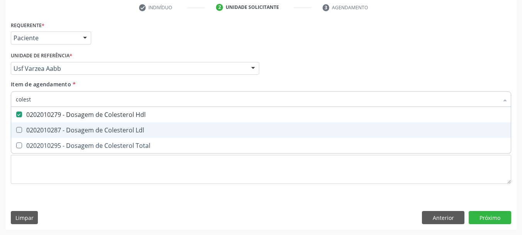
click at [40, 129] on div "0202010287 - Dosagem de Colesterol Ldl" at bounding box center [261, 130] width 490 height 6
checkbox Ldl "true"
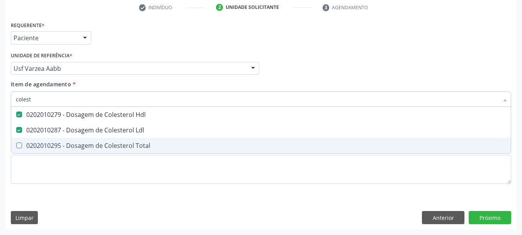
click at [39, 142] on div "0202010295 - Dosagem de Colesterol Total" at bounding box center [261, 145] width 490 height 6
checkbox Total "true"
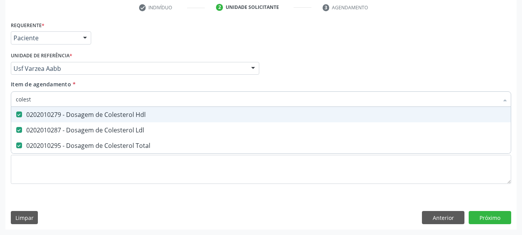
click at [32, 104] on input "colest" at bounding box center [257, 98] width 483 height 15
checkbox Hdl "false"
checkbox Ldl "false"
checkbox Total "false"
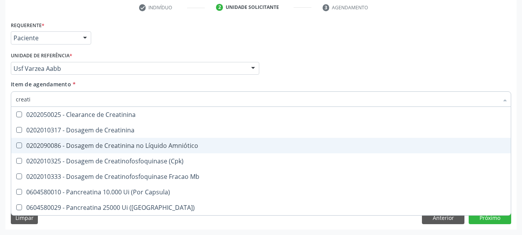
type input "creatin"
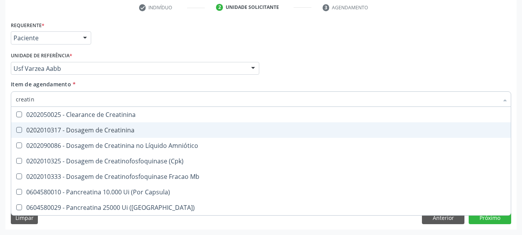
click at [62, 132] on div "0202010317 - Dosagem de Creatinina" at bounding box center [261, 130] width 490 height 6
checkbox Creatinina "true"
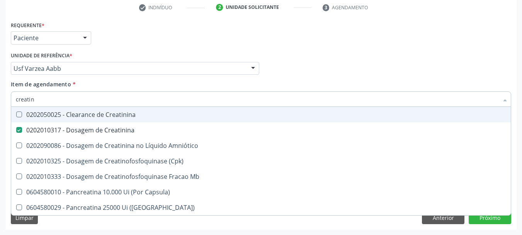
click at [57, 95] on input "creatin" at bounding box center [257, 98] width 483 height 15
checkbox Creatinina "false"
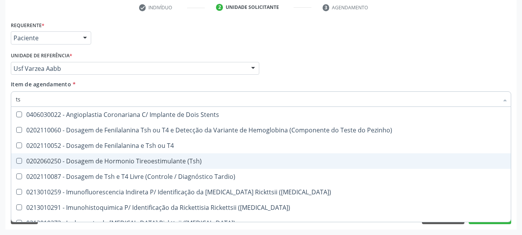
type input "tsh"
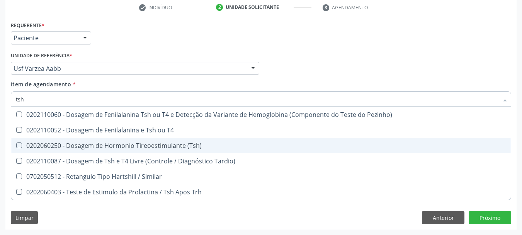
click at [192, 147] on div "0202060250 - Dosagem de Hormonio Tireoestimulante (Tsh)" at bounding box center [261, 145] width 490 height 6
checkbox \(Tsh\) "true"
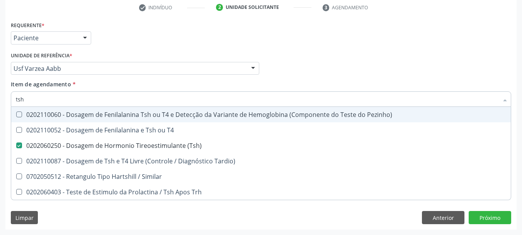
click at [41, 96] on input "tsh" at bounding box center [257, 98] width 483 height 15
checkbox \(Tsh\) "false"
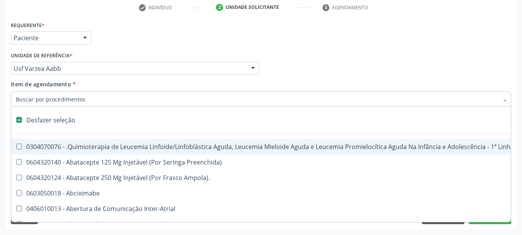
click at [52, 102] on input "Item de agendamento *" at bounding box center [257, 98] width 483 height 15
click at [120, 72] on div "Usf Varzea Aabb" at bounding box center [135, 68] width 248 height 13
checkbox Preenchida\) "true"
checkbox Ampola\)\ "true"
checkbox Abciximabe "true"
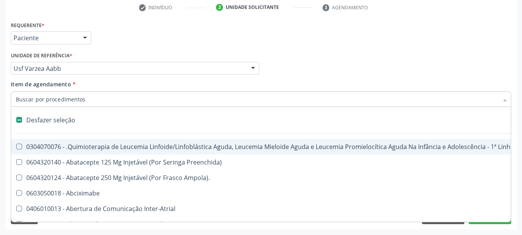
checkbox Inter-Atrial "true"
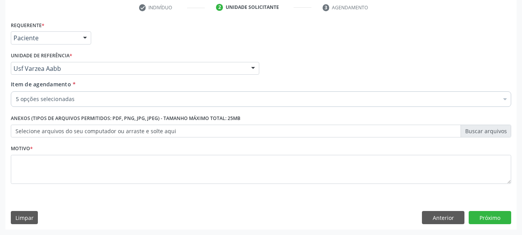
click at [113, 51] on div "Unidade de referência * Usf Varzea Aabb Usf do Mutirao Usf Cohab Usf Caicarinha…" at bounding box center [135, 62] width 248 height 25
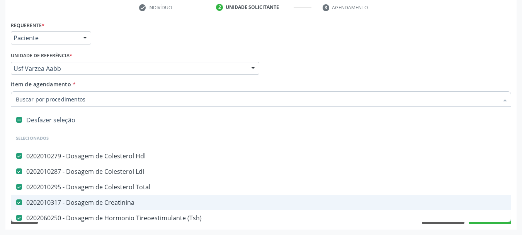
scroll to position [39, 0]
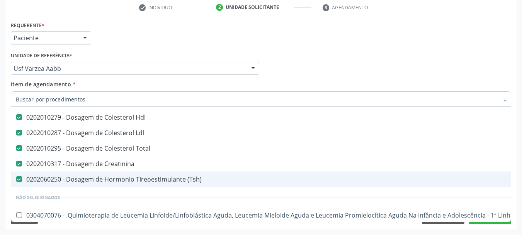
click at [128, 179] on div "0202060250 - Dosagem de Hormonio Tireoestimulante (Tsh)" at bounding box center [317, 179] width 602 height 6
checkbox \(Tsh\) "false"
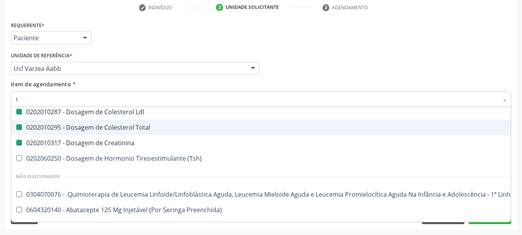
type input "tr"
checkbox Hdl "false"
checkbox Ldl "false"
checkbox Total "false"
checkbox Creatinina "false"
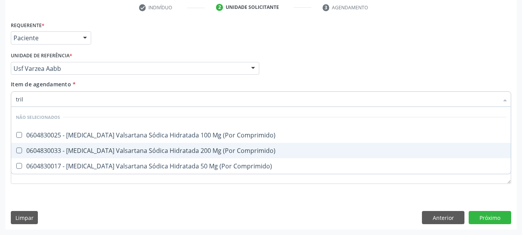
scroll to position [0, 0]
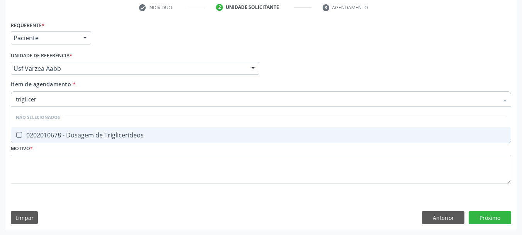
type input "trigliceri"
click at [37, 140] on span "0202010678 - Dosagem de Triglicerideos" at bounding box center [261, 134] width 500 height 15
checkbox Triglicerideos "true"
click at [51, 99] on input "trigliceri" at bounding box center [257, 98] width 483 height 15
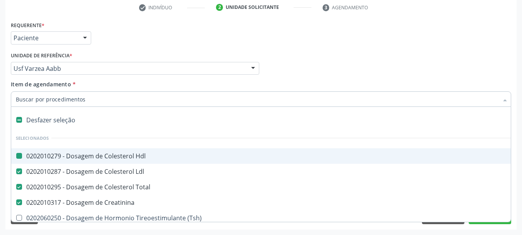
type input "u"
checkbox Hdl "false"
checkbox Total "false"
checkbox Creatinina "false"
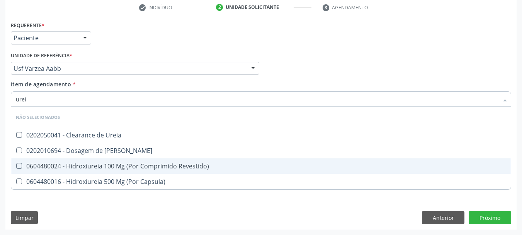
type input "ureia"
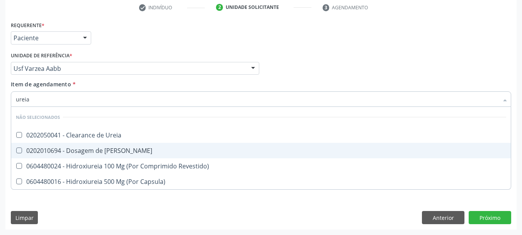
click at [30, 151] on div "0202010694 - Dosagem de [PERSON_NAME]" at bounding box center [261, 150] width 490 height 6
checkbox Ureia "true"
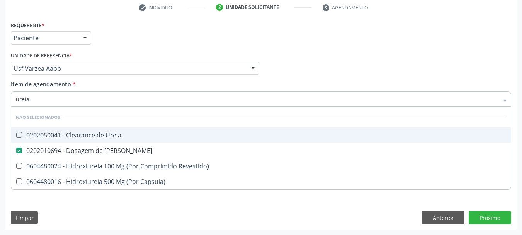
click at [43, 97] on input "ureia" at bounding box center [257, 98] width 483 height 15
type input "gl"
checkbox Ureia "false"
checkbox Revestido\) "false"
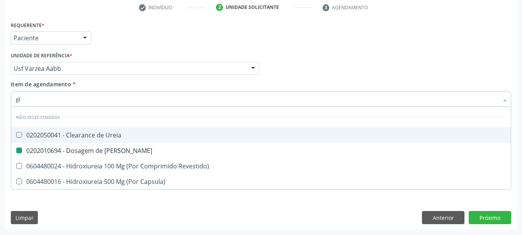
checkbox Capsula\) "false"
checkbox Ureia "false"
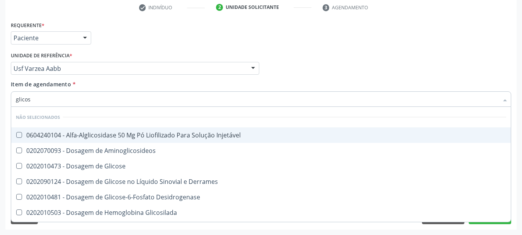
type input "glicose"
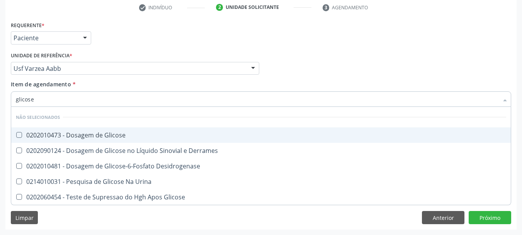
click at [54, 133] on div "0202010473 - Dosagem de Glicose" at bounding box center [261, 135] width 490 height 6
checkbox Glicose "true"
click at [45, 97] on input "glicose" at bounding box center [257, 98] width 483 height 15
checkbox Desidrogenase "true"
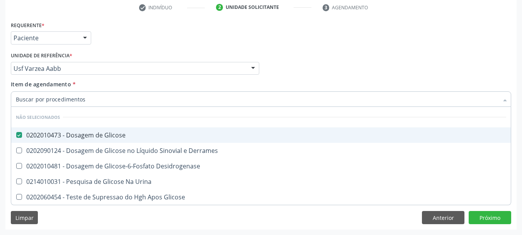
checkbox Urina "true"
checkbox Derrames "true"
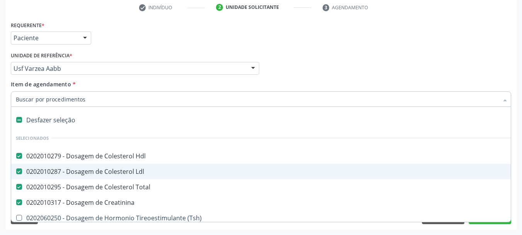
type input "h"
checkbox Creatinina "false"
checkbox Ldl "false"
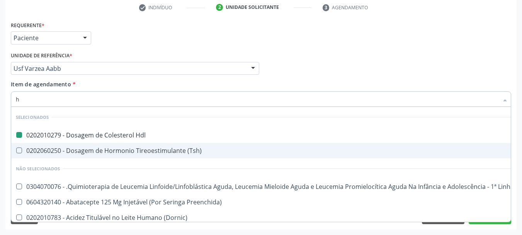
type input "he"
checkbox Hdl "false"
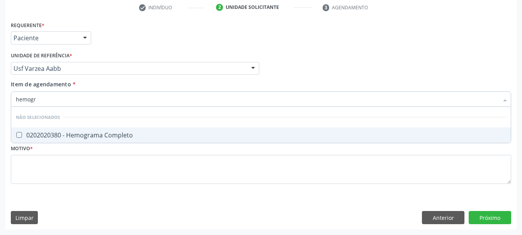
type input "hemogra"
click at [69, 140] on span "0202020380 - Hemograma Completo" at bounding box center [261, 134] width 500 height 15
checkbox Completo "true"
click at [78, 99] on input "hemogra" at bounding box center [257, 98] width 483 height 15
click at [59, 95] on input "hemogra" at bounding box center [257, 98] width 483 height 15
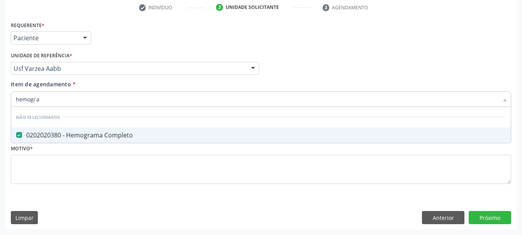
click at [59, 95] on input "hemogra" at bounding box center [257, 98] width 483 height 15
type input "b"
checkbox Completo "false"
type input "bilirru"
drag, startPoint x: 68, startPoint y: 135, endPoint x: 64, endPoint y: 123, distance: 13.0
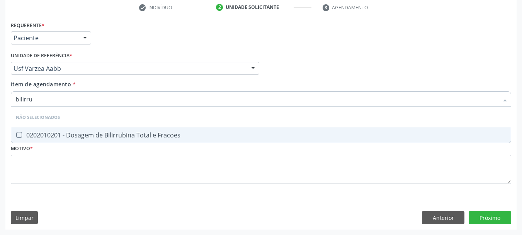
click at [67, 134] on div "0202010201 - Dosagem de Bilirrubina Total e Fracoes" at bounding box center [261, 135] width 490 height 6
checkbox Fracoes "true"
click at [58, 100] on input "bilirru" at bounding box center [257, 98] width 483 height 15
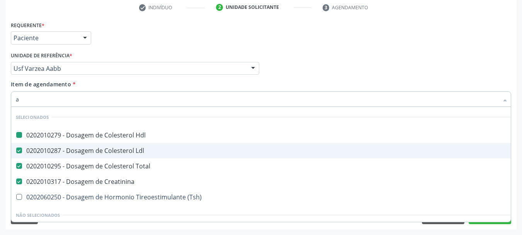
type input "ac"
checkbox Hdl "false"
checkbox Ldl "false"
checkbox Total "false"
checkbox Creatinina "false"
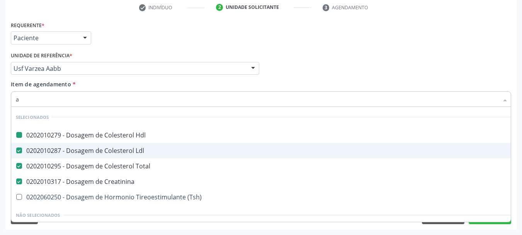
checkbox Níveis\, "true"
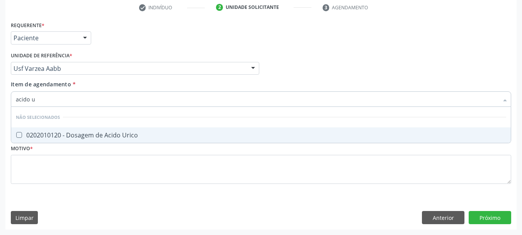
type input "acido ur"
click at [53, 134] on div "0202010120 - Dosagem de Acido Urico" at bounding box center [261, 135] width 490 height 6
checkbox Urico "true"
click at [47, 99] on input "acido ur" at bounding box center [257, 98] width 483 height 15
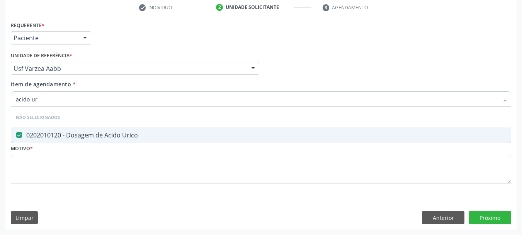
click at [47, 99] on input "acido ur" at bounding box center [257, 98] width 483 height 15
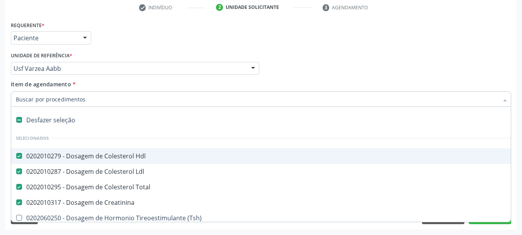
click at [144, 51] on div "Unidade de referência * Usf Varzea Aabb Usf do Mutirao Usf Cohab Usf Caicarinha…" at bounding box center [135, 62] width 248 height 25
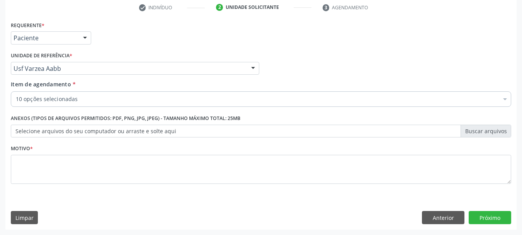
checkbox Triglicerideos "true"
checkbox Glicose "true"
checkbox Completo "true"
checkbox Fracoes "true"
checkbox Urico "true"
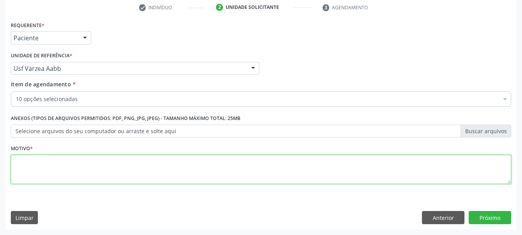
click at [46, 172] on textarea at bounding box center [261, 169] width 500 height 29
type textarea "a"
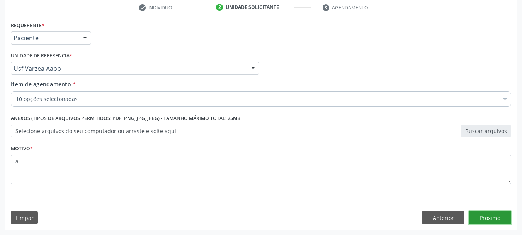
click at [483, 218] on button "Próximo" at bounding box center [490, 217] width 43 height 13
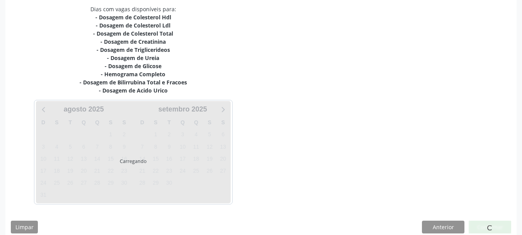
scroll to position [175, 0]
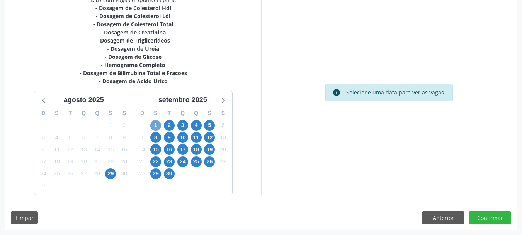
click at [155, 125] on span "1" at bounding box center [155, 125] width 11 height 11
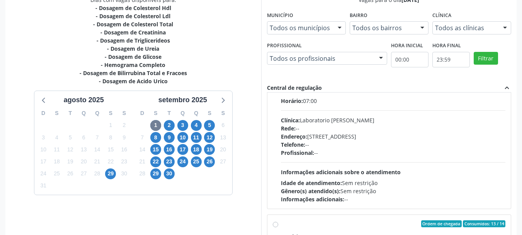
click at [331, 137] on div "Endereço: Casa, nº 409, N Senhora da Penha, Serra Talhada - PE" at bounding box center [393, 136] width 225 height 8
click at [278, 92] on input "Ordem de chegada Consumidos: 10 / 14 Horário: 07:00 Clínica: Laboratorio Jose P…" at bounding box center [275, 88] width 5 height 7
radio input "true"
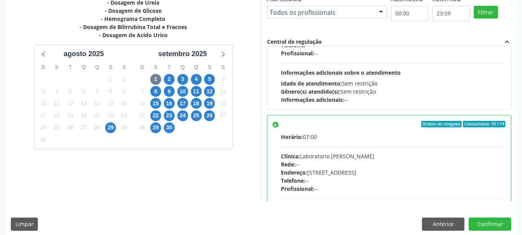
scroll to position [227, 0]
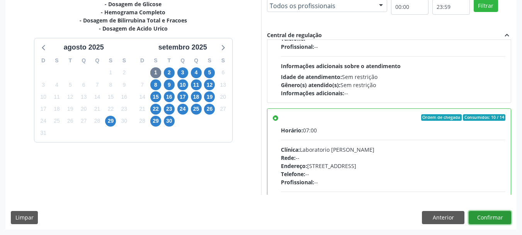
click at [503, 217] on button "Confirmar" at bounding box center [490, 217] width 43 height 13
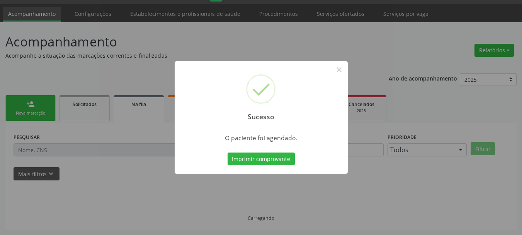
scroll to position [20, 0]
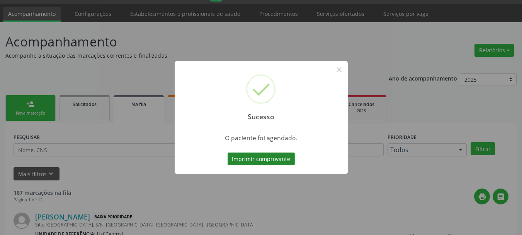
click at [272, 158] on button "Imprimir comprovante" at bounding box center [261, 158] width 67 height 13
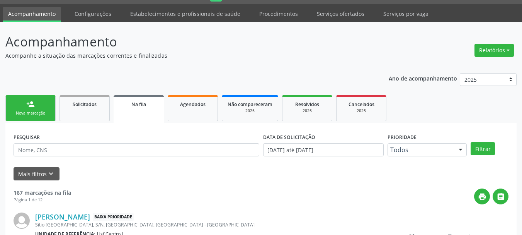
click at [32, 107] on div "person_add" at bounding box center [30, 104] width 9 height 9
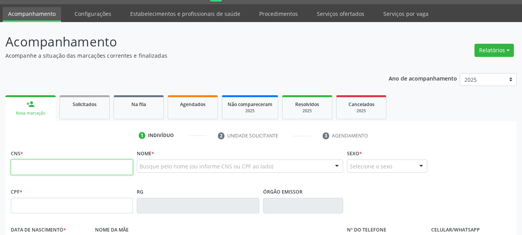
click at [39, 170] on input "text" at bounding box center [72, 166] width 122 height 15
paste input "707 4000 4635 0177"
type input "707 4000 4635 0177"
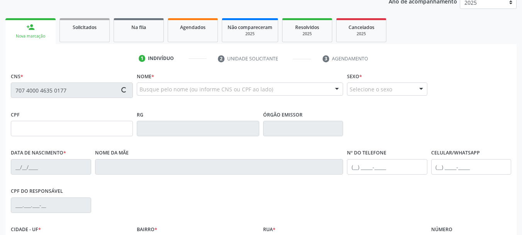
scroll to position [98, 0]
type input "381.158.588-62"
type input "21/09/1988"
type input "Angelita Souza e Silva"
type input "(87) 99947-3085"
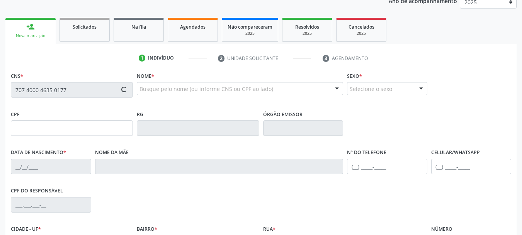
type input "1620"
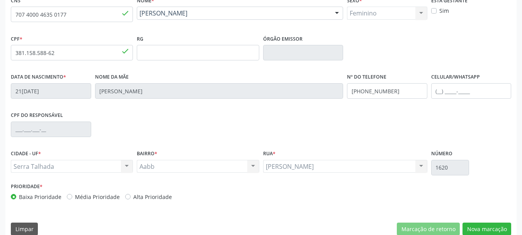
scroll to position [184, 0]
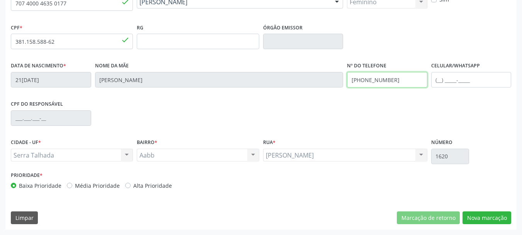
click at [367, 78] on input "(87) 99947-3085" at bounding box center [387, 79] width 80 height 15
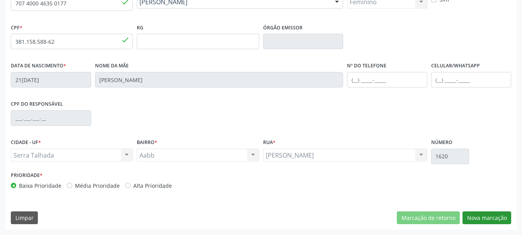
drag, startPoint x: 485, startPoint y: 226, endPoint x: 482, endPoint y: 217, distance: 9.7
click at [484, 225] on div "CNS 707 4000 4635 0177 done Nome * Andriceia Arruda de Souza Andriceia Arruda d…" at bounding box center [260, 106] width 511 height 246
click at [482, 217] on button "Nova marcação" at bounding box center [487, 217] width 49 height 13
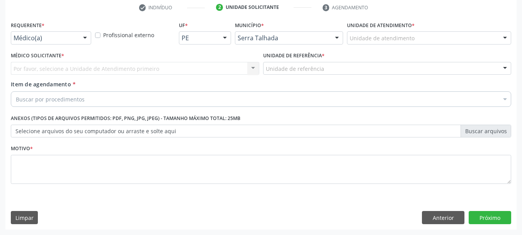
scroll to position [148, 0]
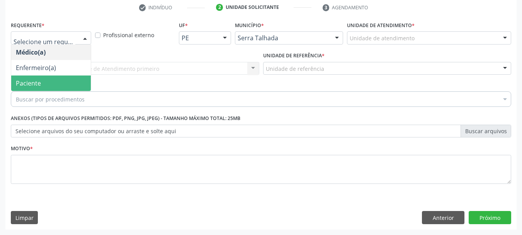
click at [48, 79] on span "Paciente" at bounding box center [51, 82] width 80 height 15
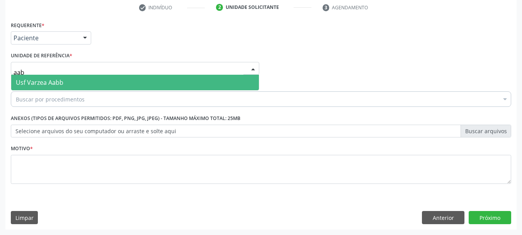
type input "aabb"
click at [43, 80] on span "Usf Varzea Aabb" at bounding box center [40, 82] width 48 height 9
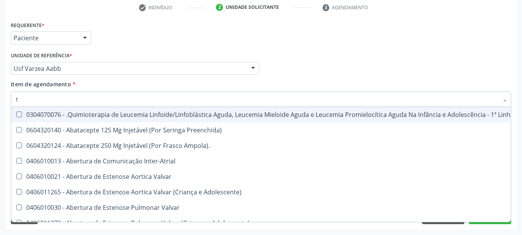
type input "t4"
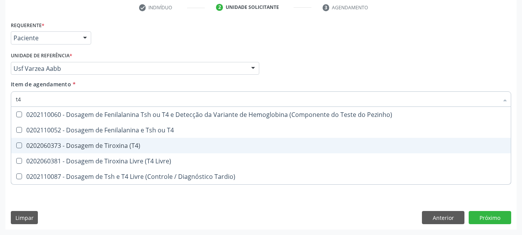
click at [72, 145] on div "0202060373 - Dosagem de Tiroxina (T4)" at bounding box center [261, 145] width 490 height 6
checkbox \(T4\) "true"
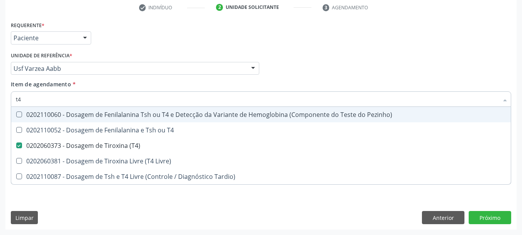
click at [46, 100] on input "t4" at bounding box center [257, 98] width 483 height 15
type input "cu"
checkbox \(T4\) "false"
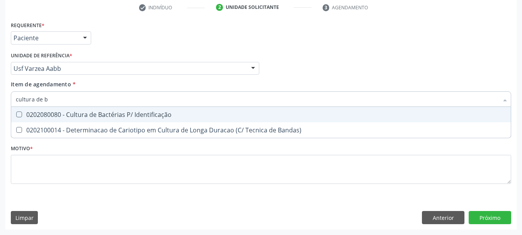
type input "cultura de ba"
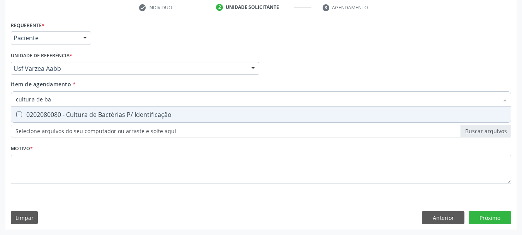
click at [55, 109] on span "0202080080 - Cultura de Bactérias P/ Identificação" at bounding box center [261, 114] width 500 height 15
checkbox Identificação "true"
type input "cultu"
checkbox Identificação "false"
type input "c"
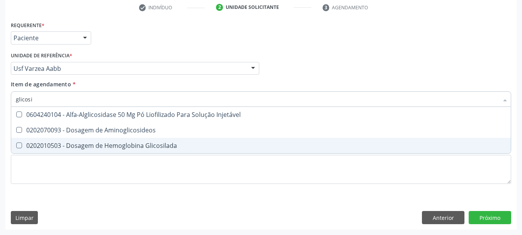
type input "glicosil"
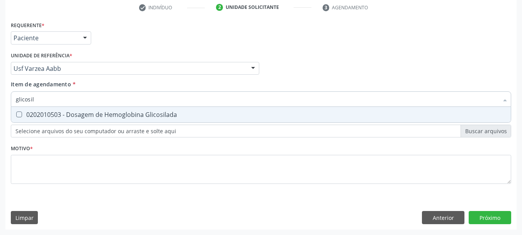
click at [52, 112] on div "0202010503 - Dosagem de Hemoglobina Glicosilada" at bounding box center [261, 114] width 490 height 6
checkbox Glicosilada "true"
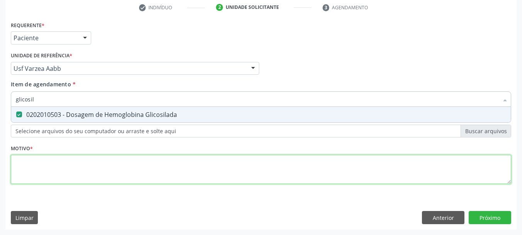
click at [46, 165] on div "Requerente * Paciente Médico(a) Enfermeiro(a) Paciente Nenhum resultado encontr…" at bounding box center [261, 106] width 500 height 175
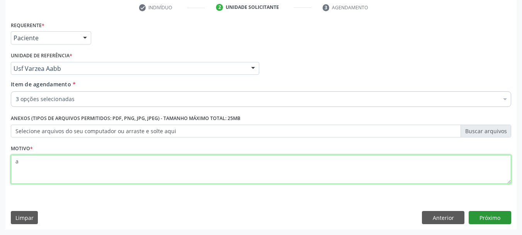
type textarea "a"
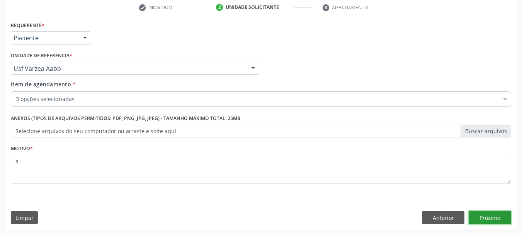
click at [492, 222] on button "Próximo" at bounding box center [490, 217] width 43 height 13
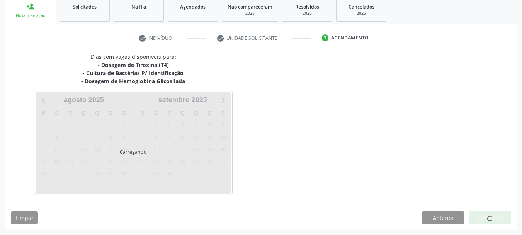
scroll to position [118, 0]
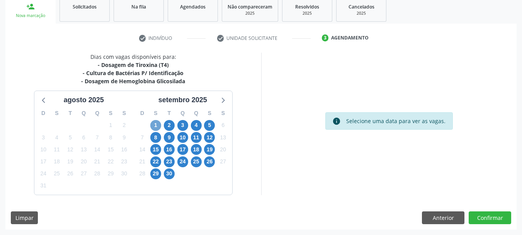
click at [154, 121] on span "1" at bounding box center [155, 125] width 11 height 11
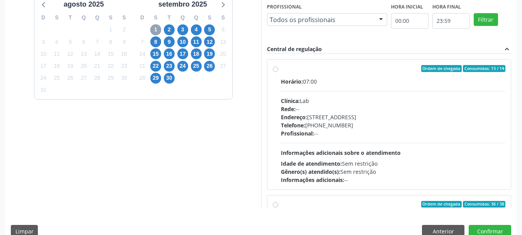
scroll to position [227, 0]
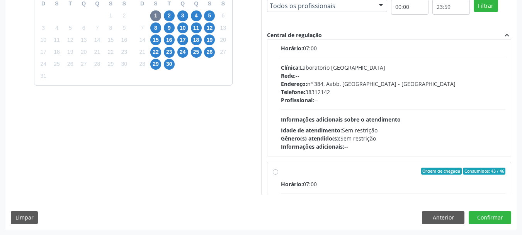
click at [328, 105] on div "Horário: 07:00 Clínica: Laboratorio Sao Francisco Rede: -- Endereço: nº 384, Aa…" at bounding box center [393, 97] width 225 height 106
click at [278, 39] on input "Ordem de chegada Consumidos: 36 / 38 Horário: 07:00 Clínica: Laboratorio Sao Fr…" at bounding box center [275, 35] width 5 height 7
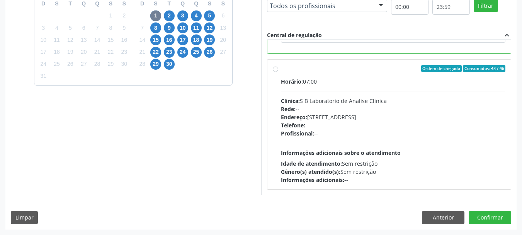
click at [330, 107] on div "Rede: --" at bounding box center [393, 109] width 225 height 8
click at [278, 72] on input "Ordem de chegada Consumidos: 43 / 46 Horário: 07:00 Clínica: S B Laboratorio de…" at bounding box center [275, 68] width 5 height 7
radio input "false"
radio input "true"
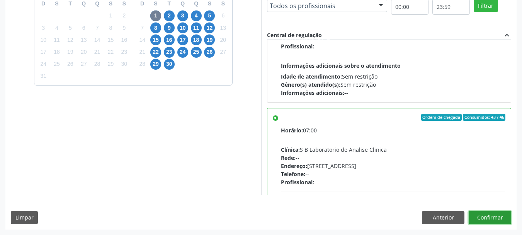
click at [507, 212] on button "Confirmar" at bounding box center [490, 217] width 43 height 13
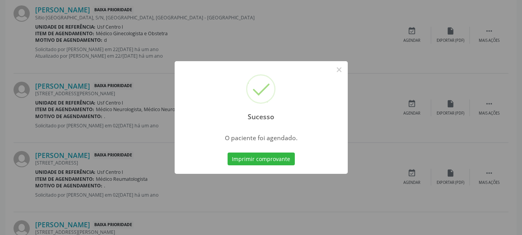
scroll to position [20, 0]
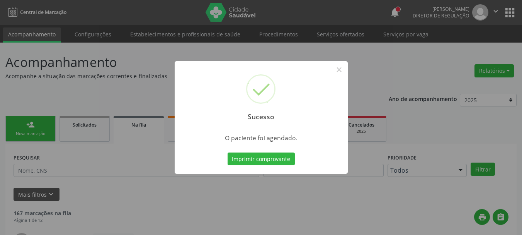
scroll to position [20, 0]
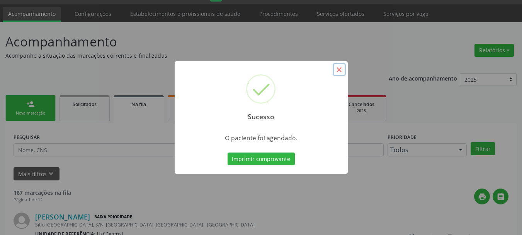
click at [338, 68] on button "×" at bounding box center [339, 69] width 13 height 13
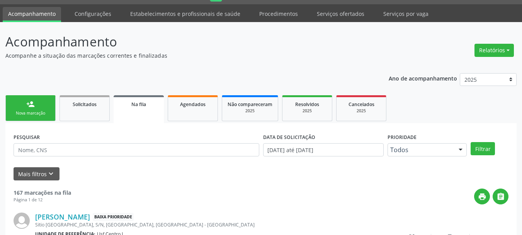
click at [44, 104] on link "person_add Nova marcação" at bounding box center [30, 108] width 50 height 26
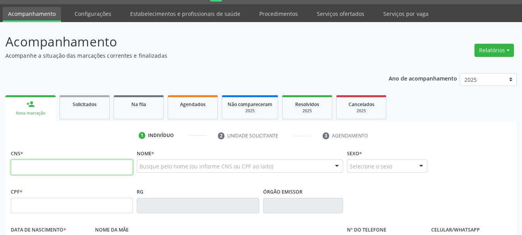
click at [72, 163] on input "text" at bounding box center [72, 166] width 122 height 15
type input "706 4011 7280 4184"
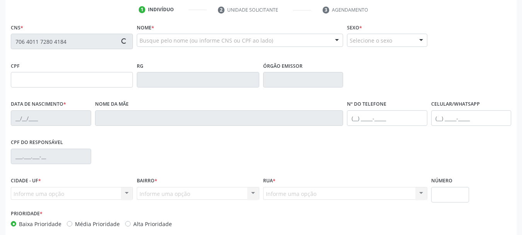
scroll to position [175, 0]
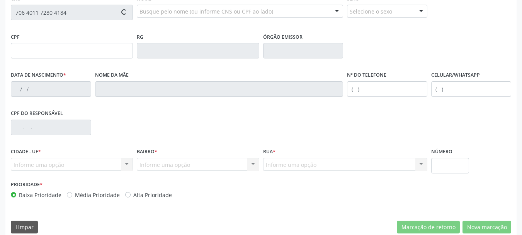
type input "132.568.164-44"
type input "2[DATE]"
type input "[PERSON_NAME]"
type input "[PHONE_NUMBER]"
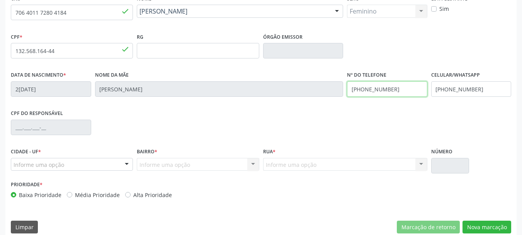
click at [382, 91] on input "(87) 99942-5302" at bounding box center [387, 88] width 80 height 15
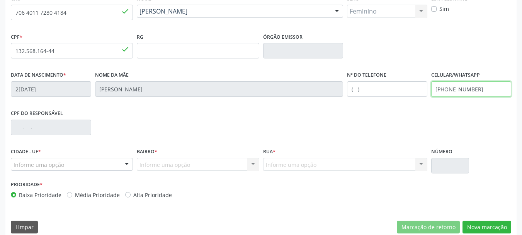
click at [465, 93] on input "(87) 99922-9626" at bounding box center [471, 88] width 80 height 15
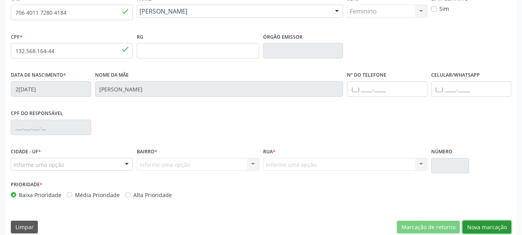
click at [483, 221] on button "Nova marcação" at bounding box center [487, 226] width 49 height 13
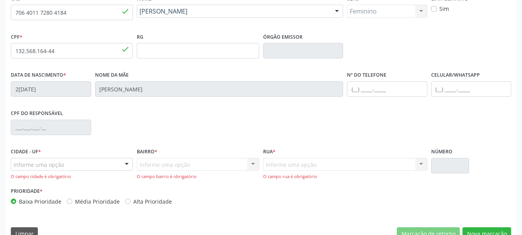
click at [85, 162] on div "Informe uma opção" at bounding box center [72, 164] width 122 height 13
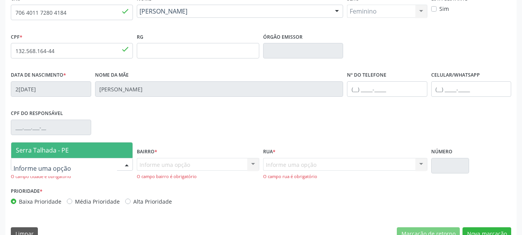
click at [74, 153] on span "Serra Talhada - PE" at bounding box center [71, 149] width 121 height 15
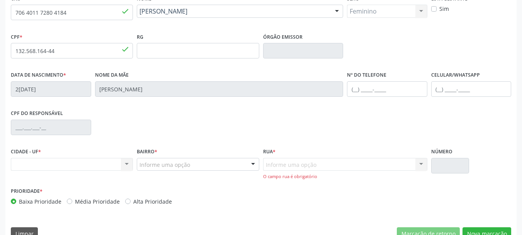
click at [78, 160] on div "Nenhum resultado encontrado para: " " Não há nenhuma opção para ser exibida." at bounding box center [72, 164] width 122 height 13
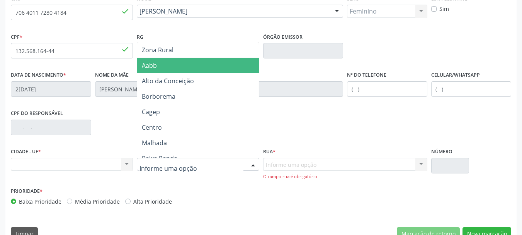
click at [200, 60] on span "Aabb" at bounding box center [199, 65] width 124 height 15
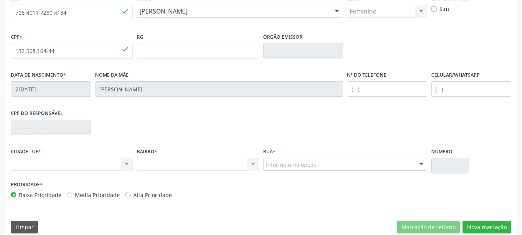
click at [294, 168] on div "Informe uma opção" at bounding box center [345, 164] width 164 height 13
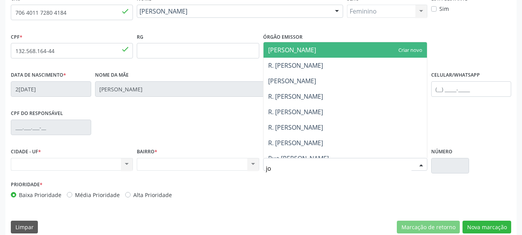
type input "j"
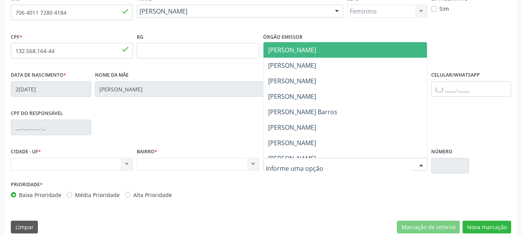
click at [239, 167] on div "Nenhum resultado encontrado para: " " Não há nenhuma opção para ser exibida." at bounding box center [198, 164] width 122 height 13
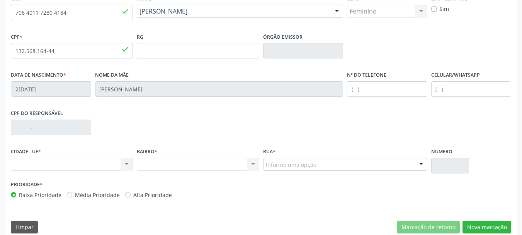
click at [239, 163] on div "Nenhum resultado encontrado para: " " Não há nenhuma opção para ser exibida." at bounding box center [198, 164] width 122 height 13
click at [251, 163] on div "Nenhum resultado encontrado para: " " Não há nenhuma opção para ser exibida." at bounding box center [198, 164] width 122 height 13
click at [294, 172] on div "Rua * Informe uma opção Luiz Olavo de Andrade Antonio Alves de Oliveira Joaquim…" at bounding box center [345, 162] width 168 height 33
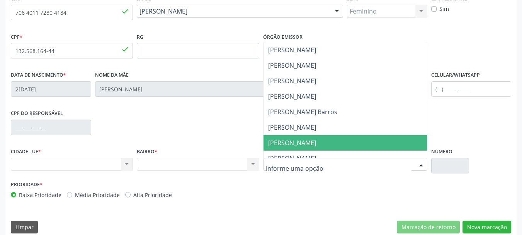
click at [298, 146] on span "Joao Rodrigues de Lima" at bounding box center [292, 142] width 48 height 9
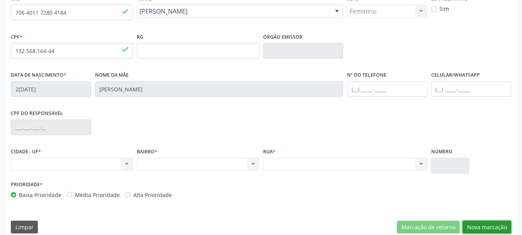
click at [485, 225] on button "Nova marcação" at bounding box center [487, 226] width 49 height 13
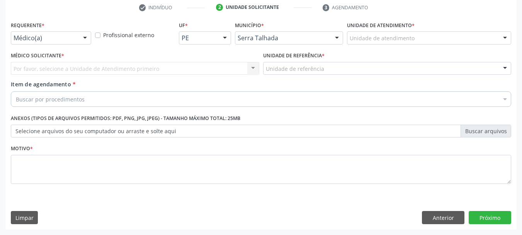
scroll to position [148, 0]
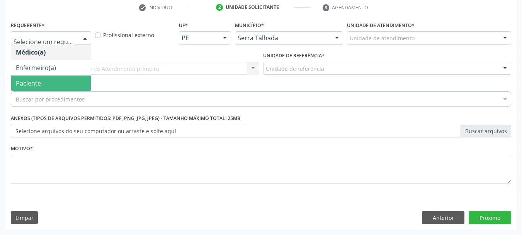
click at [41, 86] on span "Paciente" at bounding box center [51, 82] width 80 height 15
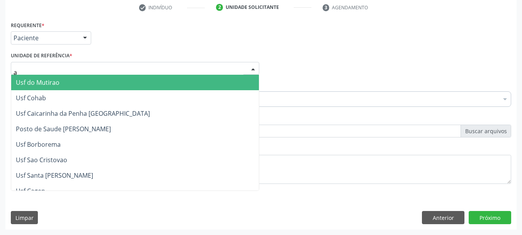
type input "aa"
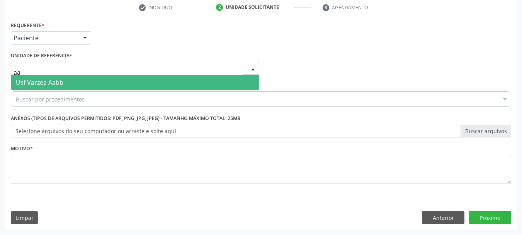
click at [36, 77] on span "Usf Varzea Aabb" at bounding box center [135, 82] width 248 height 15
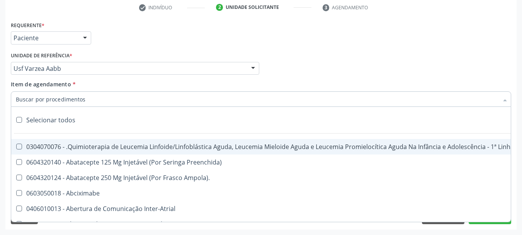
click at [39, 96] on input "Item de agendamento *" at bounding box center [257, 98] width 483 height 15
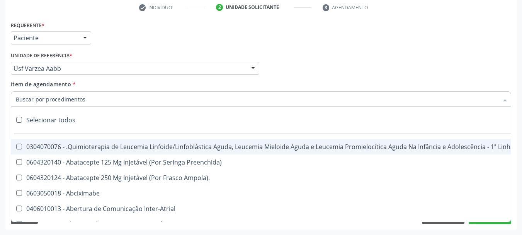
click at [39, 96] on input "Item de agendamento *" at bounding box center [257, 98] width 483 height 15
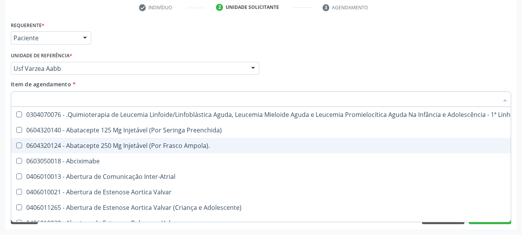
drag, startPoint x: 118, startPoint y: 27, endPoint x: 96, endPoint y: 86, distance: 62.7
click at [117, 28] on div "Requerente * Paciente Médico(a) Enfermeiro(a) Paciente Nenhum resultado encontr…" at bounding box center [261, 34] width 504 height 30
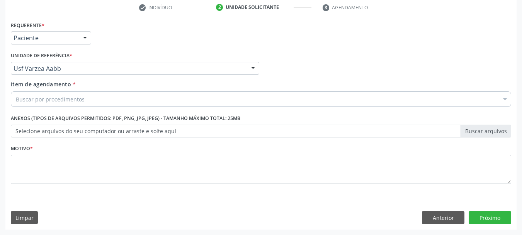
click at [95, 97] on div "Buscar por procedimentos" at bounding box center [261, 98] width 500 height 15
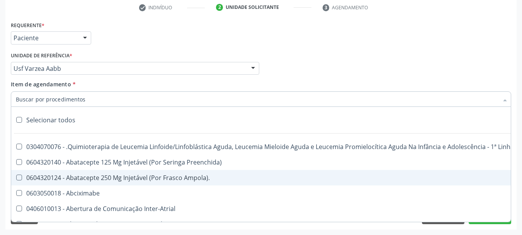
click at [96, 41] on div "Requerente * Paciente Médico(a) Enfermeiro(a) Paciente Nenhum resultado encontr…" at bounding box center [261, 34] width 504 height 30
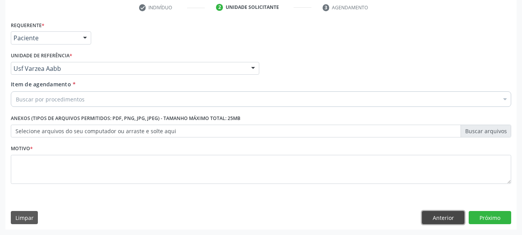
click at [435, 219] on button "Anterior" at bounding box center [443, 217] width 43 height 13
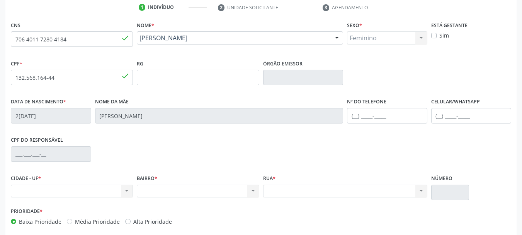
scroll to position [110, 0]
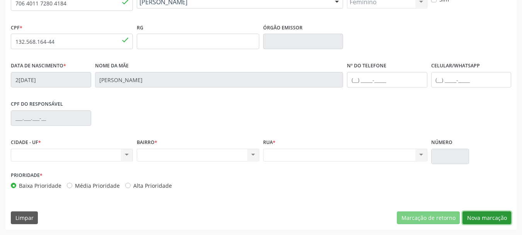
click at [489, 215] on button "Nova marcação" at bounding box center [487, 217] width 49 height 13
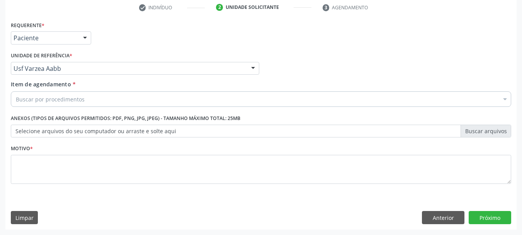
scroll to position [148, 0]
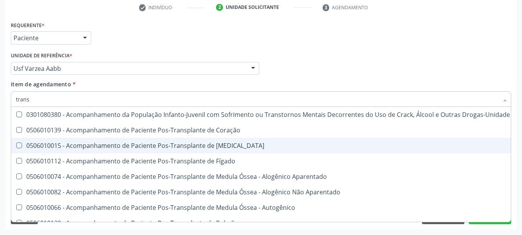
type input "transa"
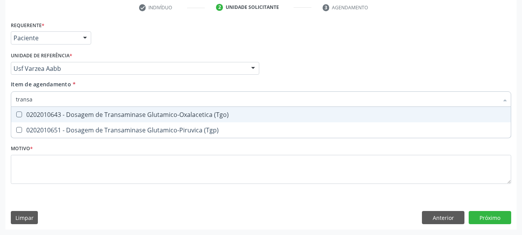
click at [22, 115] on div "0202010643 - Dosagem de Transaminase Glutamico-Oxalacetica (Tgo)" at bounding box center [261, 114] width 490 height 6
checkbox \(Tgo\) "true"
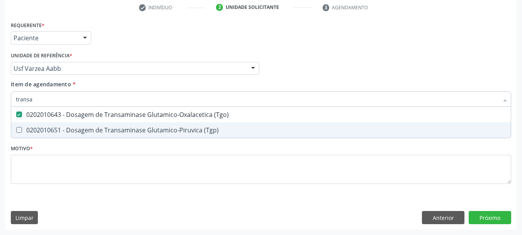
click at [28, 128] on div "0202010651 - Dosagem de Transaminase Glutamico-Piruvica (Tgp)" at bounding box center [261, 130] width 490 height 6
checkbox \(Tgp\) "true"
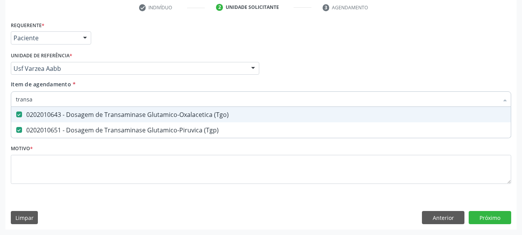
click at [38, 99] on input "transa" at bounding box center [257, 98] width 483 height 15
checkbox \(Tgo\) "false"
checkbox \(Tgp\) "false"
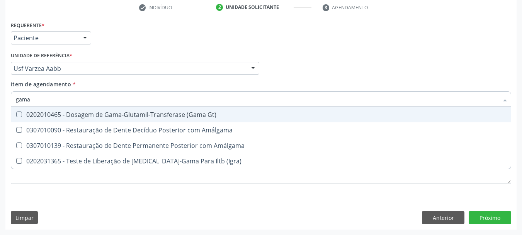
type input "gama g"
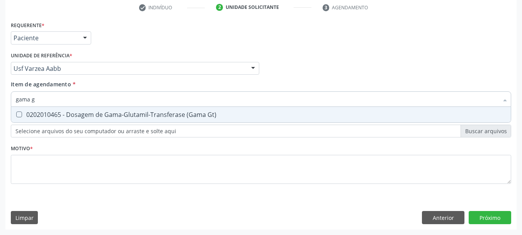
click at [55, 103] on input "gama g" at bounding box center [257, 98] width 483 height 15
click at [56, 111] on div "0202010465 - Dosagem de Gama-Glutamil-Transferase (Gama Gt)" at bounding box center [261, 114] width 490 height 6
checkbox Gt\) "true"
click at [54, 104] on input "gama g" at bounding box center [257, 98] width 483 height 15
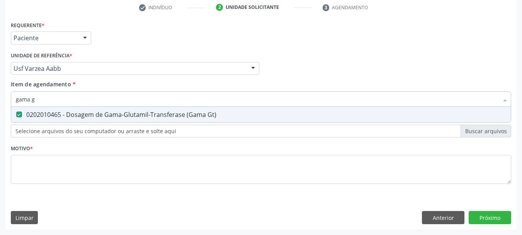
click at [54, 104] on input "gama g" at bounding box center [257, 98] width 483 height 15
checkbox Gt\) "false"
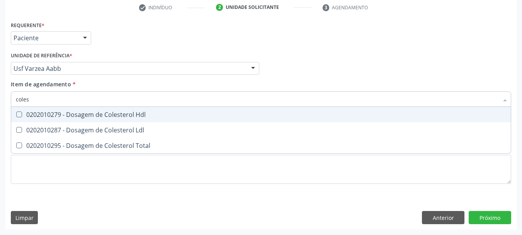
type input "colest"
click at [32, 109] on span "0202010279 - Dosagem de Colesterol Hdl" at bounding box center [261, 114] width 500 height 15
checkbox Hdl "true"
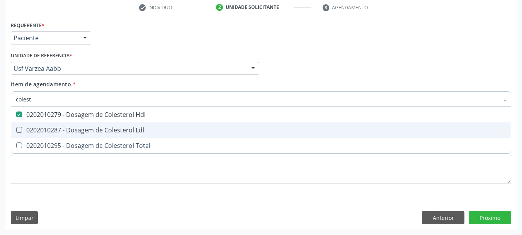
click at [34, 124] on span "0202010287 - Dosagem de Colesterol Ldl" at bounding box center [261, 129] width 500 height 15
checkbox Ldl "true"
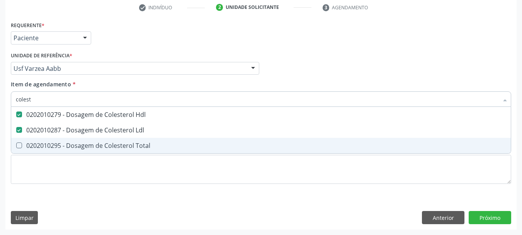
click at [34, 140] on span "0202010295 - Dosagem de Colesterol Total" at bounding box center [261, 145] width 500 height 15
checkbox Total "true"
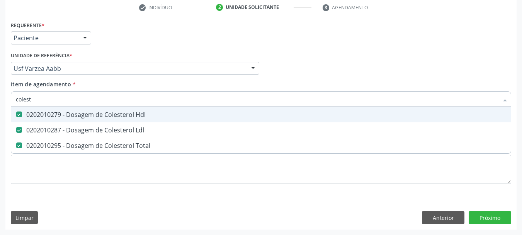
click at [38, 99] on input "colest" at bounding box center [257, 98] width 483 height 15
checkbox Hdl "false"
checkbox Ldl "false"
checkbox Total "false"
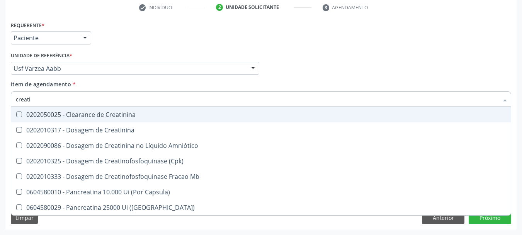
type input "creatin"
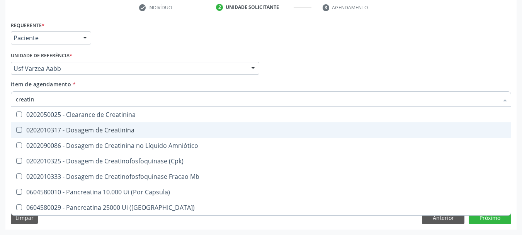
click at [25, 135] on span "0202010317 - Dosagem de Creatinina" at bounding box center [261, 129] width 500 height 15
checkbox Creatinina "true"
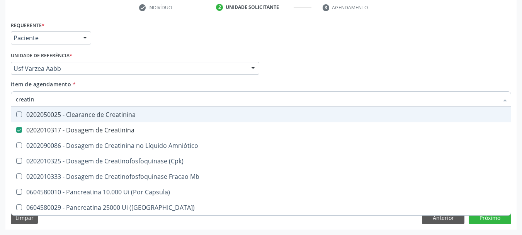
click at [43, 97] on input "creatin" at bounding box center [257, 98] width 483 height 15
checkbox Creatinina "false"
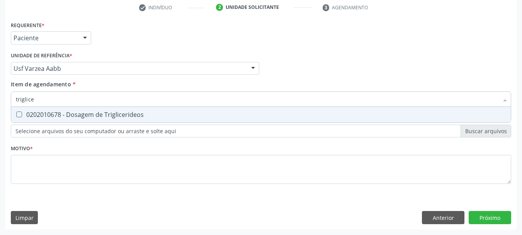
type input "triglicer"
click at [66, 111] on div "0202010678 - Dosagem de Triglicerideos" at bounding box center [261, 114] width 490 height 6
checkbox Triglicerideos "true"
click at [57, 99] on input "triglicer" at bounding box center [257, 98] width 483 height 15
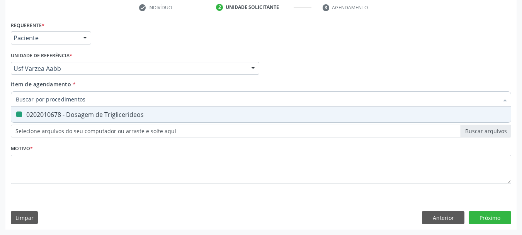
checkbox Triglicerideos "false"
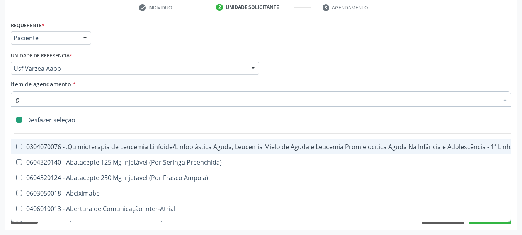
type input "gl"
checkbox Fígado "true"
checkbox Terapeutica\) "true"
checkbox Nutricional "true"
checkbox Bloco "true"
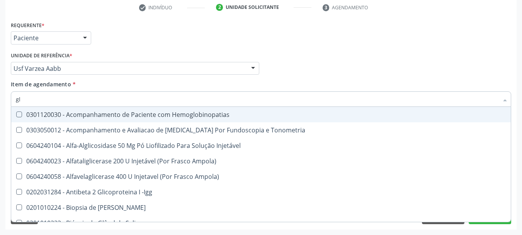
type input "gli"
checkbox Glomerular "true"
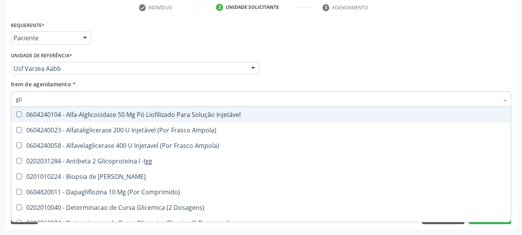
type input "glic"
checkbox Derrames "true"
checkbox Triglicerideos "false"
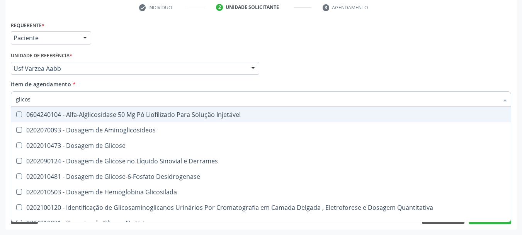
type input "glicose"
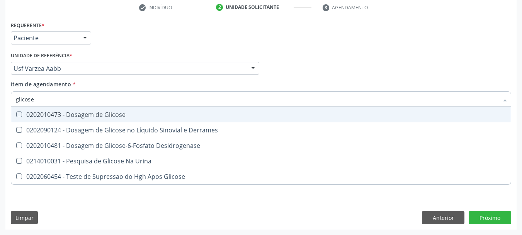
click at [31, 113] on div "0202010473 - Dosagem de Glicose" at bounding box center [261, 114] width 490 height 6
checkbox Glicose "true"
click at [39, 101] on input "glicose" at bounding box center [257, 98] width 483 height 15
checkbox Glicose "false"
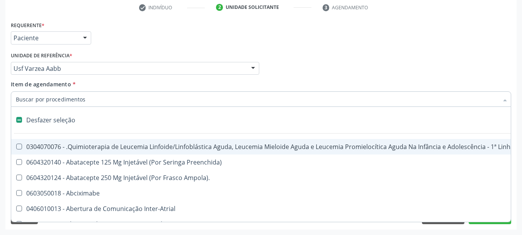
type input "u"
checkbox Comprimido\) "true"
checkbox Leprae "true"
checkbox Laboratorial "true"
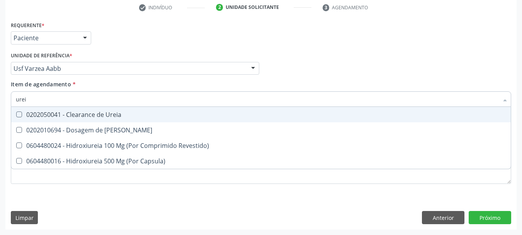
type input "ureia"
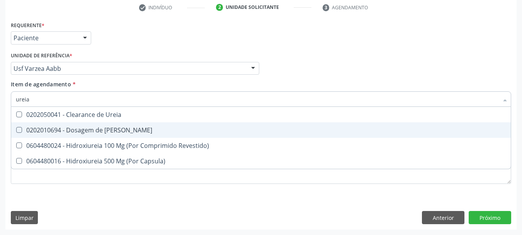
click at [25, 129] on div "0202010694 - Dosagem de Ureia" at bounding box center [261, 130] width 490 height 6
checkbox Ureia "true"
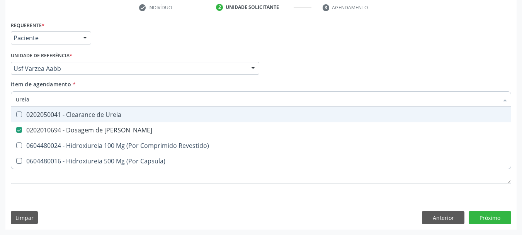
click at [41, 99] on input "ureia" at bounding box center [257, 98] width 483 height 15
type input "h"
checkbox Ureia "false"
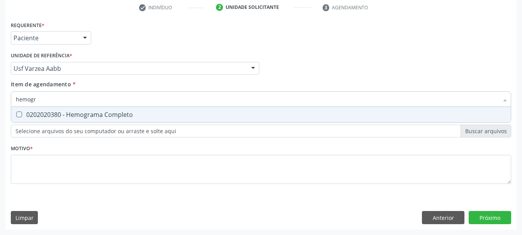
type input "hemogra"
click at [58, 113] on div "0202020380 - Hemograma Completo" at bounding box center [261, 114] width 490 height 6
checkbox Completo "true"
click at [54, 98] on input "hemogra" at bounding box center [257, 98] width 483 height 15
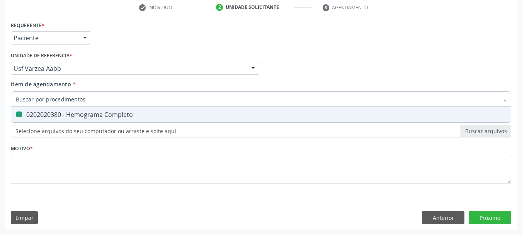
checkbox Completo "false"
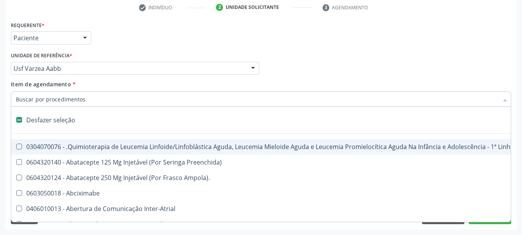
click at [106, 43] on div "Requerente * Paciente Médico(a) Enfermeiro(a) Paciente Nenhum resultado encontr…" at bounding box center [261, 34] width 504 height 30
checkbox Preenchida\) "true"
checkbox Ampola\)\ "true"
checkbox Abciximabe "true"
checkbox Inter-Atrial "true"
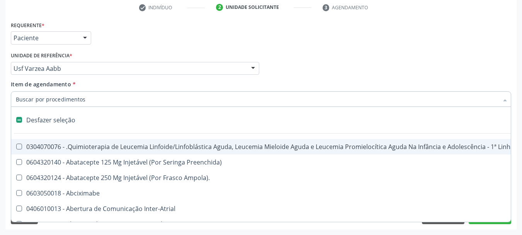
checkbox Valvar "true"
checkbox Adolescente\) "true"
checkbox Valvar "true"
checkbox Adolescente\) "true"
checkbox Paciente\) "true"
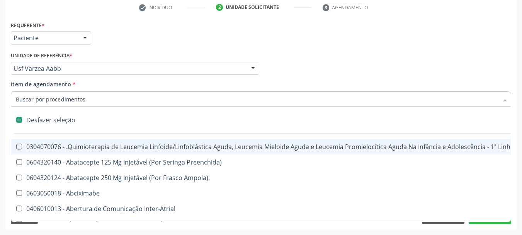
checkbox Dente\) "true"
checkbox Comprimido\) "true"
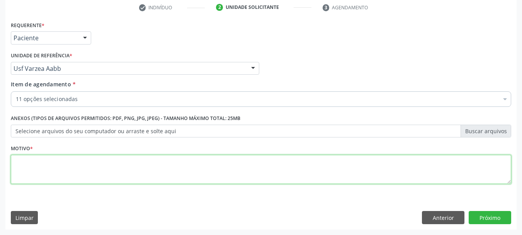
click at [65, 163] on textarea at bounding box center [261, 169] width 500 height 29
type textarea "s"
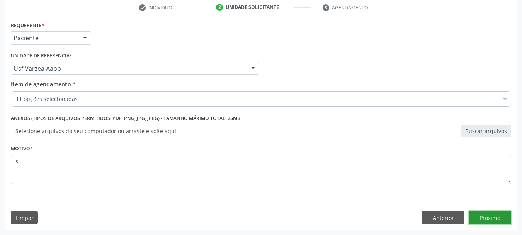
click at [473, 217] on button "Próximo" at bounding box center [490, 217] width 43 height 13
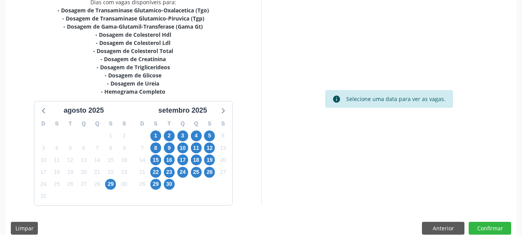
scroll to position [183, 0]
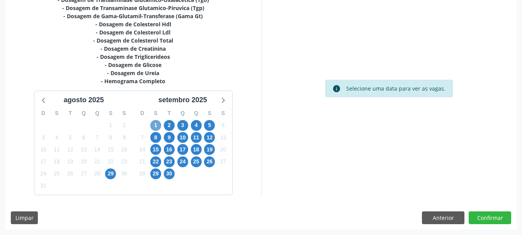
click at [155, 123] on span "1" at bounding box center [155, 125] width 11 height 11
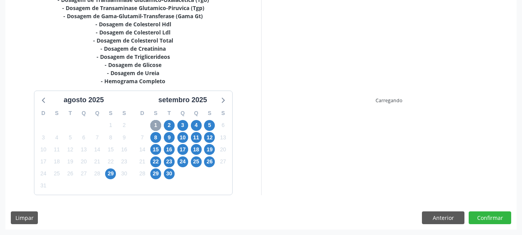
click at [155, 123] on span "1" at bounding box center [155, 125] width 11 height 11
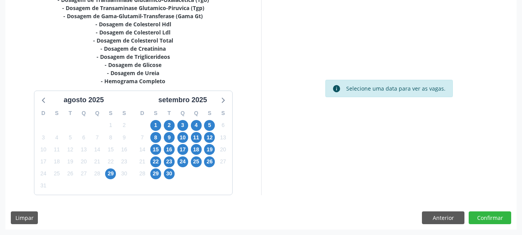
click at [149, 125] on div "1" at bounding box center [156, 125] width 14 height 12
click at [153, 124] on span "1" at bounding box center [155, 125] width 11 height 11
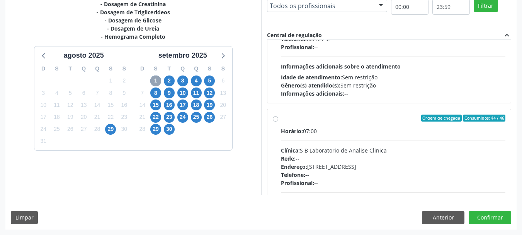
scroll to position [528, 0]
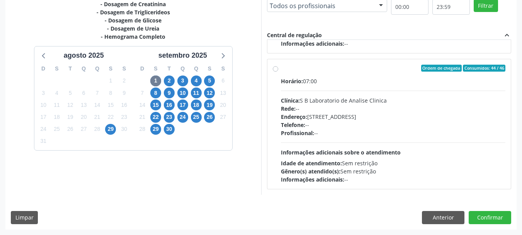
click at [355, 113] on div "Endereço: Casa, nº 679, Centro, Serra Talhada - PE" at bounding box center [393, 116] width 225 height 8
click at [278, 71] on input "Ordem de chegada Consumidos: 44 / 46 Horário: 07:00 Clínica: S B Laboratorio de…" at bounding box center [275, 68] width 5 height 7
radio input "true"
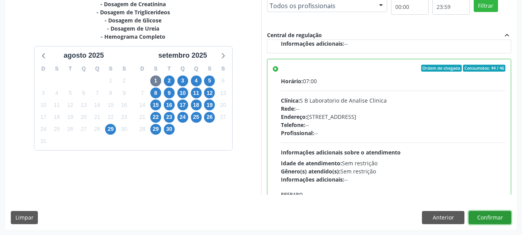
click at [492, 216] on button "Confirmar" at bounding box center [490, 217] width 43 height 13
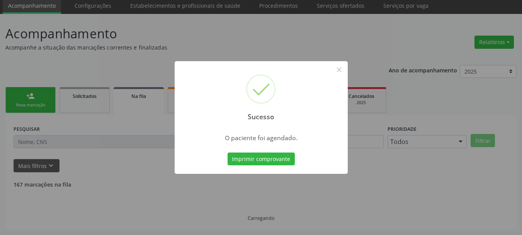
scroll to position [20, 0]
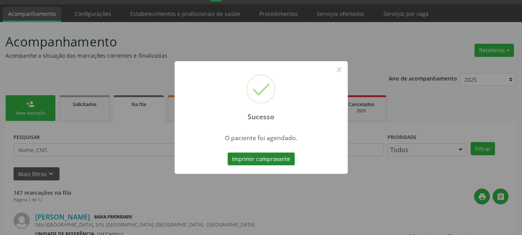
click at [268, 158] on button "Imprimir comprovante" at bounding box center [261, 158] width 67 height 13
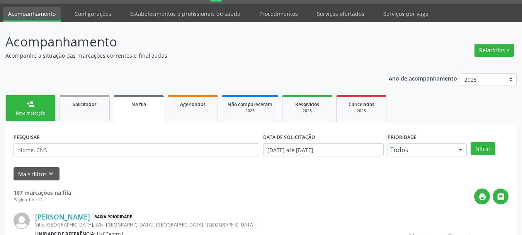
click at [20, 107] on link "person_add Nova marcação" at bounding box center [30, 108] width 50 height 26
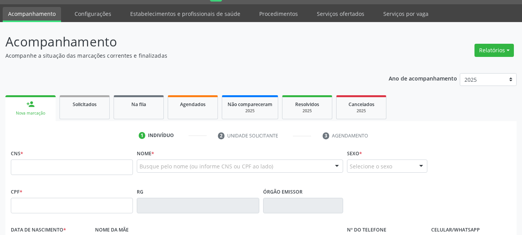
click at [46, 107] on link "person_add Nova marcação" at bounding box center [30, 108] width 50 height 26
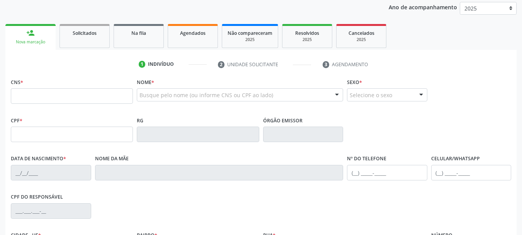
scroll to position [98, 0]
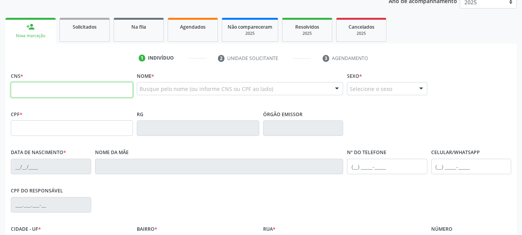
click at [50, 93] on input "text" at bounding box center [72, 89] width 122 height 15
paste input "706 4011 7280 4184"
type input "706 4011 7280 4184"
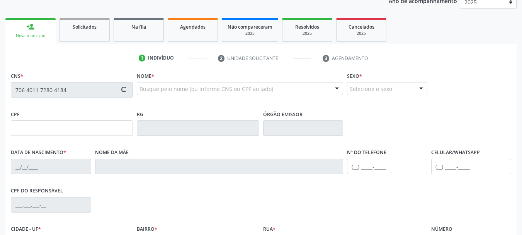
type input "132.568.164-44"
type input "29/11/2011"
type input "Elisangela Maria Lopes"
type input "S/N"
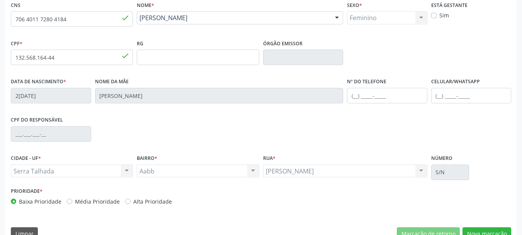
scroll to position [184, 0]
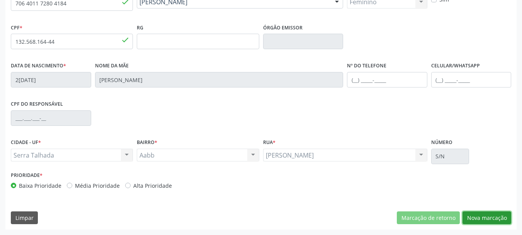
click at [497, 220] on button "Nova marcação" at bounding box center [487, 217] width 49 height 13
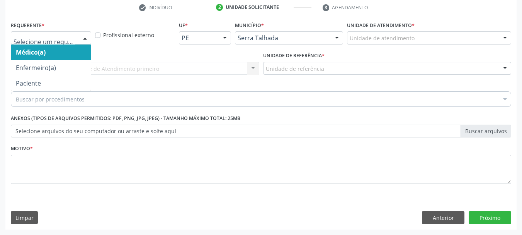
click at [55, 33] on div at bounding box center [51, 37] width 80 height 13
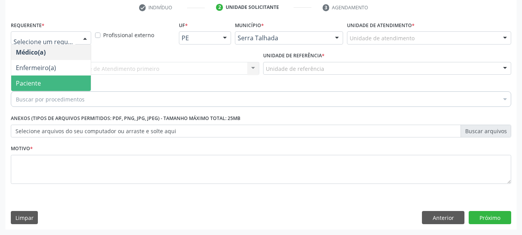
click at [52, 82] on span "Paciente" at bounding box center [51, 82] width 80 height 15
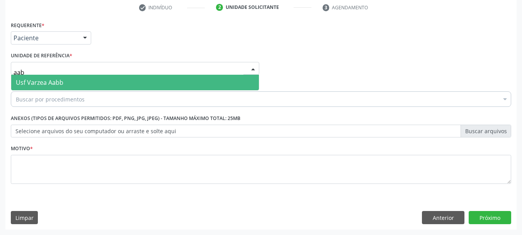
type input "aabb"
click at [59, 82] on span "Usf Varzea Aabb" at bounding box center [40, 82] width 48 height 9
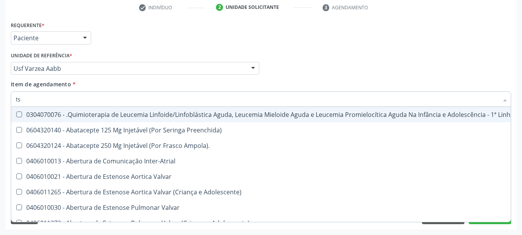
type input "tsh"
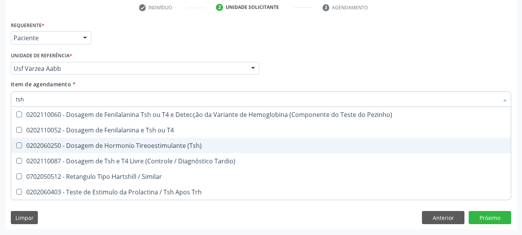
click at [108, 148] on div "0202060250 - Dosagem de Hormonio Tireoestimulante (Tsh)" at bounding box center [261, 145] width 490 height 6
checkbox \(Tsh\) "true"
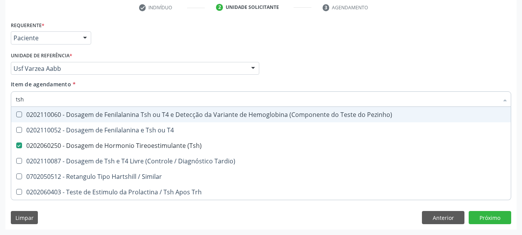
type input "ts"
checkbox \(Tsh\) "false"
checkbox Tardio\) "true"
type input "t"
type input "4"
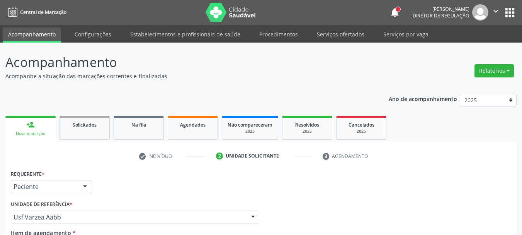
scroll to position [148, 0]
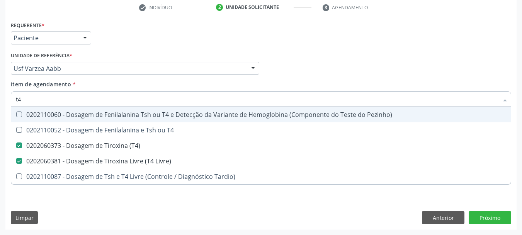
type input "t4"
click at [157, 37] on div "Requerente * Paciente Médico(a) Enfermeiro(a) Paciente Nenhum resultado encontr…" at bounding box center [261, 34] width 504 height 30
checkbox T4 "true"
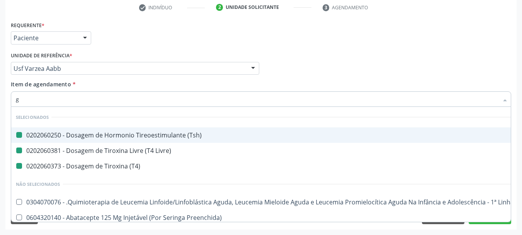
type input "gl"
checkbox \(Tsh\) "false"
checkbox Livre\) "false"
checkbox \(T4\) "false"
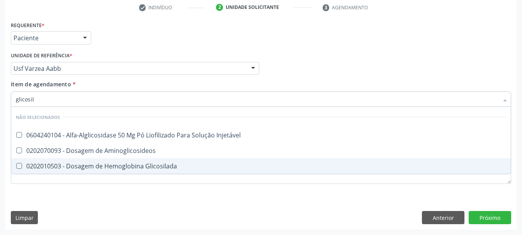
type input "glicosila"
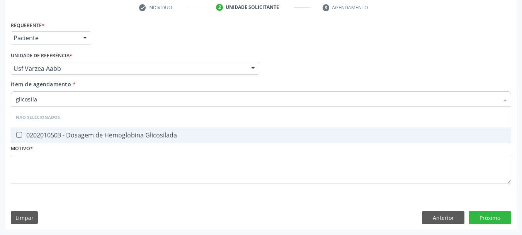
click at [143, 138] on div "0202010503 - Dosagem de Hemoglobina Glicosilada" at bounding box center [261, 135] width 490 height 6
checkbox Glicosilada "true"
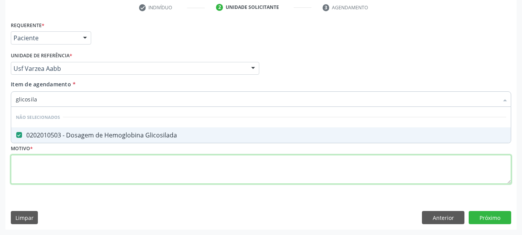
click at [85, 164] on div "Requerente * Paciente Médico(a) Enfermeiro(a) Paciente Nenhum resultado encontr…" at bounding box center [261, 106] width 500 height 175
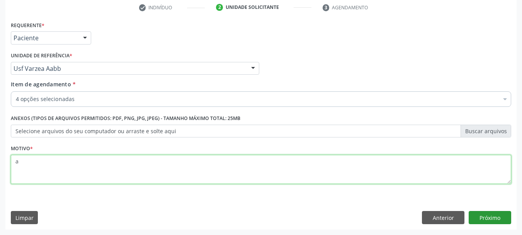
type textarea "a"
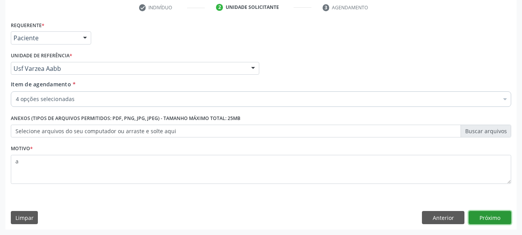
click at [486, 219] on button "Próximo" at bounding box center [490, 217] width 43 height 13
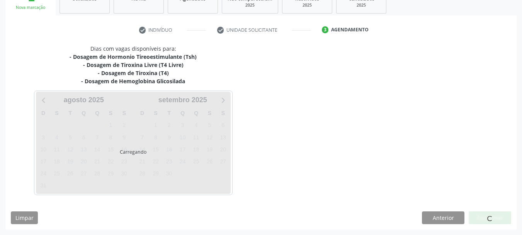
scroll to position [126, 0]
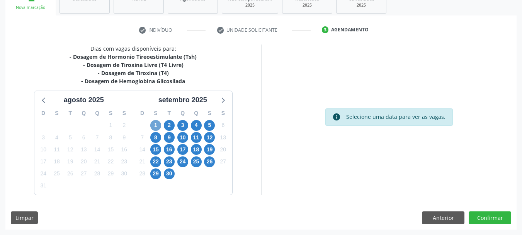
click at [157, 125] on span "1" at bounding box center [155, 125] width 11 height 11
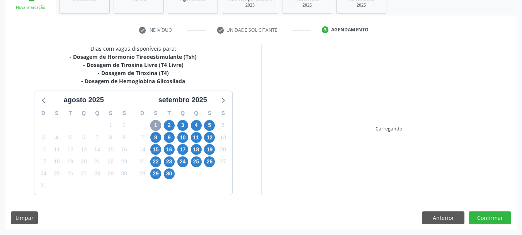
click at [157, 125] on span "1" at bounding box center [155, 125] width 11 height 11
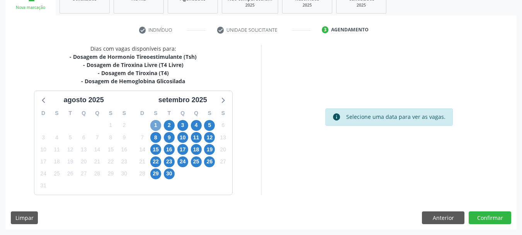
click at [157, 125] on span "1" at bounding box center [155, 125] width 11 height 11
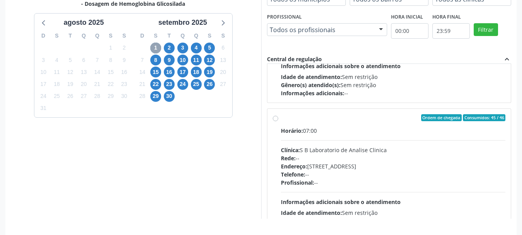
scroll to position [257, 0]
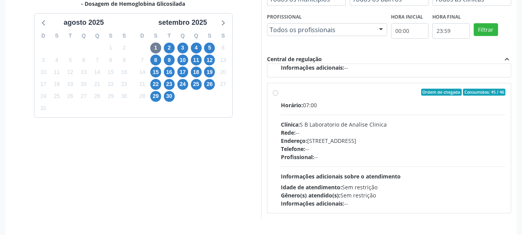
click at [343, 153] on div "Profissional: --" at bounding box center [393, 157] width 225 height 8
click at [278, 95] on input "Ordem de chegada Consumidos: 45 / 46 Horário: 07:00 Clínica: S B Laboratorio de…" at bounding box center [275, 91] width 5 height 7
radio input "true"
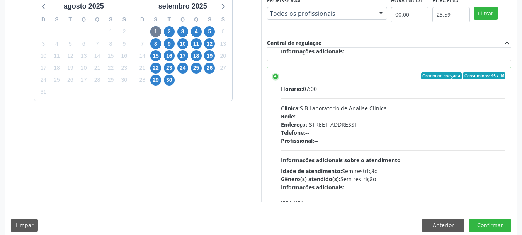
scroll to position [227, 0]
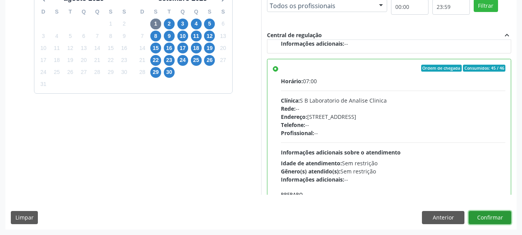
click at [502, 215] on button "Confirmar" at bounding box center [490, 217] width 43 height 13
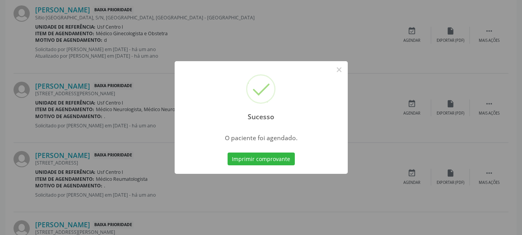
scroll to position [20, 0]
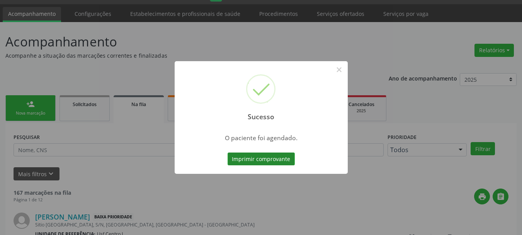
click at [277, 159] on button "Imprimir comprovante" at bounding box center [261, 158] width 67 height 13
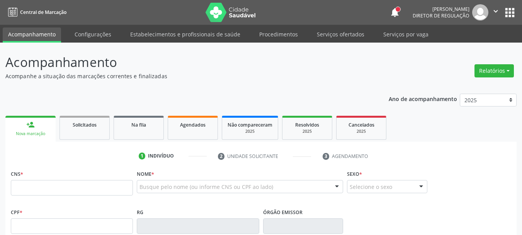
scroll to position [136, 0]
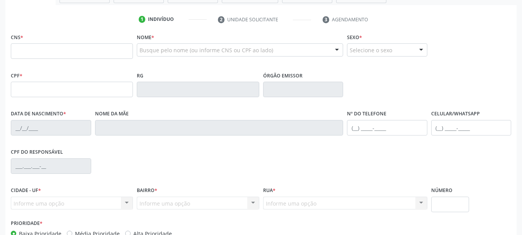
click at [62, 51] on input "text" at bounding box center [72, 50] width 122 height 15
click at [48, 48] on input "text" at bounding box center [72, 50] width 122 height 15
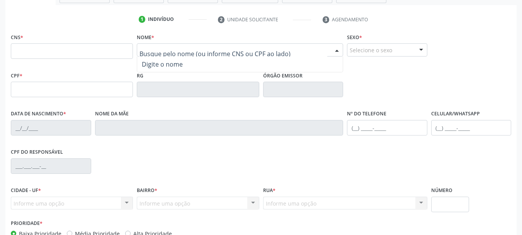
click at [113, 48] on input "text" at bounding box center [72, 50] width 122 height 15
click at [26, 94] on input "text" at bounding box center [72, 89] width 122 height 15
click at [26, 91] on input "text" at bounding box center [72, 89] width 122 height 15
drag, startPoint x: 26, startPoint y: 91, endPoint x: 51, endPoint y: 75, distance: 29.2
click at [28, 88] on input "text" at bounding box center [72, 89] width 122 height 15
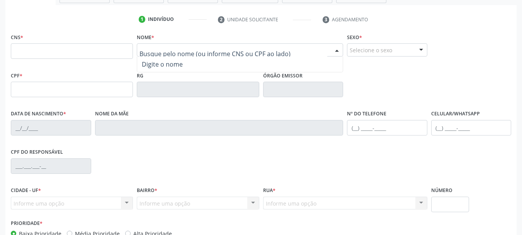
click at [171, 49] on input "text" at bounding box center [234, 53] width 188 height 15
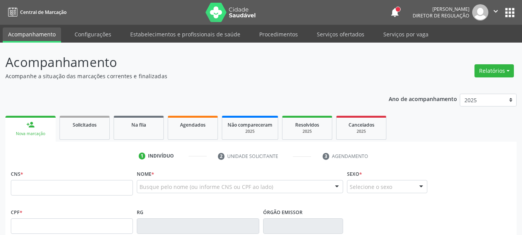
click at [70, 180] on input "text" at bounding box center [72, 187] width 122 height 15
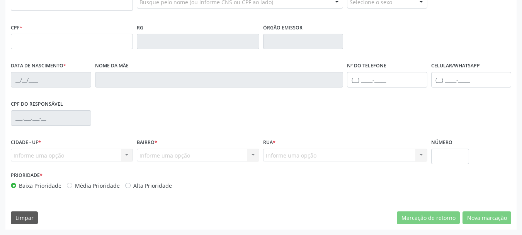
scroll to position [107, 0]
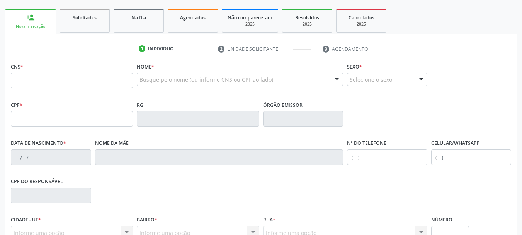
click at [25, 79] on input "text" at bounding box center [72, 80] width 122 height 15
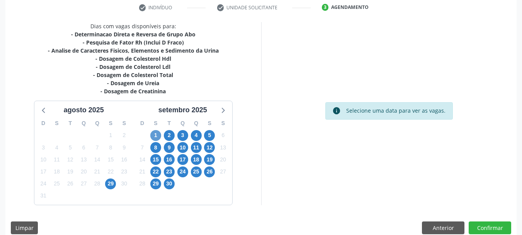
scroll to position [148, 0]
click at [153, 134] on span "1" at bounding box center [155, 135] width 11 height 11
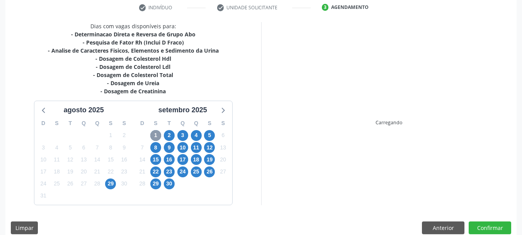
click at [153, 134] on span "1" at bounding box center [155, 135] width 11 height 11
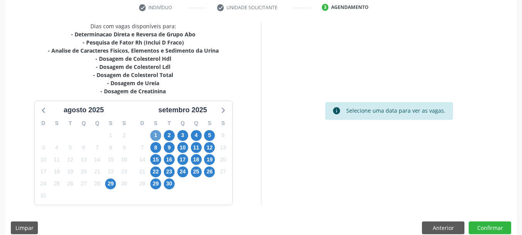
click at [153, 134] on span "1" at bounding box center [155, 135] width 11 height 11
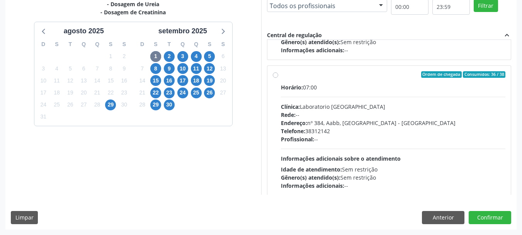
scroll to position [393, 0]
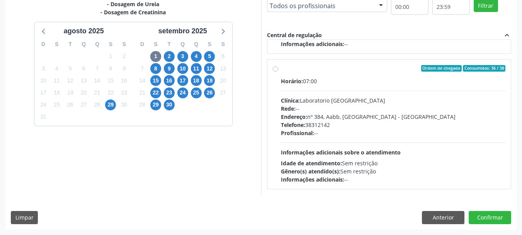
click at [375, 82] on div "Horário: 07:00" at bounding box center [393, 81] width 225 height 8
click at [278, 72] on input "Ordem de chegada Consumidos: 36 / 38 Horário: 07:00 Clínica: Laboratorio Sao Fr…" at bounding box center [275, 68] width 5 height 7
radio input "true"
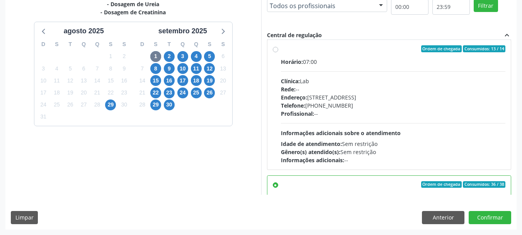
click at [374, 87] on div "Rede: --" at bounding box center [393, 89] width 225 height 8
click at [278, 52] on input "Ordem de chegada Consumidos: 13 / 14 Horário: 07:00 Clínica: Lab Rede: -- Ender…" at bounding box center [275, 48] width 5 height 7
radio input "true"
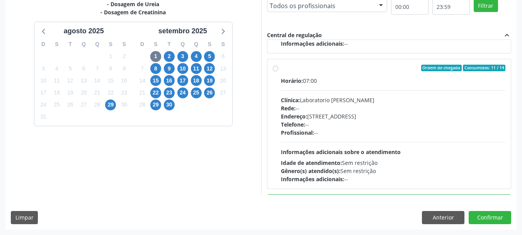
click at [374, 87] on div "Horário: 07:00 Clínica: Laboratorio Jose Paulo Terto Rede: -- Endereço: Casa, n…" at bounding box center [393, 130] width 225 height 106
click at [278, 71] on input "Ordem de chegada Consumidos: 11 / 14 Horário: 07:00 Clínica: Laboratorio Jose P…" at bounding box center [275, 68] width 5 height 7
radio input "true"
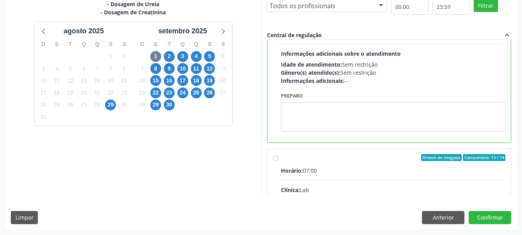
scroll to position [174, 0]
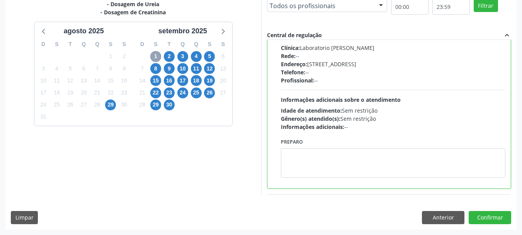
click at [151, 56] on span "1" at bounding box center [155, 56] width 11 height 11
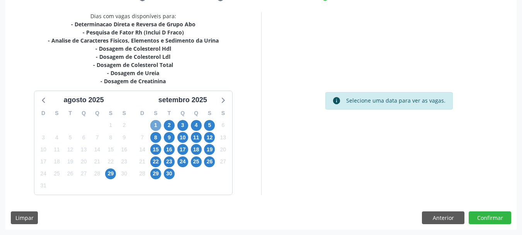
click at [156, 123] on span "1" at bounding box center [155, 125] width 11 height 11
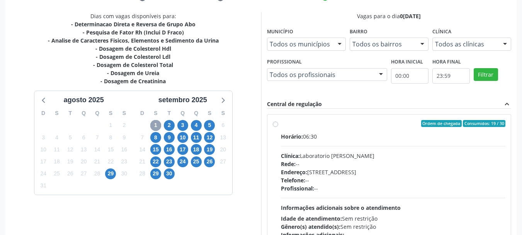
scroll to position [227, 0]
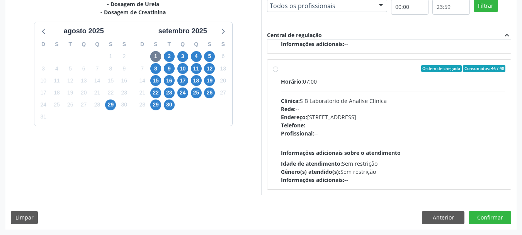
click at [359, 116] on div "Endereço: Casa, nº 679, Centro, Serra Talhada - PE" at bounding box center [393, 117] width 225 height 8
click at [278, 72] on input "Ordem de chegada Consumidos: 46 / 48 Horário: 07:00 Clínica: S B Laboratorio de…" at bounding box center [275, 68] width 5 height 7
radio input "false"
radio input "true"
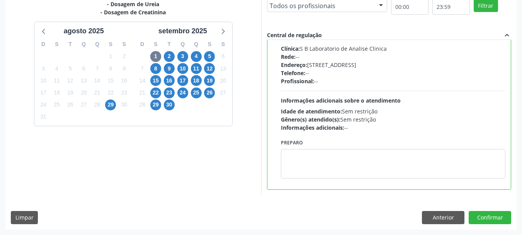
scroll to position [528, 0]
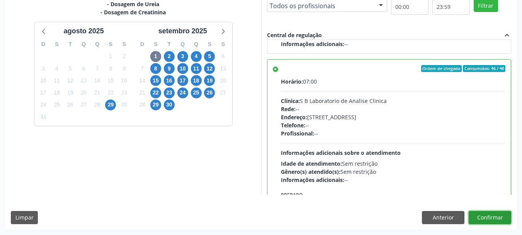
click at [481, 220] on button "Confirmar" at bounding box center [490, 217] width 43 height 13
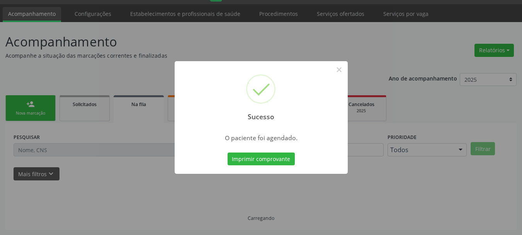
scroll to position [20, 0]
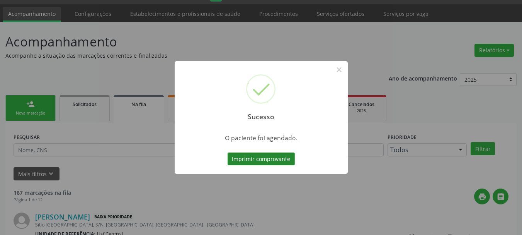
click at [284, 156] on button "Imprimir comprovante" at bounding box center [261, 158] width 67 height 13
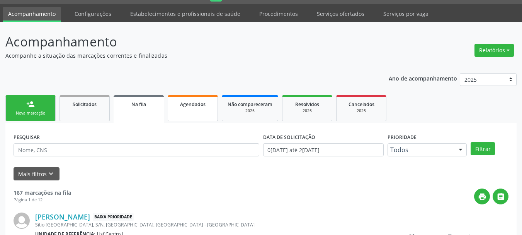
click at [198, 116] on link "Agendados" at bounding box center [193, 108] width 50 height 26
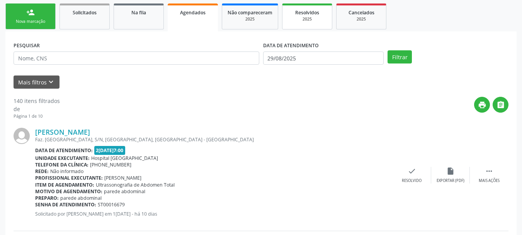
scroll to position [136, 0]
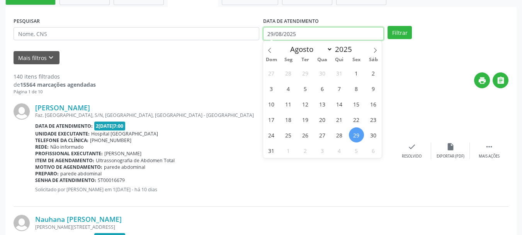
click at [293, 30] on input "29/08/2025" at bounding box center [323, 33] width 121 height 13
click at [373, 49] on icon at bounding box center [375, 50] width 5 height 5
select select "8"
click at [286, 75] on span "1" at bounding box center [288, 72] width 15 height 15
type input "[DATE]"
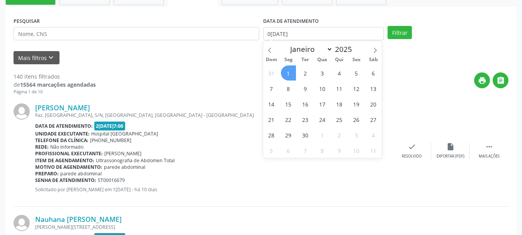
click at [285, 74] on span "1" at bounding box center [288, 72] width 15 height 15
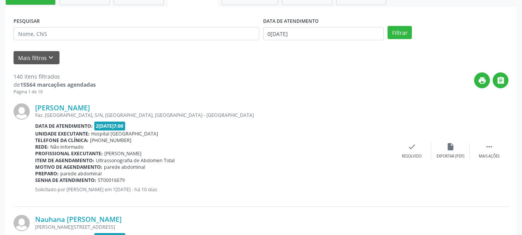
click at [164, 27] on div "PESQUISAR" at bounding box center [137, 30] width 250 height 30
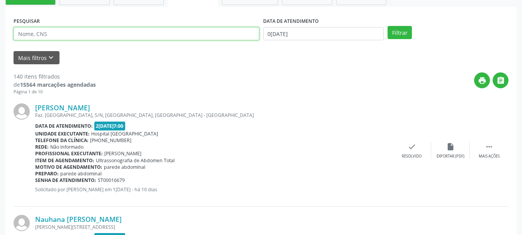
click at [158, 32] on input "text" at bounding box center [137, 33] width 246 height 13
paste input "CNS: 703 4052 2524 1714"
click at [32, 34] on input "CNS: 703 4052 2524 1714" at bounding box center [137, 33] width 246 height 13
type input "703 4052 2524 1714"
click at [388, 26] on button "Filtrar" at bounding box center [400, 32] width 24 height 13
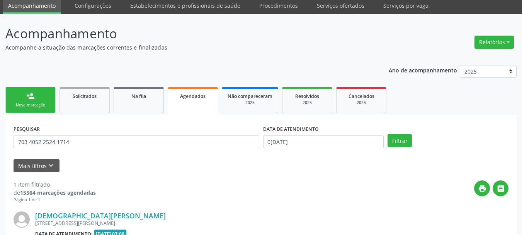
scroll to position [121, 0]
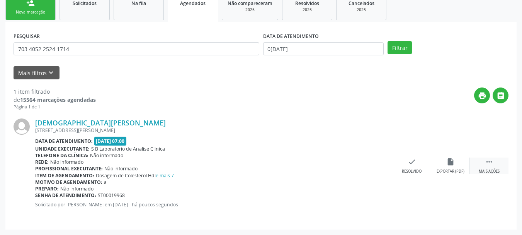
click at [490, 163] on icon "" at bounding box center [489, 161] width 9 height 9
click at [445, 168] on div "edit Editar" at bounding box center [450, 165] width 39 height 17
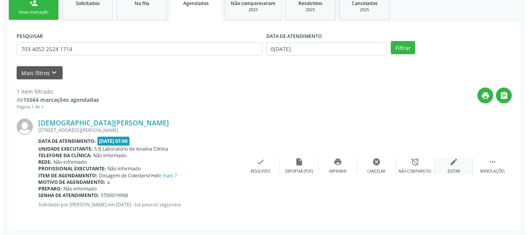
scroll to position [0, 0]
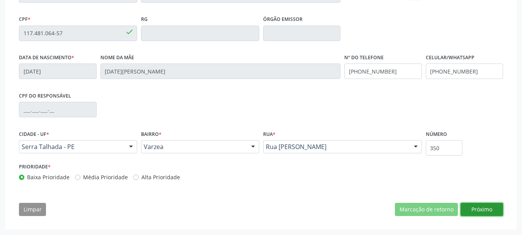
click at [490, 215] on button "Próximo" at bounding box center [482, 209] width 43 height 13
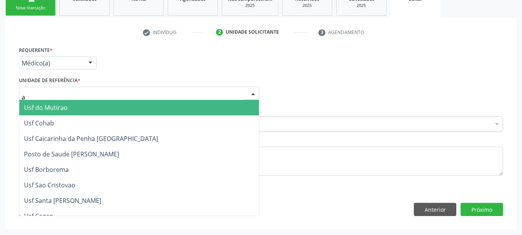
type input "aa"
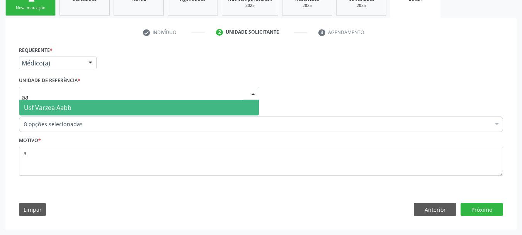
click at [51, 107] on span "Usf Varzea Aabb" at bounding box center [48, 107] width 48 height 9
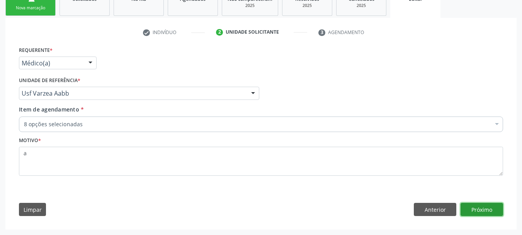
click at [470, 213] on button "Próximo" at bounding box center [482, 209] width 43 height 13
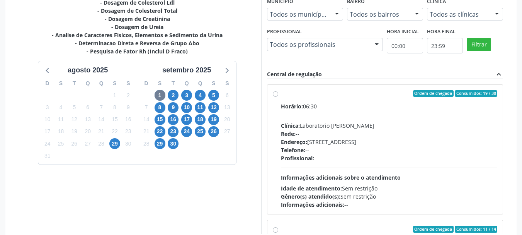
scroll to position [203, 0]
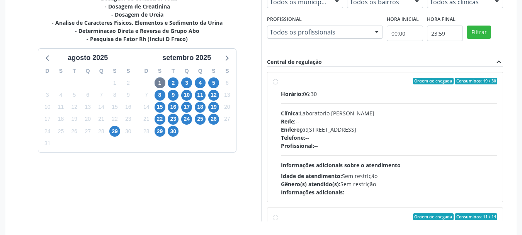
click at [329, 108] on div "Horário: 06:30 Clínica: Laboratorio Jose Paulo Terto Rede: -- Endereço: Casa, n…" at bounding box center [389, 143] width 217 height 106
click at [278, 85] on input "Ordem de chegada Consumidos: 19 / 30 Horário: 06:30 Clínica: Laboratorio Jose P…" at bounding box center [275, 81] width 5 height 7
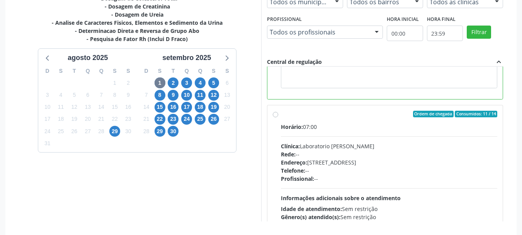
click at [353, 129] on div "Horário: 07:00" at bounding box center [389, 127] width 217 height 8
click at [278, 117] on input "Ordem de chegada Consumidos: 11 / 14 Horário: 07:00 Clínica: Laboratorio Jose P…" at bounding box center [275, 114] width 5 height 7
radio input "false"
radio input "true"
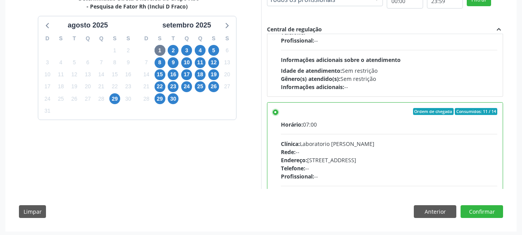
scroll to position [237, 0]
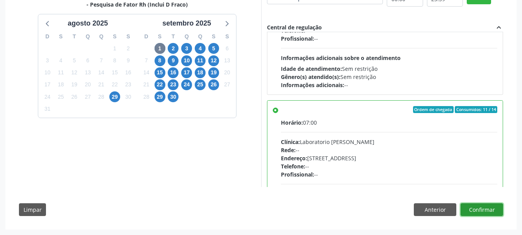
click at [486, 210] on button "Confirmar" at bounding box center [482, 209] width 43 height 13
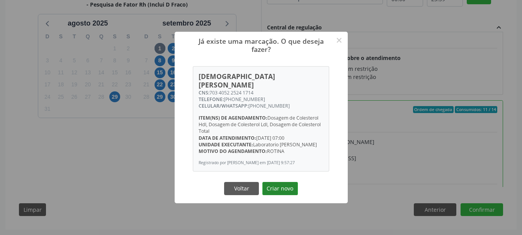
click at [278, 189] on button "Criar novo" at bounding box center [280, 188] width 36 height 13
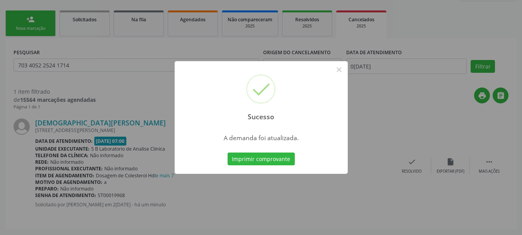
scroll to position [0, 0]
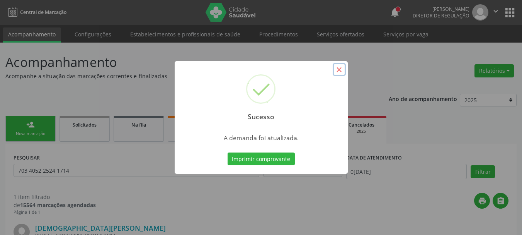
click at [339, 68] on button "×" at bounding box center [339, 69] width 13 height 13
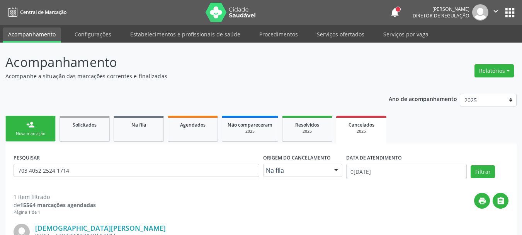
click at [36, 121] on link "person_add Nova marcação" at bounding box center [30, 129] width 50 height 26
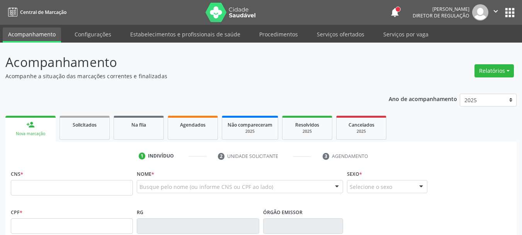
click at [38, 123] on link "person_add Nova marcação" at bounding box center [30, 129] width 50 height 26
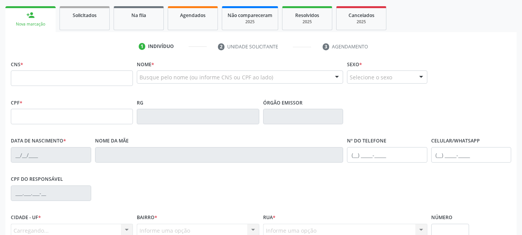
scroll to position [116, 0]
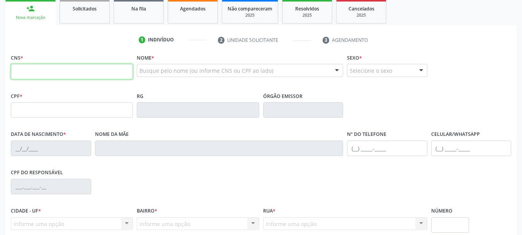
click at [106, 73] on input "text" at bounding box center [72, 71] width 122 height 15
paste input "703 4052 2524 1714"
type input "703 4052 2524 1714"
type input "117.481.064-57"
type input "31/01/1996"
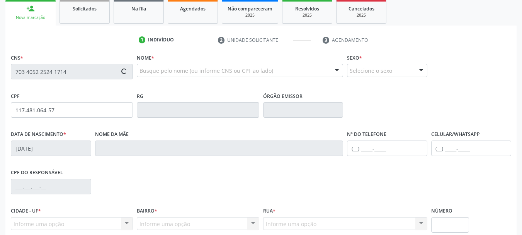
type input "Lucia Gomes da Silva"
type input "(87) 99911-3460"
type input "350"
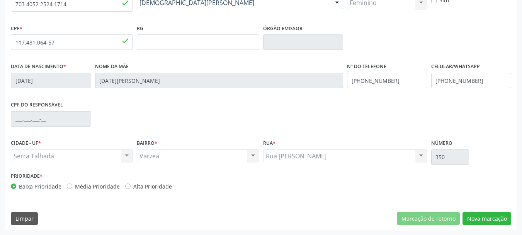
scroll to position [184, 0]
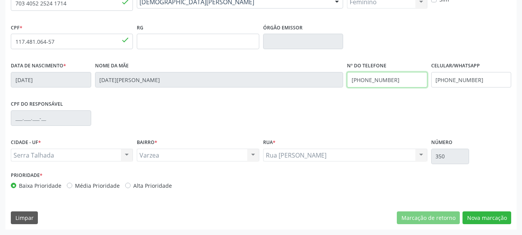
click at [403, 81] on input "(87) 99911-3460" at bounding box center [387, 79] width 80 height 15
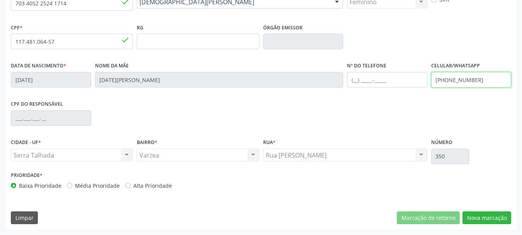
click at [446, 78] on input "(87) 99911-3460" at bounding box center [471, 79] width 80 height 15
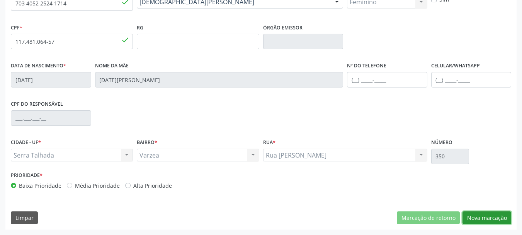
click at [490, 223] on button "Nova marcação" at bounding box center [487, 217] width 49 height 13
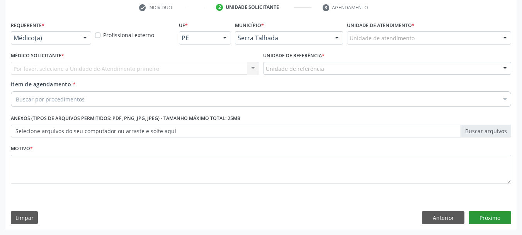
scroll to position [148, 0]
click at [488, 218] on button "Próximo" at bounding box center [490, 217] width 43 height 13
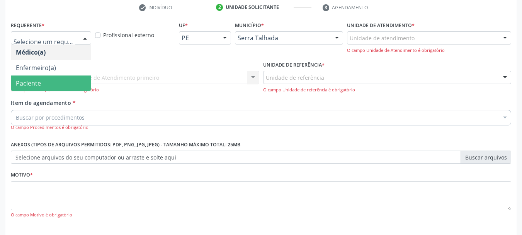
click at [46, 78] on span "Paciente" at bounding box center [51, 82] width 80 height 15
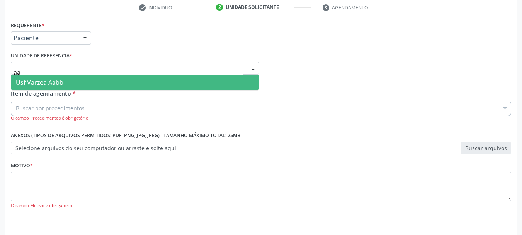
type input "aab"
click at [48, 79] on span "Usf Varzea Aabb" at bounding box center [40, 82] width 48 height 9
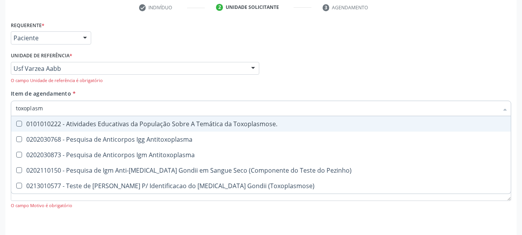
type input "toxoplasma"
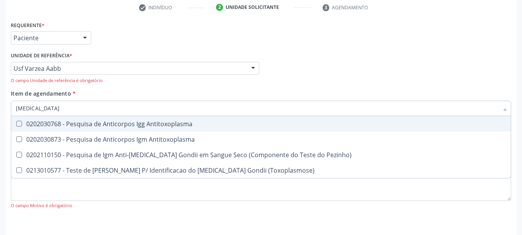
click at [91, 125] on div "0202030768 - Pesquisa de Anticorpos Igg Antitoxoplasma" at bounding box center [261, 124] width 490 height 6
checkbox Antitoxoplasma "true"
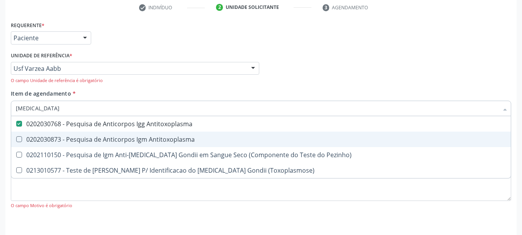
click at [93, 140] on div "0202030873 - Pesquisa de Anticorpos Igm Antitoxoplasma" at bounding box center [261, 139] width 490 height 6
checkbox Antitoxoplasma "true"
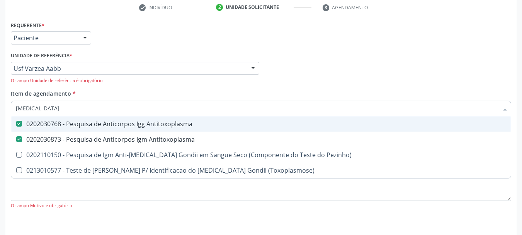
click at [89, 108] on input "toxoplasma" at bounding box center [257, 107] width 483 height 15
checkbox Antitoxoplasma "false"
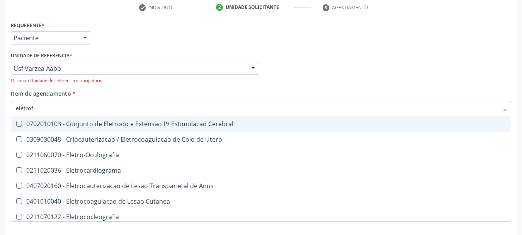
type input "eletrofo"
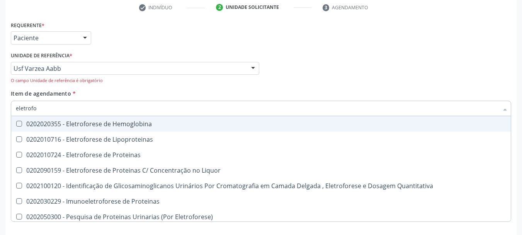
click at [121, 123] on div "0202020355 - Eletroforese de Hemoglobina" at bounding box center [261, 124] width 490 height 6
checkbox Hemoglobina "true"
click at [80, 107] on input "eletrofo" at bounding box center [257, 107] width 483 height 15
checkbox Hemoglobina "false"
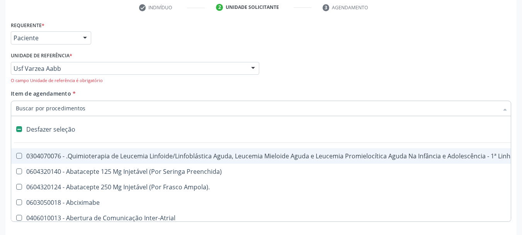
type input "g"
checkbox Único "true"
type input "gl"
checkbox Fígado "true"
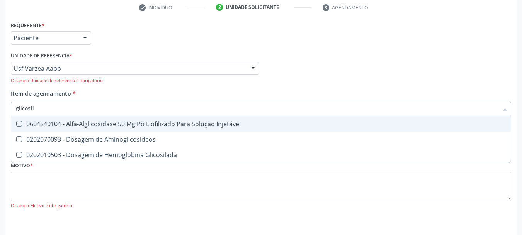
type input "glicosila"
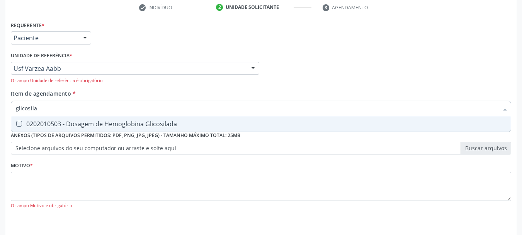
click at [44, 127] on div "0202010503 - Dosagem de Hemoglobina Glicosilada" at bounding box center [261, 124] width 490 height 6
checkbox Glicosilada "true"
click at [44, 111] on input "glicosila" at bounding box center [257, 107] width 483 height 15
click at [152, 48] on div "Requerente * Paciente Médico(a) Enfermeiro(a) Paciente Nenhum resultado encontr…" at bounding box center [261, 34] width 504 height 30
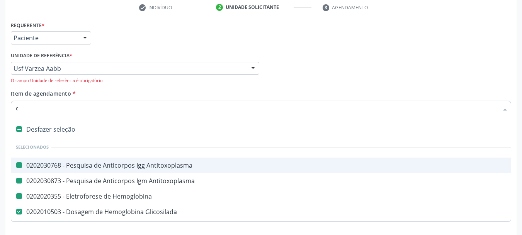
type input "cu"
checkbox Antitoxoplasma "false"
checkbox Hemoglobina "false"
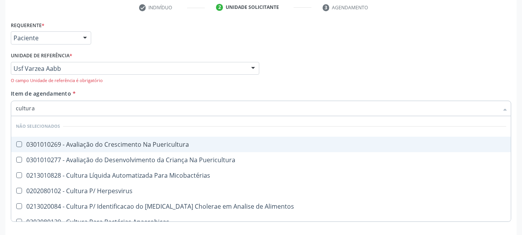
scroll to position [173, 0]
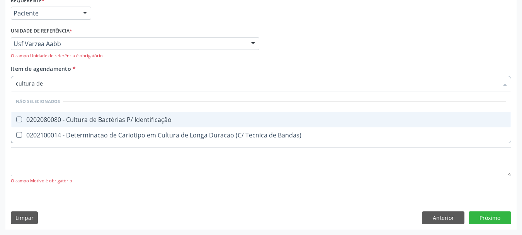
type input "cultura de"
click at [101, 120] on div "0202080080 - Cultura de Bactérias P/ Identificação" at bounding box center [261, 119] width 490 height 6
checkbox Identificação "true"
click at [109, 63] on div "Unidade de referência * Usf Varzea Aabb Usf do Mutirao Usf Cohab Usf Caicarinha…" at bounding box center [135, 44] width 252 height 39
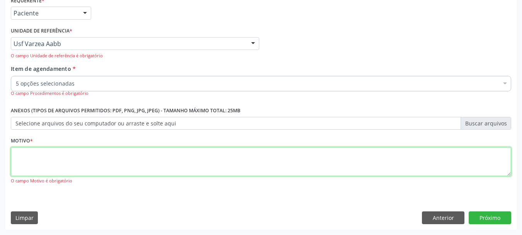
click at [64, 154] on textarea at bounding box center [261, 161] width 500 height 29
type textarea "h"
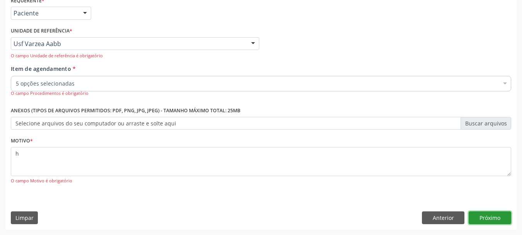
click at [485, 219] on button "Próximo" at bounding box center [490, 217] width 43 height 13
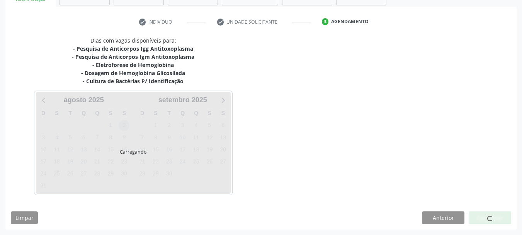
scroll to position [134, 0]
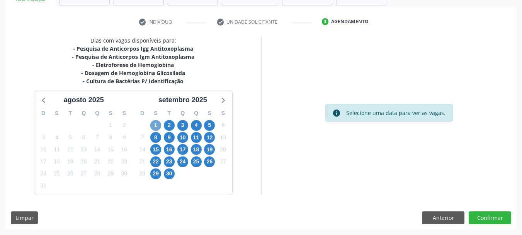
click at [155, 125] on span "1" at bounding box center [155, 125] width 11 height 11
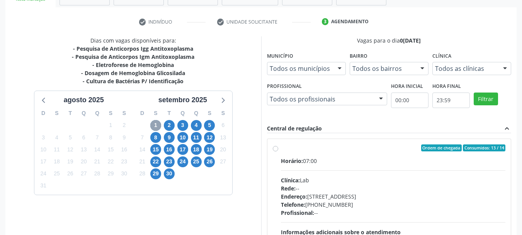
click at [155, 125] on span "1" at bounding box center [155, 125] width 11 height 11
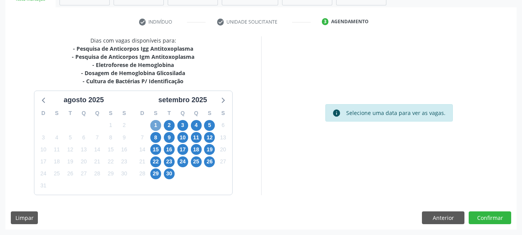
click at [157, 123] on span "1" at bounding box center [155, 125] width 11 height 11
click at [156, 122] on span "1" at bounding box center [155, 125] width 11 height 11
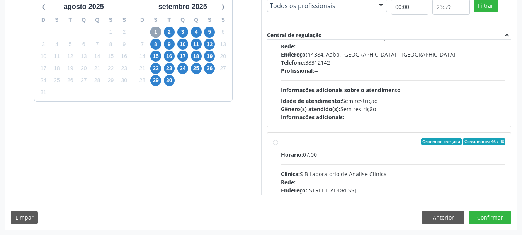
scroll to position [257, 0]
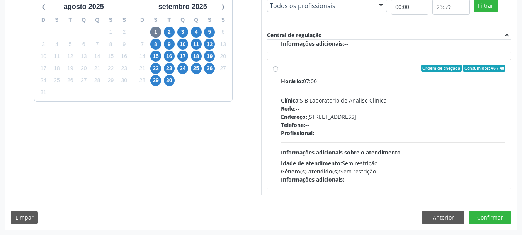
click at [372, 116] on div "Endereço: Casa, nº 679, Centro, Serra Talhada - PE" at bounding box center [393, 116] width 225 height 8
click at [278, 71] on input "Ordem de chegada Consumidos: 46 / 48 Horário: 07:00 Clínica: S B Laboratorio de…" at bounding box center [275, 68] width 5 height 7
radio input "true"
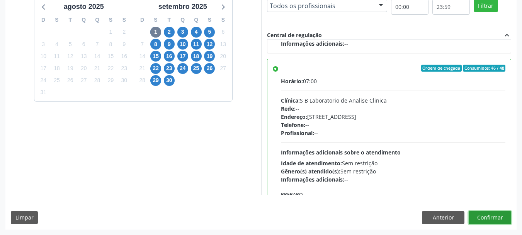
click at [478, 212] on button "Confirmar" at bounding box center [490, 217] width 43 height 13
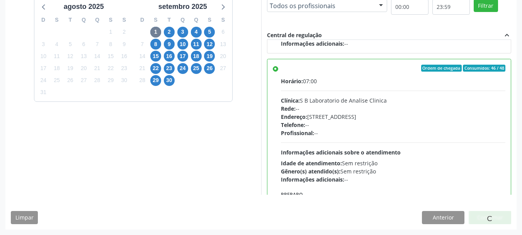
scroll to position [184, 0]
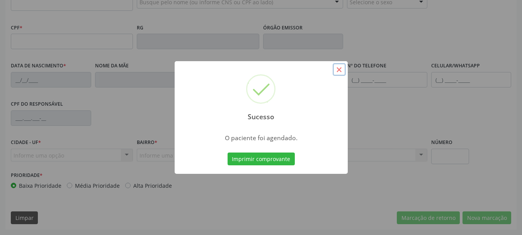
click at [338, 68] on button "×" at bounding box center [339, 69] width 13 height 13
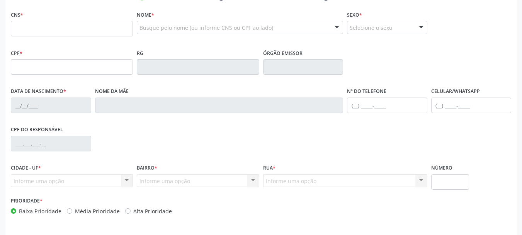
scroll to position [146, 0]
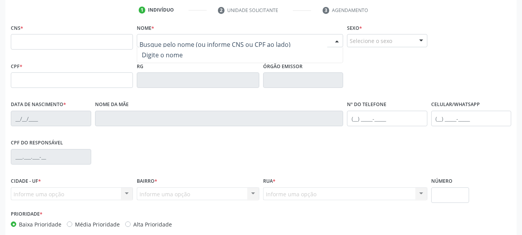
click at [156, 36] on div at bounding box center [240, 40] width 206 height 13
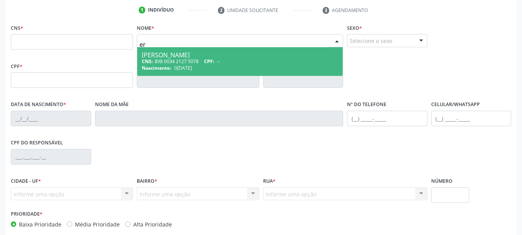
type input "e"
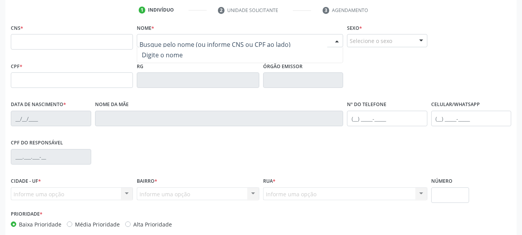
type input "g"
click at [76, 29] on div "CNS *" at bounding box center [72, 35] width 122 height 27
click at [119, 23] on div "CNS *" at bounding box center [72, 35] width 122 height 27
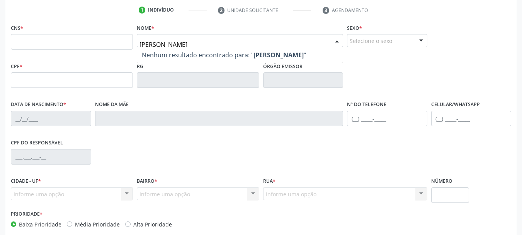
type input "fernandina barb"
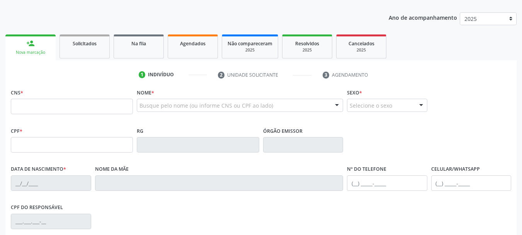
scroll to position [0, 0]
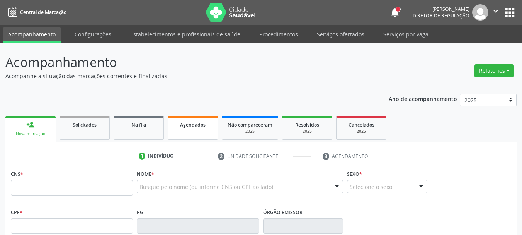
click at [189, 131] on link "Agendados" at bounding box center [193, 128] width 50 height 24
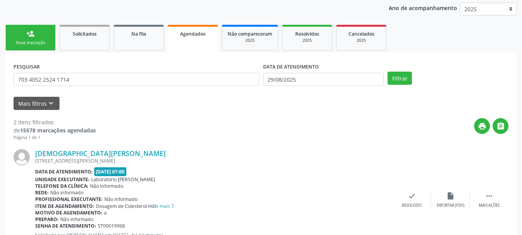
scroll to position [98, 0]
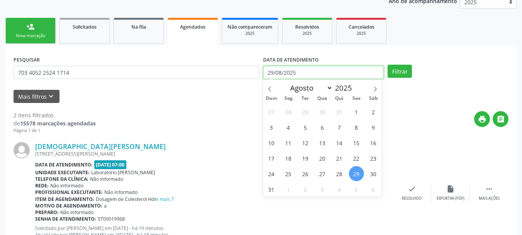
click at [300, 68] on input "29/08/2025" at bounding box center [323, 72] width 121 height 13
click at [376, 88] on icon at bounding box center [375, 88] width 3 height 5
select select "8"
click at [284, 111] on span "1" at bounding box center [288, 111] width 15 height 15
type input "[DATE]"
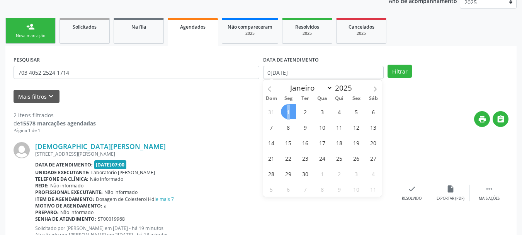
click at [284, 111] on span "1" at bounding box center [288, 111] width 15 height 15
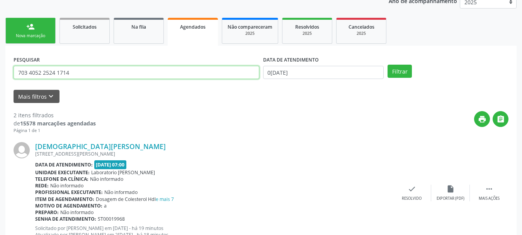
click at [70, 75] on input "703 4052 2524 1714" at bounding box center [137, 72] width 246 height 13
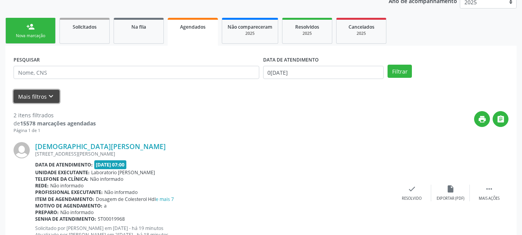
click at [51, 99] on icon "keyboard_arrow_down" at bounding box center [51, 96] width 9 height 9
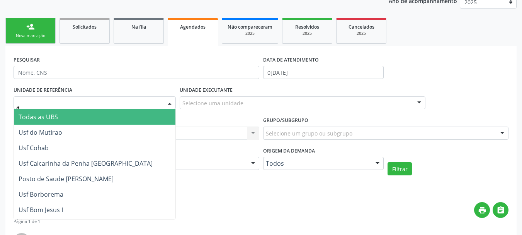
type input "aa"
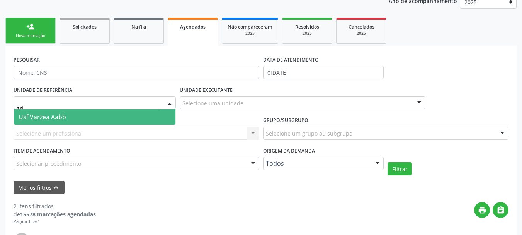
click at [56, 118] on span "Usf Varzea Aabb" at bounding box center [43, 116] width 48 height 9
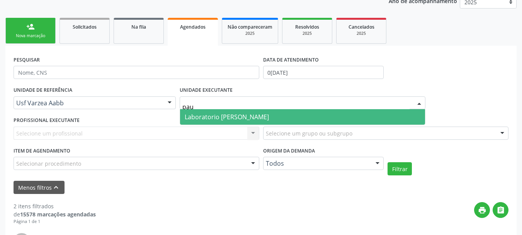
click at [242, 115] on span "Laboratorio [PERSON_NAME]" at bounding box center [227, 116] width 84 height 9
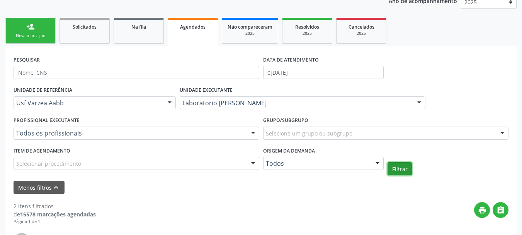
click at [407, 169] on button "Filtrar" at bounding box center [400, 168] width 24 height 13
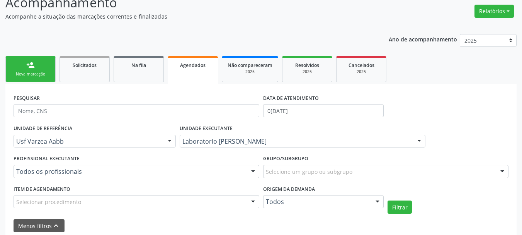
scroll to position [59, 0]
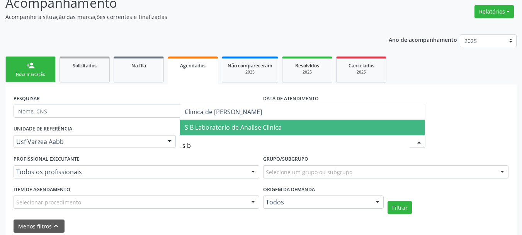
click at [219, 131] on span "S B Laboratorio de Analise Clinica" at bounding box center [233, 127] width 97 height 9
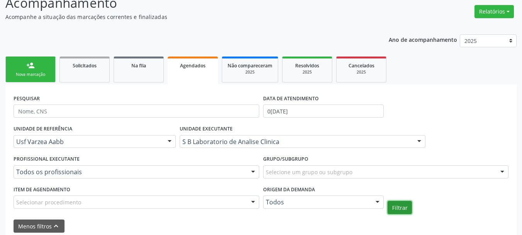
click at [407, 209] on button "Filtrar" at bounding box center [400, 207] width 24 height 13
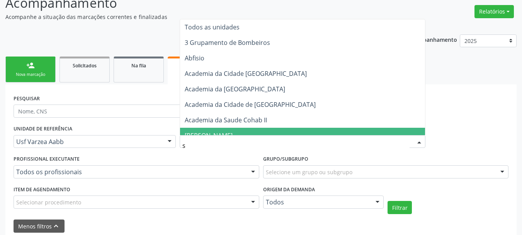
type input "s b"
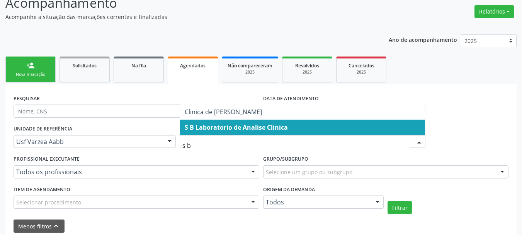
click at [225, 128] on span "S B Laboratorio de Analise Clinica" at bounding box center [236, 127] width 103 height 9
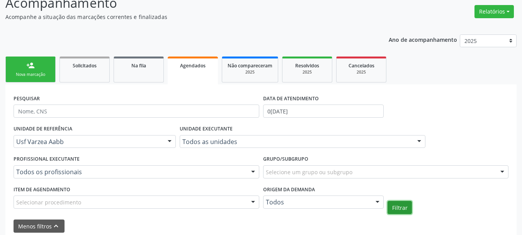
click at [408, 208] on button "Filtrar" at bounding box center [400, 207] width 24 height 13
click at [20, 54] on ul "person_add Nova marcação Solicitados Na fila Agendados Não compareceram 2025 Re…" at bounding box center [260, 69] width 511 height 30
click at [27, 67] on div "person_add" at bounding box center [30, 65] width 9 height 9
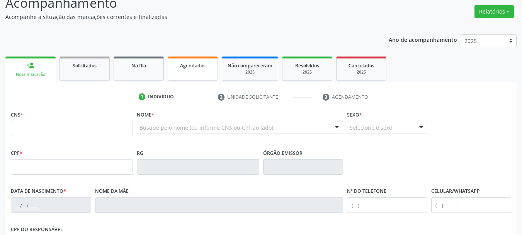
click at [187, 73] on link "Agendados" at bounding box center [193, 68] width 50 height 24
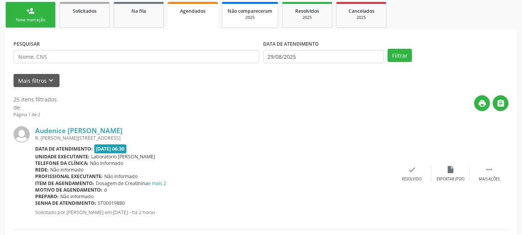
scroll to position [136, 0]
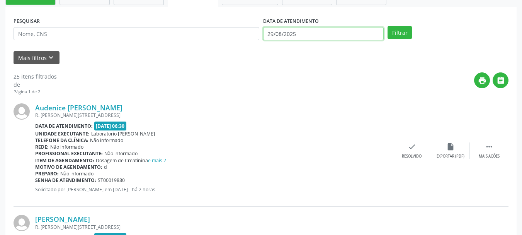
click at [309, 36] on input "29/08/2025" at bounding box center [323, 33] width 121 height 13
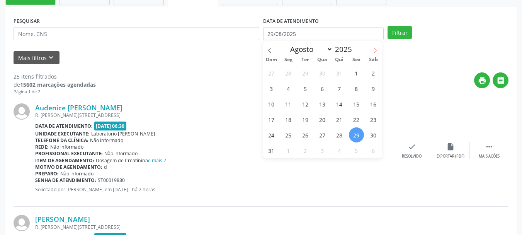
click at [374, 50] on icon at bounding box center [375, 50] width 5 height 5
select select "8"
click at [290, 70] on span "1" at bounding box center [288, 72] width 15 height 15
type input "[DATE]"
click at [290, 70] on span "1" at bounding box center [288, 72] width 15 height 15
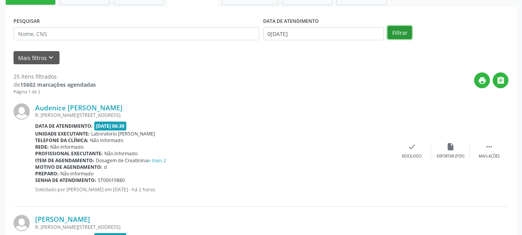
click at [392, 34] on button "Filtrar" at bounding box center [400, 32] width 24 height 13
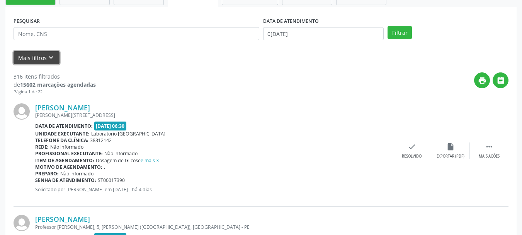
click at [52, 57] on icon "keyboard_arrow_down" at bounding box center [51, 57] width 9 height 9
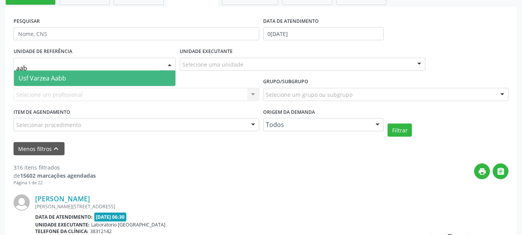
type input "aabb"
click at [41, 77] on span "Usf Varzea Aabb" at bounding box center [43, 78] width 48 height 9
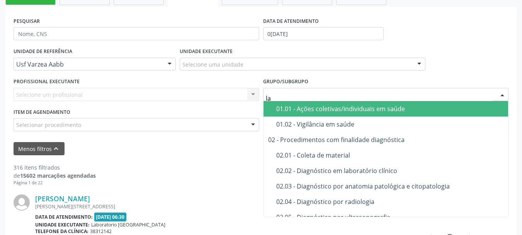
type input "lab"
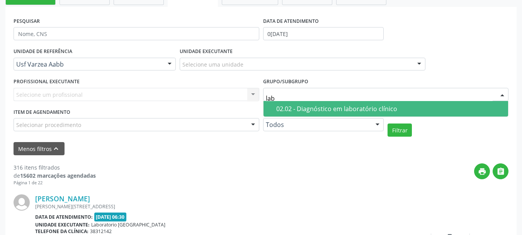
click at [409, 104] on span "02.02 - Diagnóstico em laboratório clínico" at bounding box center [386, 108] width 245 height 15
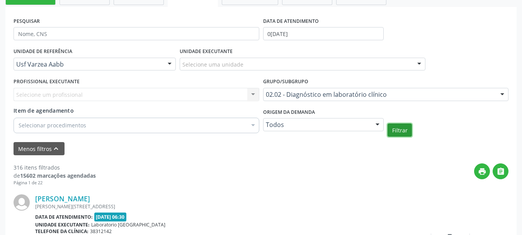
click at [391, 132] on button "Filtrar" at bounding box center [400, 129] width 24 height 13
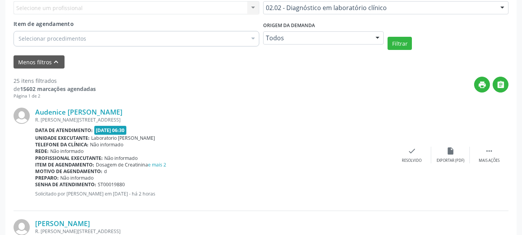
scroll to position [214, 0]
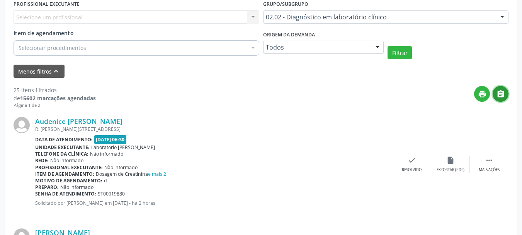
click at [504, 94] on icon "" at bounding box center [501, 94] width 9 height 9
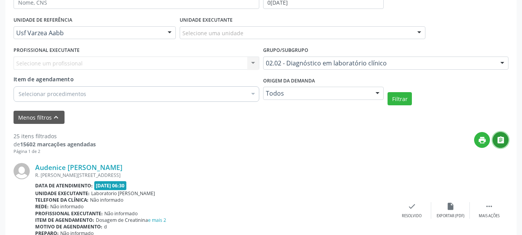
scroll to position [0, 0]
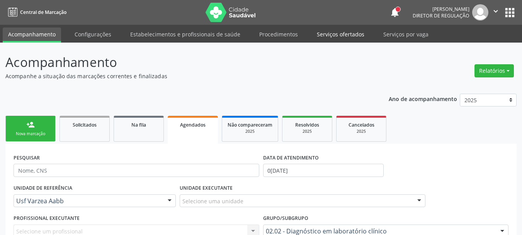
click at [330, 33] on link "Serviços ofertados" at bounding box center [340, 34] width 58 height 14
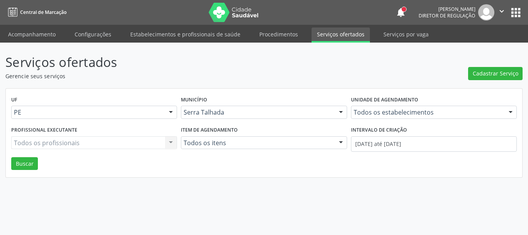
click at [402, 108] on div "Todos os estabelecimentos" at bounding box center [434, 112] width 166 height 13
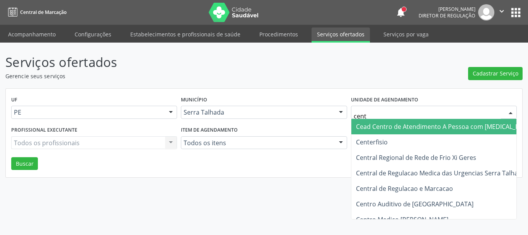
type input "cente"
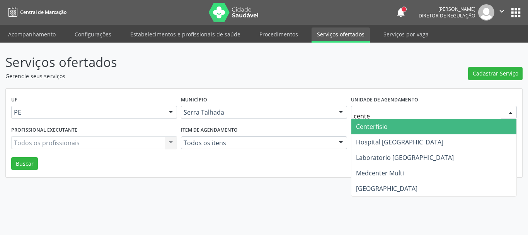
click at [393, 126] on span "Centerfisio" at bounding box center [433, 126] width 165 height 15
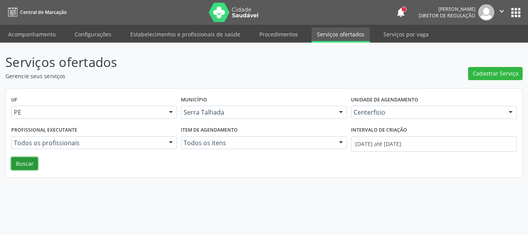
click at [33, 161] on button "Buscar" at bounding box center [24, 163] width 27 height 13
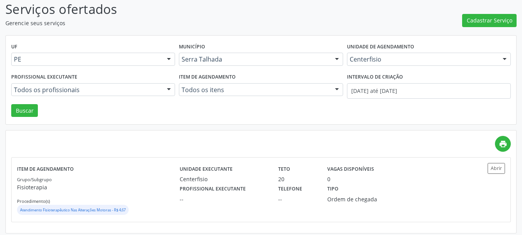
scroll to position [57, 0]
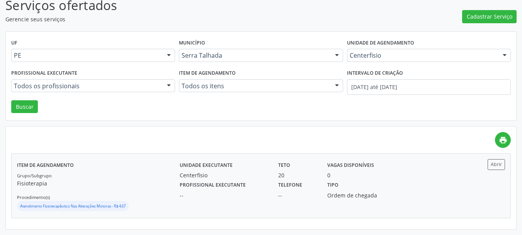
click at [343, 182] on div "Tipo Ordem de chegada" at bounding box center [359, 189] width 74 height 20
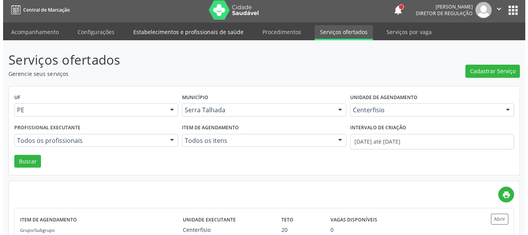
scroll to position [0, 0]
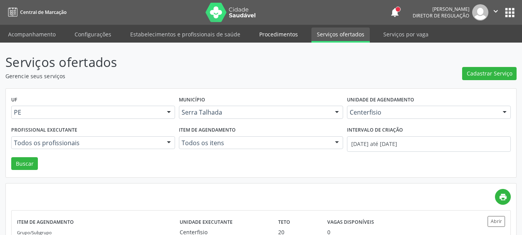
click at [260, 34] on link "Procedimentos" at bounding box center [278, 34] width 49 height 14
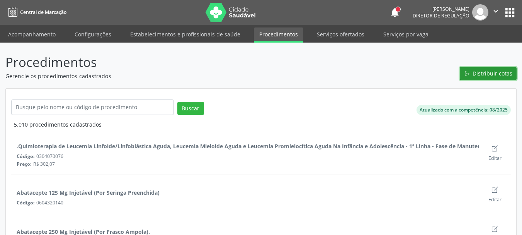
click at [478, 73] on span "Distribuir cotas" at bounding box center [493, 73] width 40 height 8
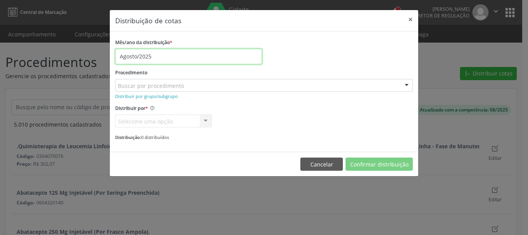
click at [157, 60] on input "Agosto/2025" at bounding box center [188, 56] width 147 height 15
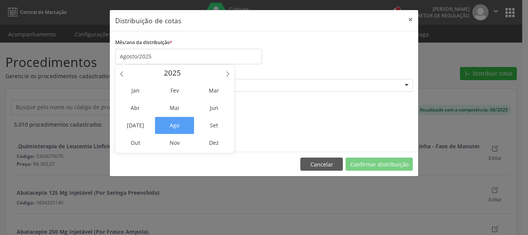
click at [215, 123] on span "Set" at bounding box center [213, 125] width 39 height 17
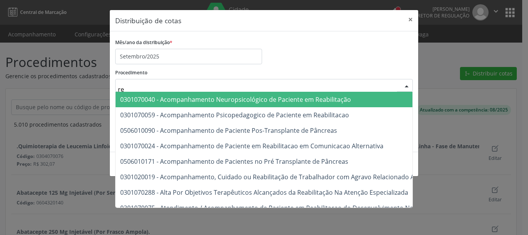
type input "r"
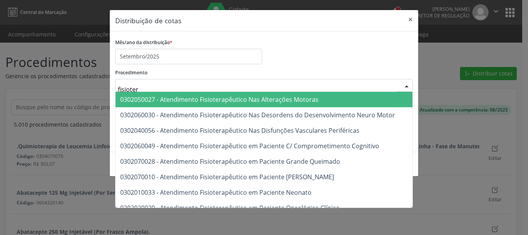
type input "fisiotera"
click at [188, 100] on span "0302050027 - Atendimento Fisioterapêutico Nas Alterações Motoras" at bounding box center [219, 99] width 198 height 9
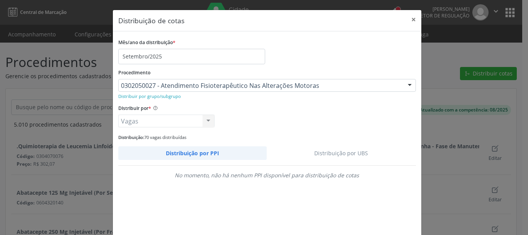
click at [335, 152] on link "Distribuição por UBS" at bounding box center [341, 153] width 149 height 14
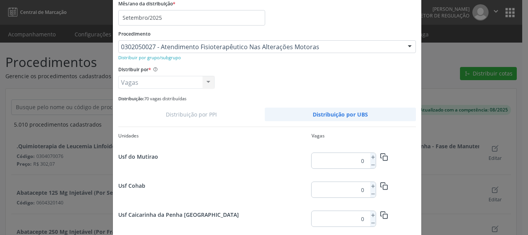
scroll to position [1013, 0]
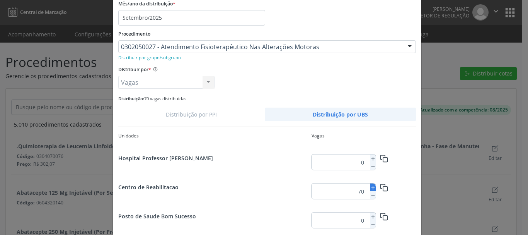
click at [370, 187] on icon at bounding box center [372, 187] width 5 height 5
type input "73"
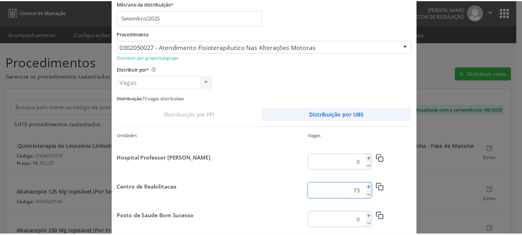
scroll to position [73, 0]
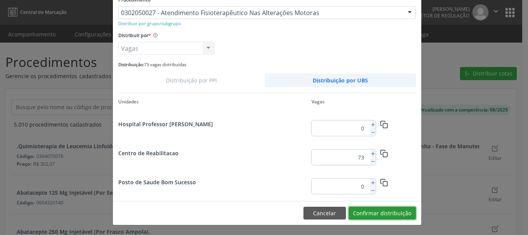
click at [403, 217] on button "Confirmar distribuição" at bounding box center [382, 212] width 67 height 13
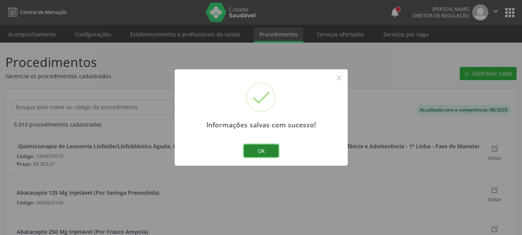
click at [261, 148] on button "Ok" at bounding box center [261, 150] width 35 height 13
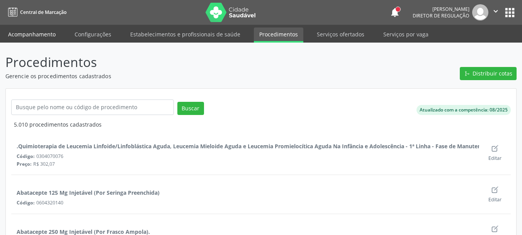
click at [36, 32] on link "Acompanhamento" at bounding box center [32, 34] width 58 height 14
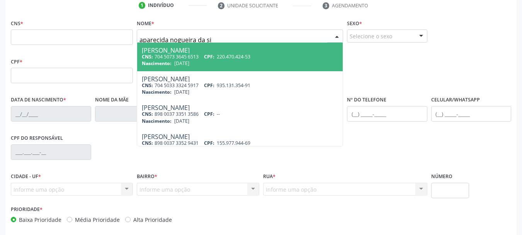
scroll to position [155, 0]
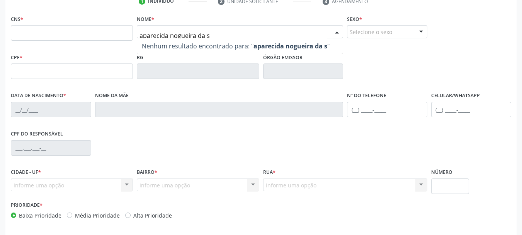
type input "aparecida nogueira da"
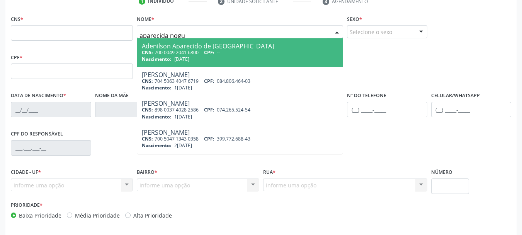
type input "aparecida nogue"
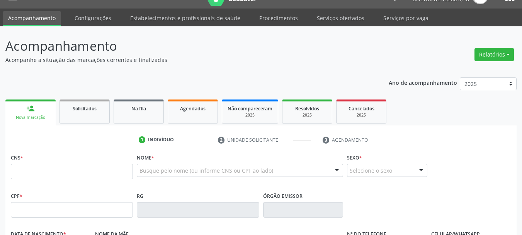
scroll to position [0, 0]
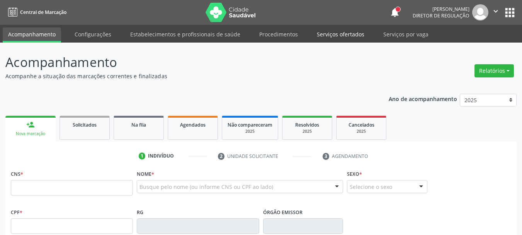
click at [339, 35] on link "Serviços ofertados" at bounding box center [340, 34] width 58 height 14
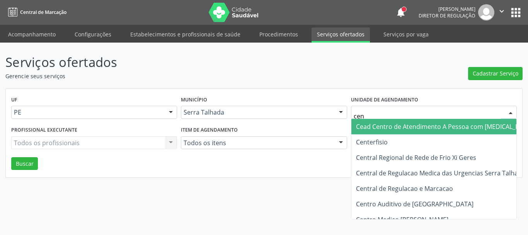
type input "cent"
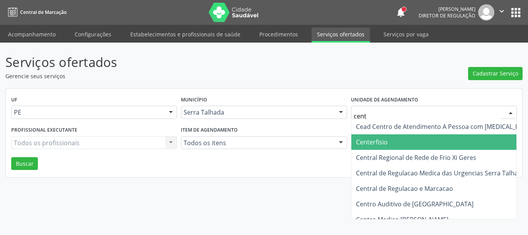
click at [370, 144] on span "Centerfisio" at bounding box center [372, 142] width 32 height 9
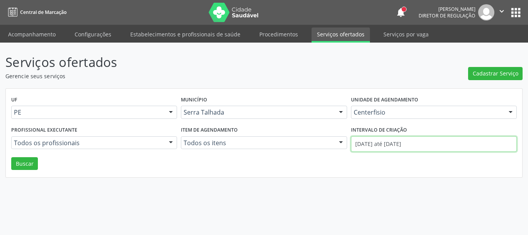
click at [373, 142] on input "01/08/2025 até 29/08/2025" at bounding box center [434, 143] width 166 height 15
click at [368, 164] on div "UF PE PE Nenhum resultado encontrado para: " " Não há nenhuma opção para ser ex…" at bounding box center [264, 132] width 516 height 89
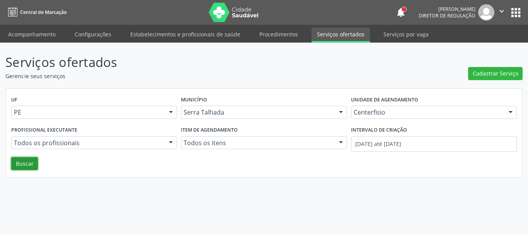
click at [36, 165] on button "Buscar" at bounding box center [24, 163] width 27 height 13
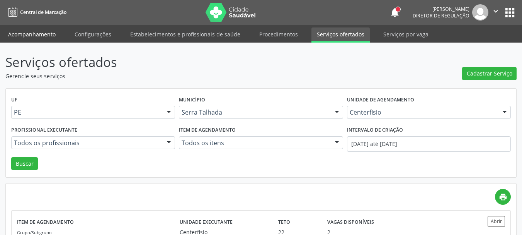
click at [32, 28] on link "Acompanhamento" at bounding box center [32, 34] width 58 height 14
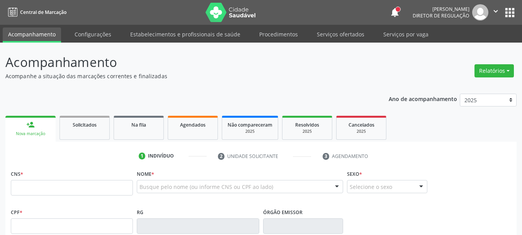
scroll to position [39, 0]
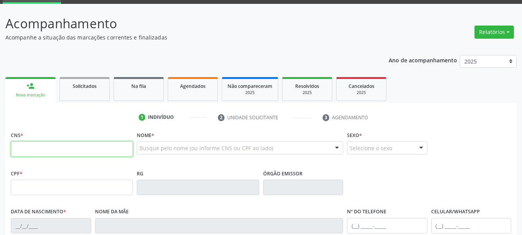
click at [66, 148] on input "text" at bounding box center [72, 148] width 122 height 15
paste input "207 9426 1072 0000"
type input "207 9426 1072 0000"
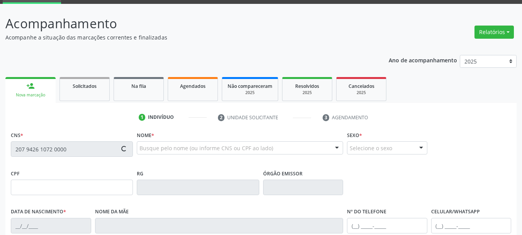
type input "063.473.694-94"
type input "29/01/1969"
type input "Alice Nunes da Silva"
type input "(87) 99612-4525"
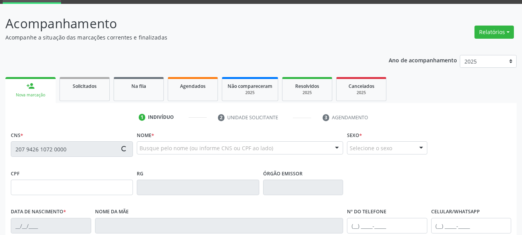
type input "37"
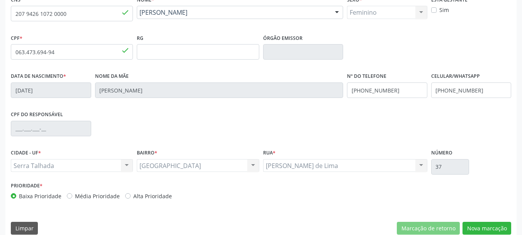
scroll to position [184, 0]
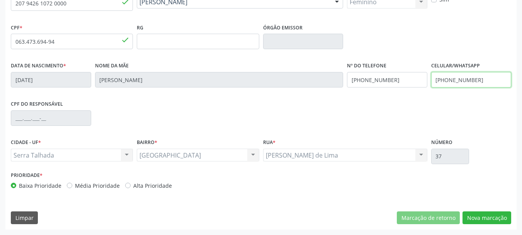
click at [450, 78] on input "(87) 99612-4525" at bounding box center [471, 79] width 80 height 15
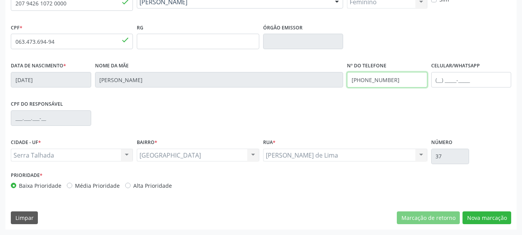
click at [385, 81] on input "(87) 99612-4525" at bounding box center [387, 79] width 80 height 15
click at [477, 191] on div "Prioridade * Baixa Prioridade Média Prioridade Alta Prioridade" at bounding box center [261, 182] width 504 height 26
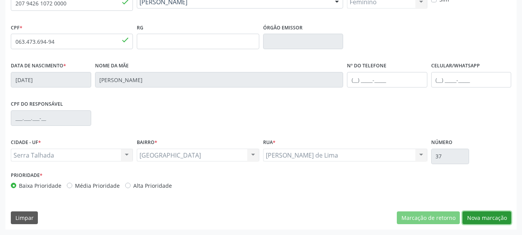
click at [486, 217] on button "Nova marcação" at bounding box center [487, 217] width 49 height 13
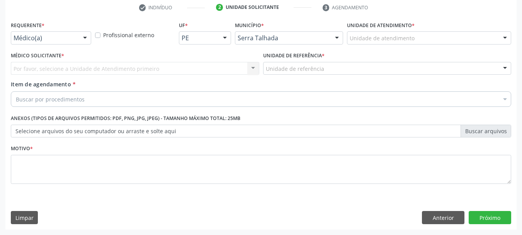
scroll to position [148, 0]
click at [33, 42] on div "Médico(a)" at bounding box center [51, 37] width 80 height 13
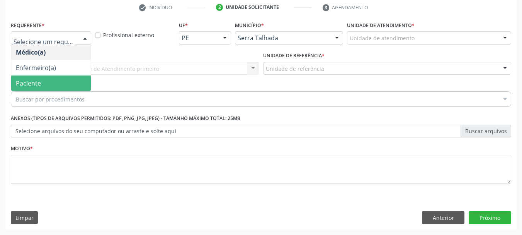
click at [36, 85] on span "Paciente" at bounding box center [28, 83] width 25 height 9
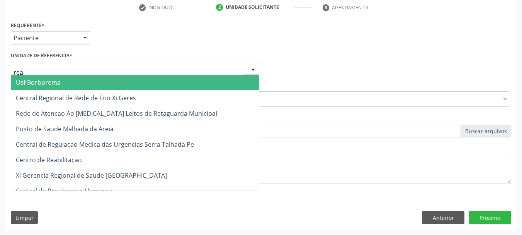
type input "reab"
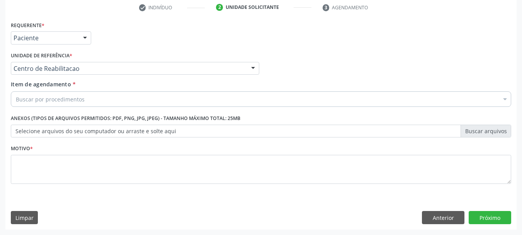
click at [61, 104] on div "Buscar por procedimentos" at bounding box center [261, 98] width 500 height 15
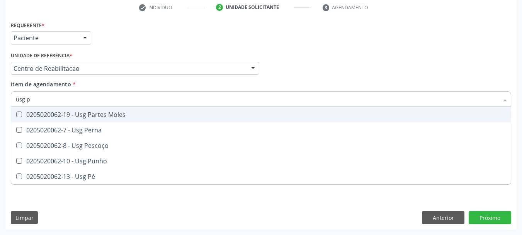
type input "usg pu"
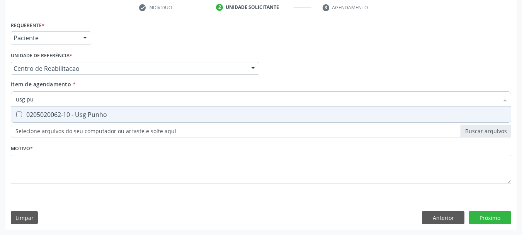
click at [58, 112] on div "0205020062-10 - Usg Punho" at bounding box center [261, 114] width 490 height 6
checkbox Punho "true"
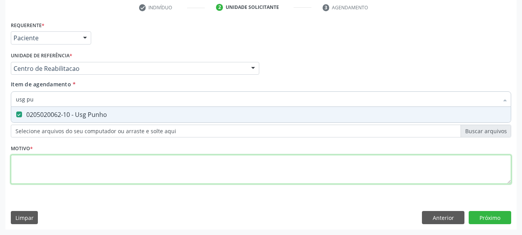
click at [37, 170] on div "Requerente * Paciente Médico(a) Enfermeiro(a) Paciente Nenhum resultado encontr…" at bounding box center [261, 106] width 500 height 175
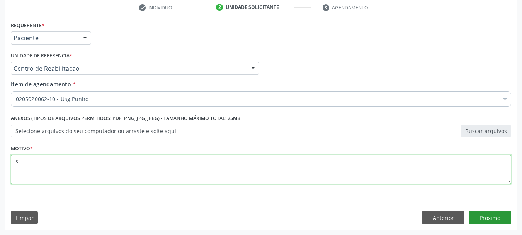
type textarea "s"
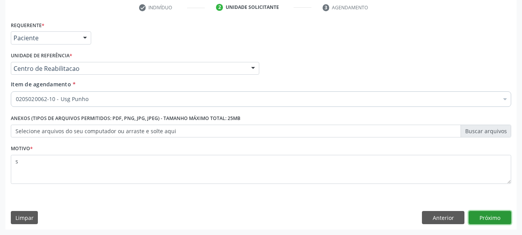
click at [487, 218] on button "Próximo" at bounding box center [490, 217] width 43 height 13
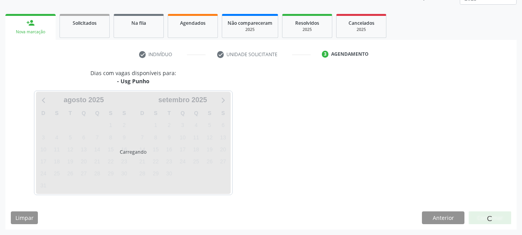
scroll to position [102, 0]
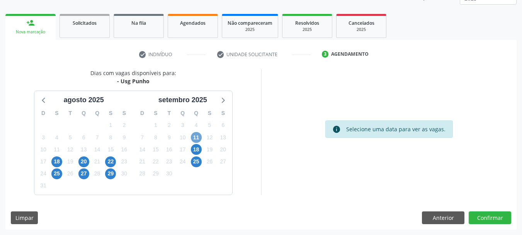
click at [200, 133] on span "11" at bounding box center [196, 137] width 11 height 11
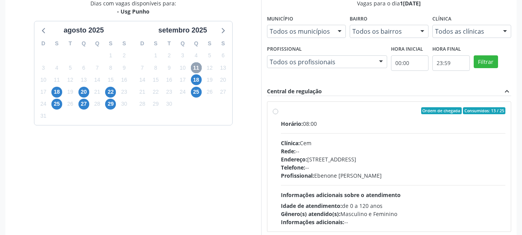
scroll to position [179, 0]
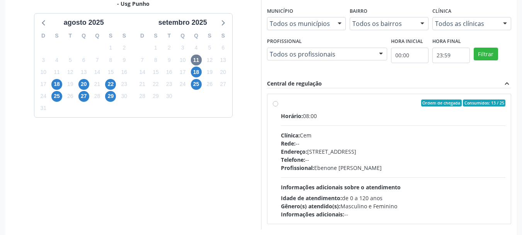
click at [335, 108] on label "Ordem de chegada Consumidos: 13 / 25 Horário: 08:00 Clínica: Cem Rede: -- Ender…" at bounding box center [393, 158] width 225 height 119
click at [278, 106] on input "Ordem de chegada Consumidos: 13 / 25 Horário: 08:00 Clínica: Cem Rede: -- Ender…" at bounding box center [275, 102] width 5 height 7
radio input "true"
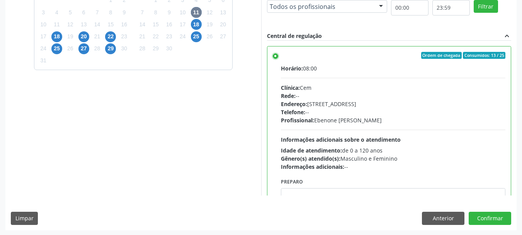
scroll to position [227, 0]
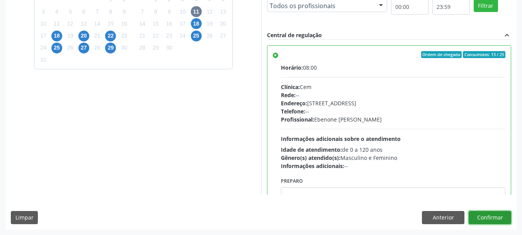
click at [499, 218] on button "Confirmar" at bounding box center [490, 217] width 43 height 13
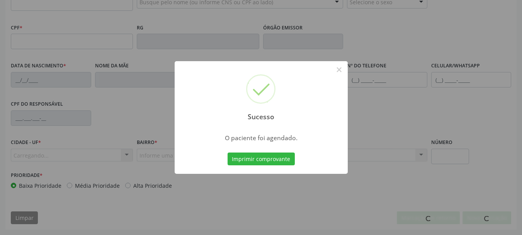
scroll to position [184, 0]
click at [282, 160] on button "Imprimir comprovante" at bounding box center [261, 158] width 67 height 13
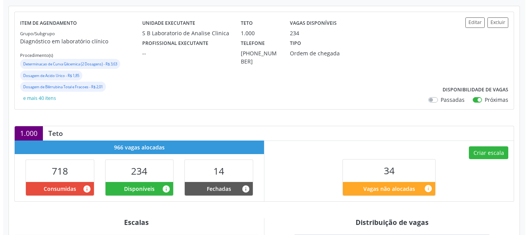
scroll to position [77, 0]
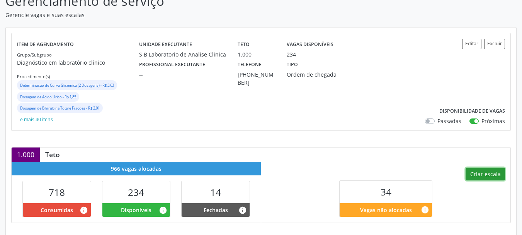
click at [497, 177] on button "Criar escala" at bounding box center [485, 173] width 39 height 13
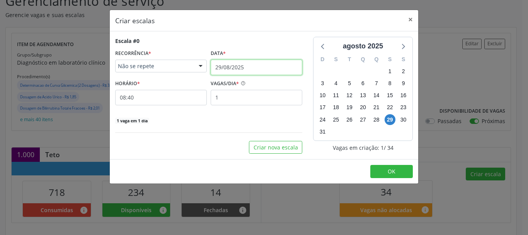
click at [245, 62] on input "29/08/2025" at bounding box center [257, 67] width 92 height 15
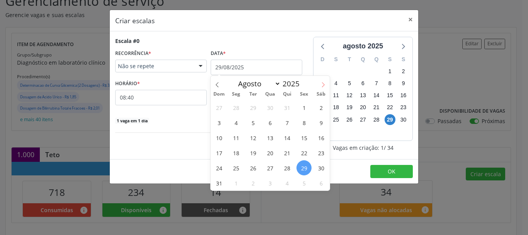
click at [323, 82] on icon at bounding box center [322, 84] width 5 height 5
select select "8"
click at [239, 105] on span "1" at bounding box center [235, 107] width 15 height 15
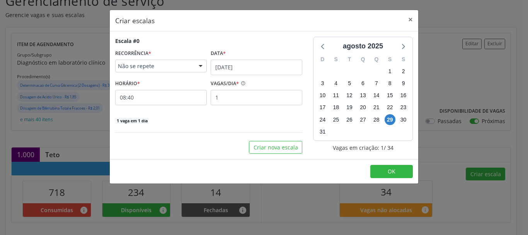
click at [239, 105] on div "Escala #0 RECORRÊNCIA * Não se repete Não se repete Diário/Semanal Mensal Nenhu…" at bounding box center [208, 80] width 187 height 87
click at [154, 99] on input "08:40" at bounding box center [161, 97] width 92 height 15
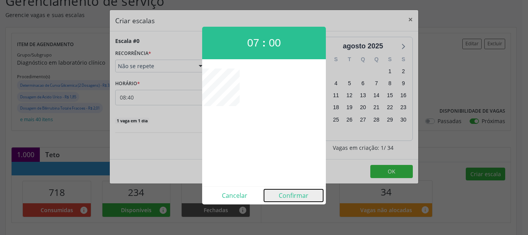
click at [300, 197] on button "Confirmar" at bounding box center [293, 195] width 59 height 12
type input "07:00"
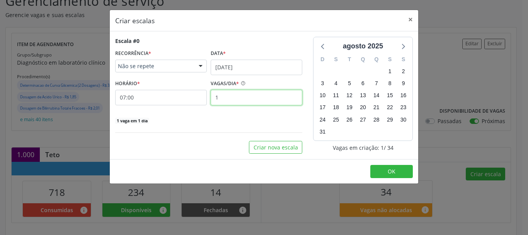
click at [230, 97] on input "1" at bounding box center [257, 97] width 92 height 15
type input "2"
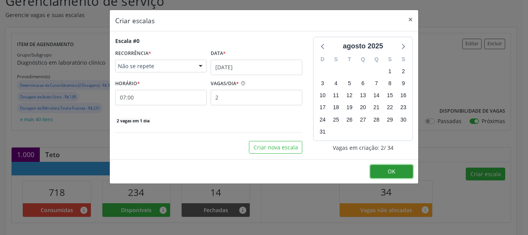
click at [400, 173] on button "OK" at bounding box center [391, 171] width 43 height 13
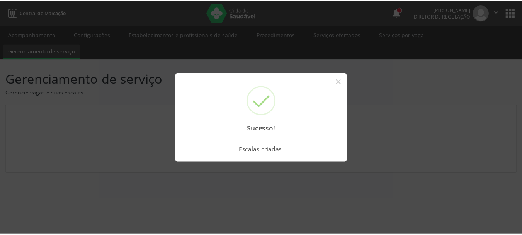
scroll to position [0, 0]
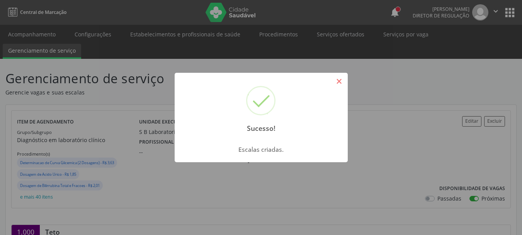
click at [337, 84] on button "×" at bounding box center [339, 81] width 13 height 13
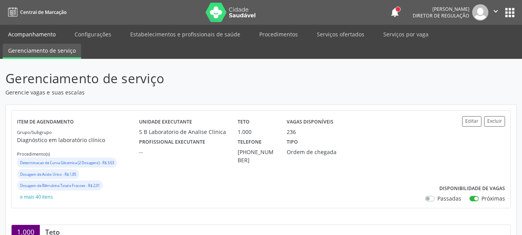
click at [24, 33] on link "Acompanhamento" at bounding box center [32, 34] width 58 height 14
